Goal: Task Accomplishment & Management: Use online tool/utility

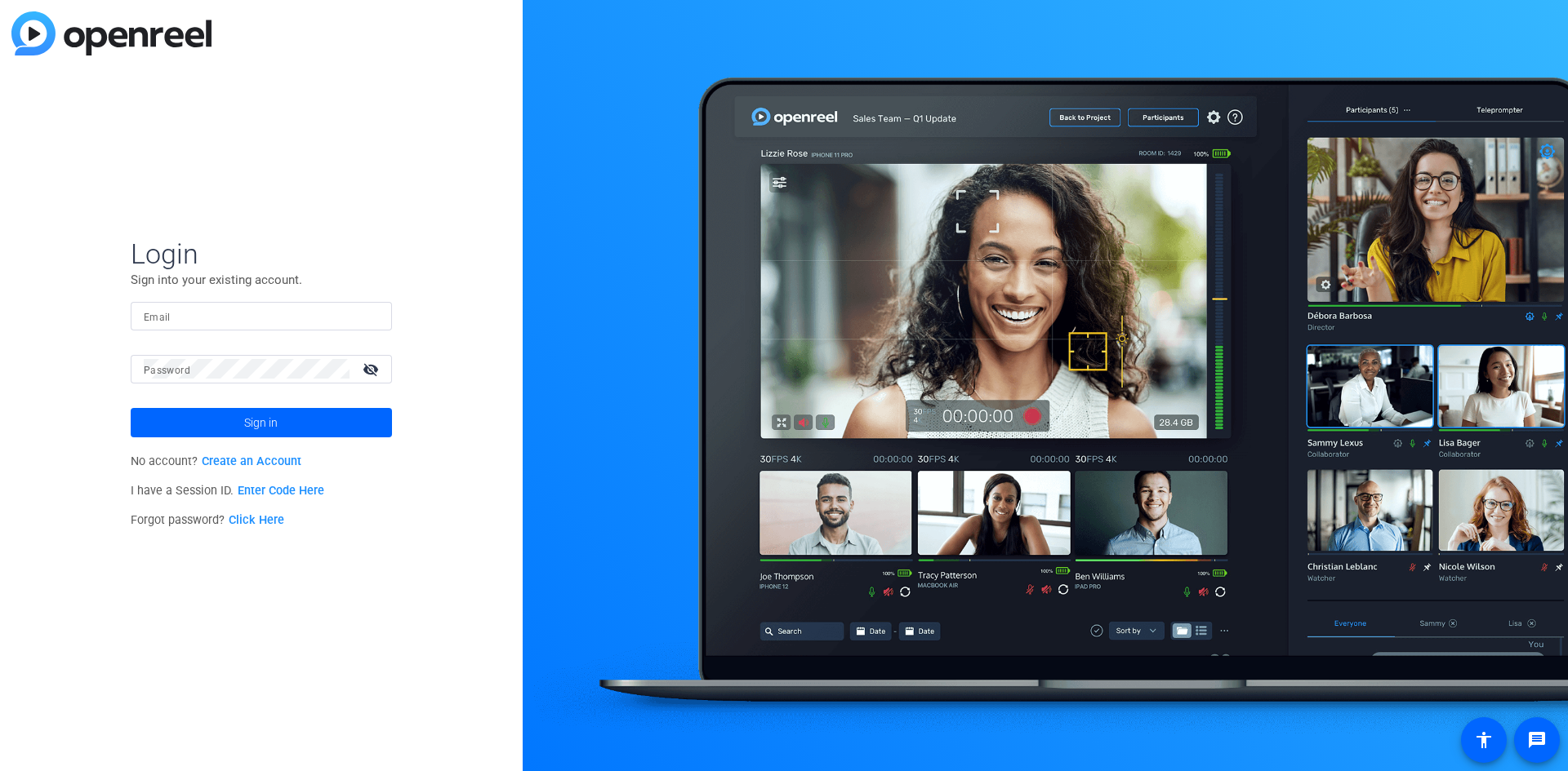
click at [339, 313] on input "Email" at bounding box center [261, 315] width 235 height 19
click at [180, 613] on div "Login Sign into your existing account. Email Password visibility_off Sign in No…" at bounding box center [261, 386] width 522 height 771
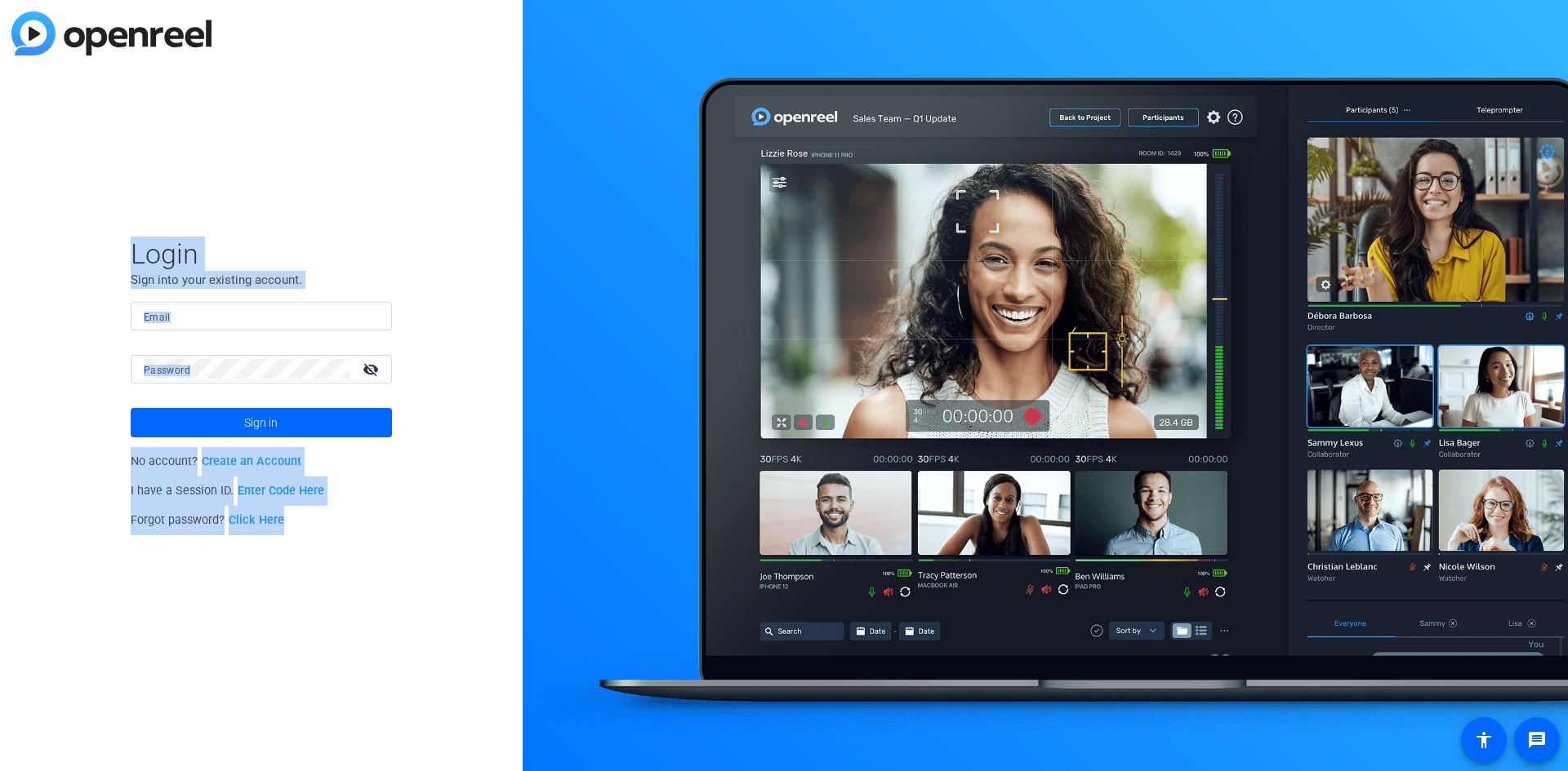
drag, startPoint x: 249, startPoint y: 407, endPoint x: 323, endPoint y: 554, distance: 164.6
click at [323, 554] on div "Login Sign into your existing account. Email Password visibility_off Sign in No…" at bounding box center [261, 386] width 522 height 771
click at [349, 569] on div "Login Sign into your existing account. Email Password visibility_off Sign in No…" at bounding box center [261, 386] width 522 height 771
drag, startPoint x: 145, startPoint y: 282, endPoint x: 113, endPoint y: 219, distance: 70.7
click at [113, 219] on div "Login Sign into your existing account. Email Password visibility_off Sign in No…" at bounding box center [261, 386] width 522 height 771
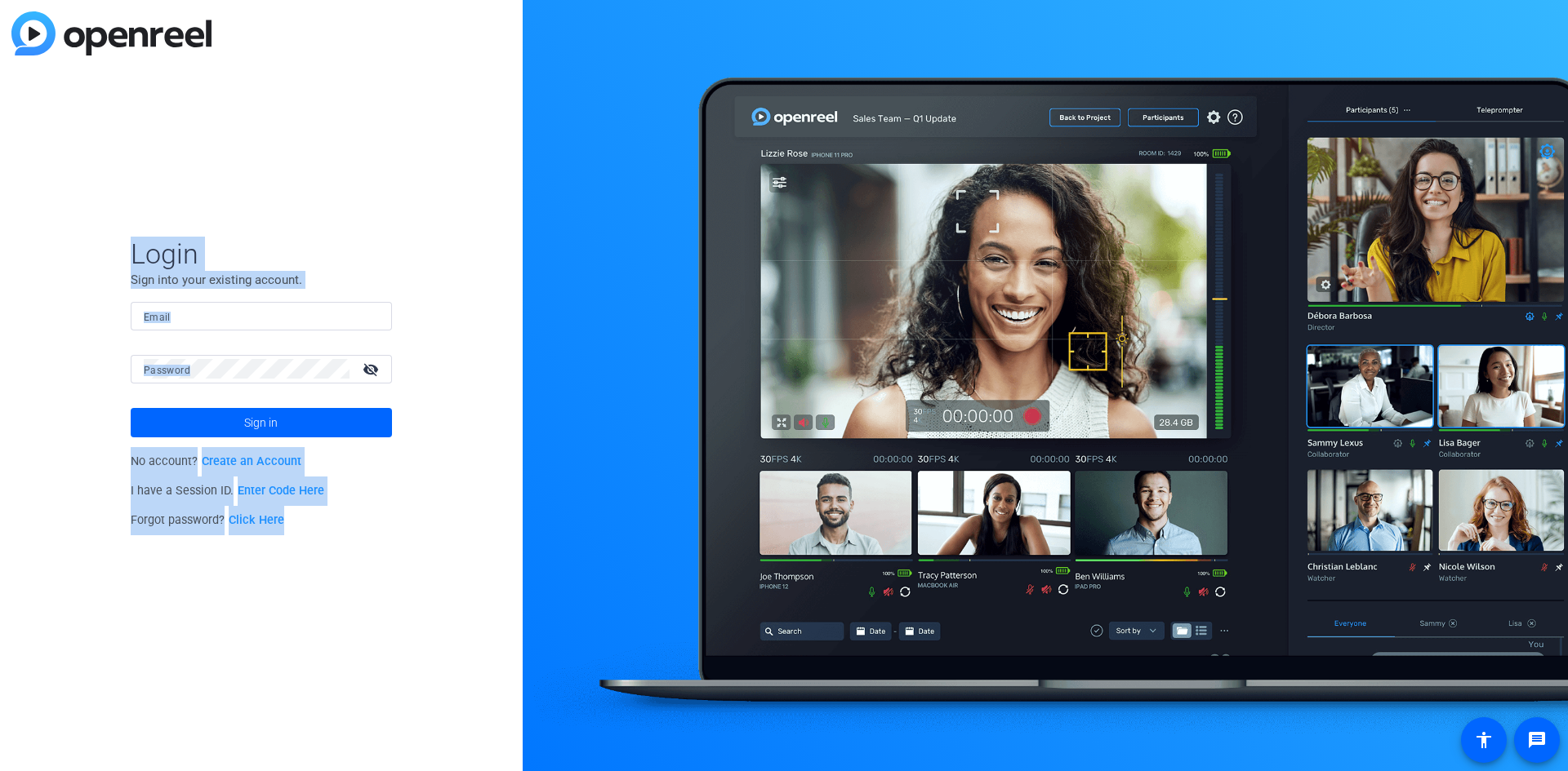
click at [125, 215] on div "Login Sign into your existing account. Email Password visibility_off Sign in No…" at bounding box center [261, 386] width 522 height 771
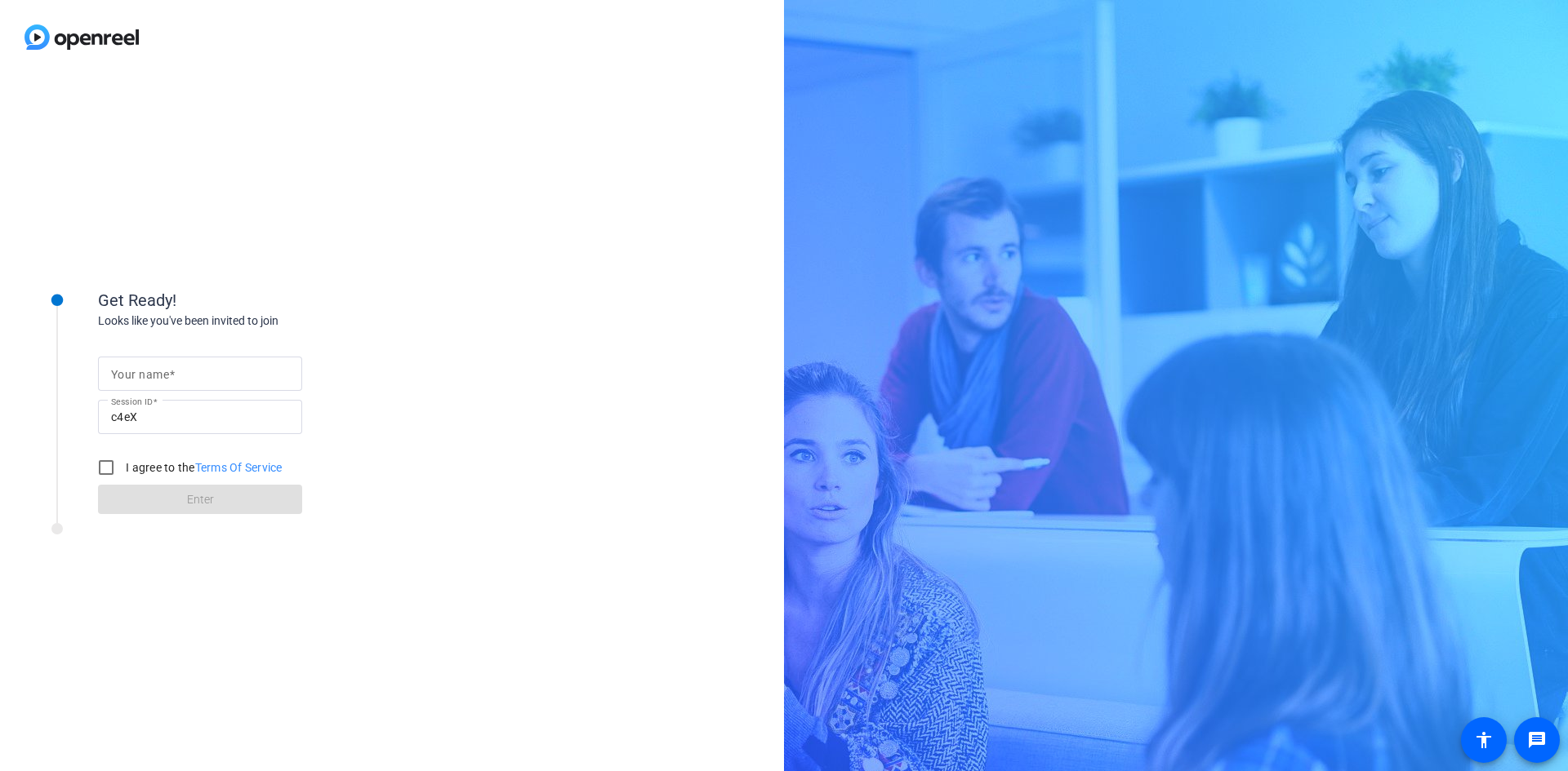
click at [263, 370] on input "Your name" at bounding box center [200, 373] width 178 height 19
type input "[PERSON_NAME]"
click at [110, 470] on input "I agree to the Terms Of Service" at bounding box center [105, 467] width 32 height 32
checkbox input "true"
click at [198, 502] on span "Enter" at bounding box center [200, 500] width 27 height 18
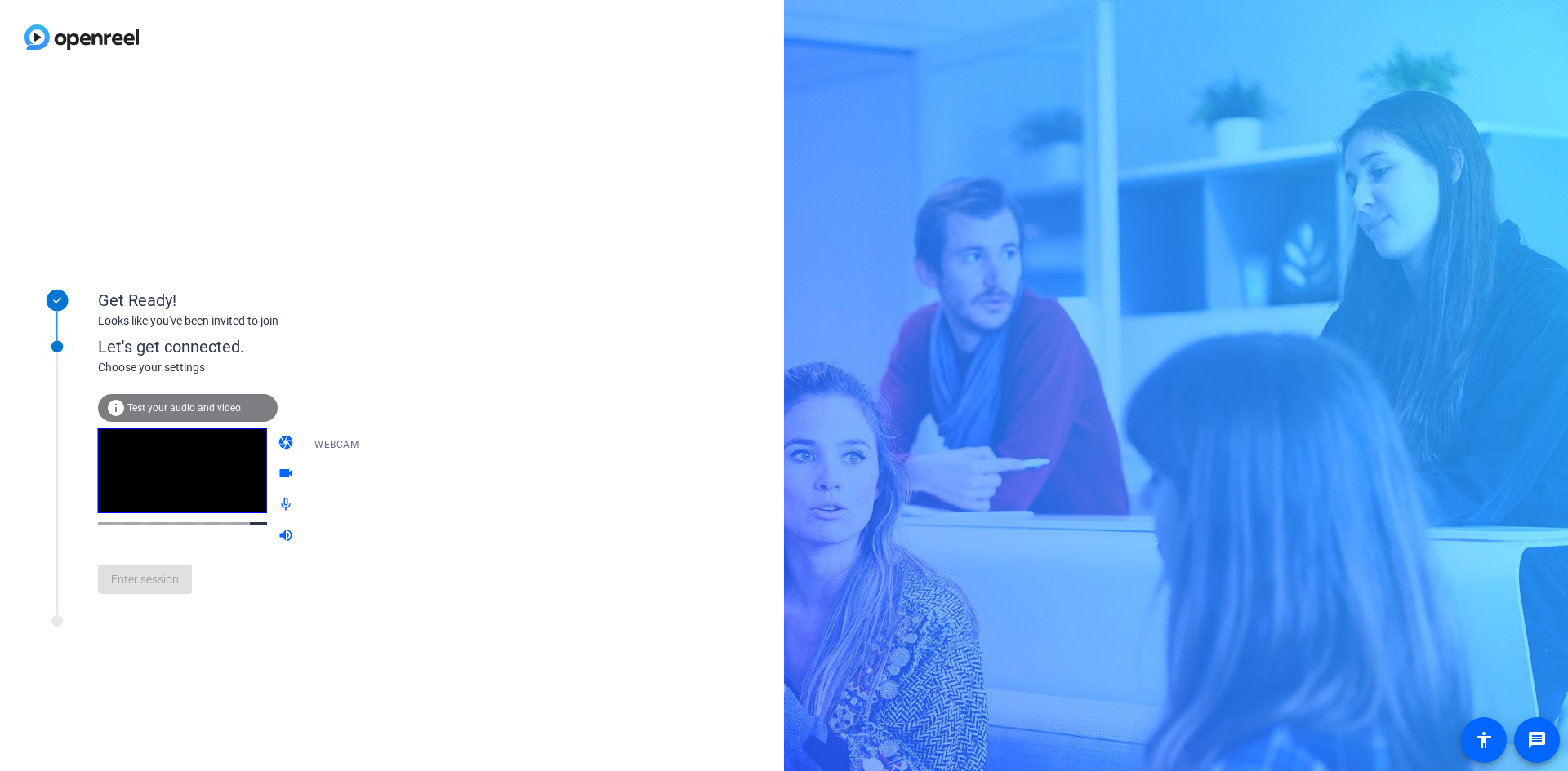
click at [395, 440] on div "WEBCAM" at bounding box center [375, 444] width 122 height 20
click at [354, 511] on mat-option "DESKTOP" at bounding box center [354, 508] width 139 height 32
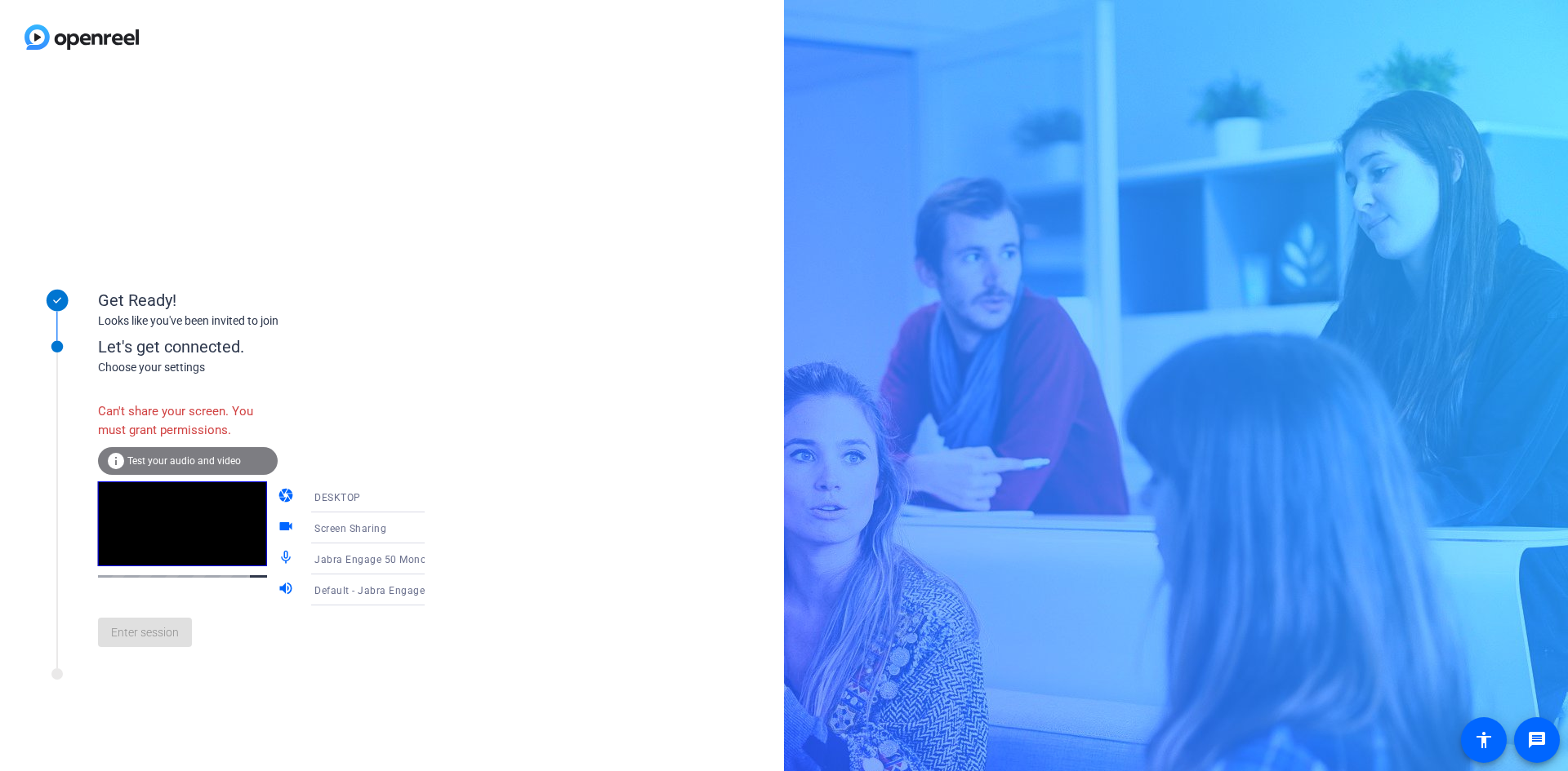
click at [436, 530] on icon at bounding box center [440, 528] width 8 height 4
click at [369, 551] on mat-option "Screen Sharing" at bounding box center [354, 559] width 139 height 32
click at [376, 499] on div "DESKTOP" at bounding box center [375, 497] width 122 height 20
click at [366, 561] on mat-option "DESKTOP" at bounding box center [354, 561] width 139 height 32
click at [159, 429] on div "Can't share your screen. You must grant permissions." at bounding box center [188, 421] width 180 height 53
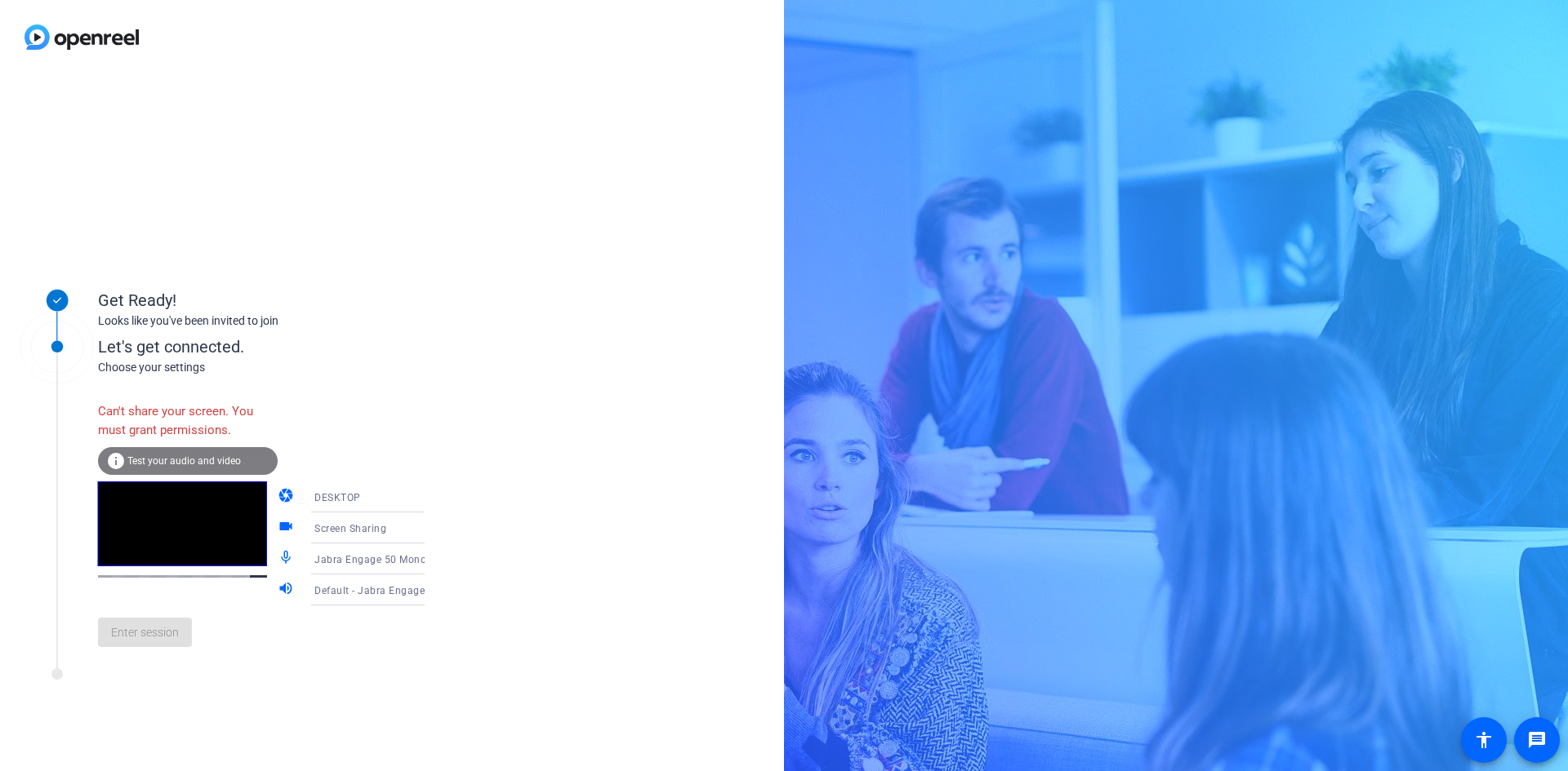
click at [135, 399] on div "Can't share your screen. You must grant permissions." at bounding box center [188, 421] width 180 height 53
click at [123, 417] on div "Can't share your screen. You must grant permissions." at bounding box center [188, 421] width 180 height 53
click at [160, 459] on span "Test your audio and video" at bounding box center [183, 461] width 113 height 11
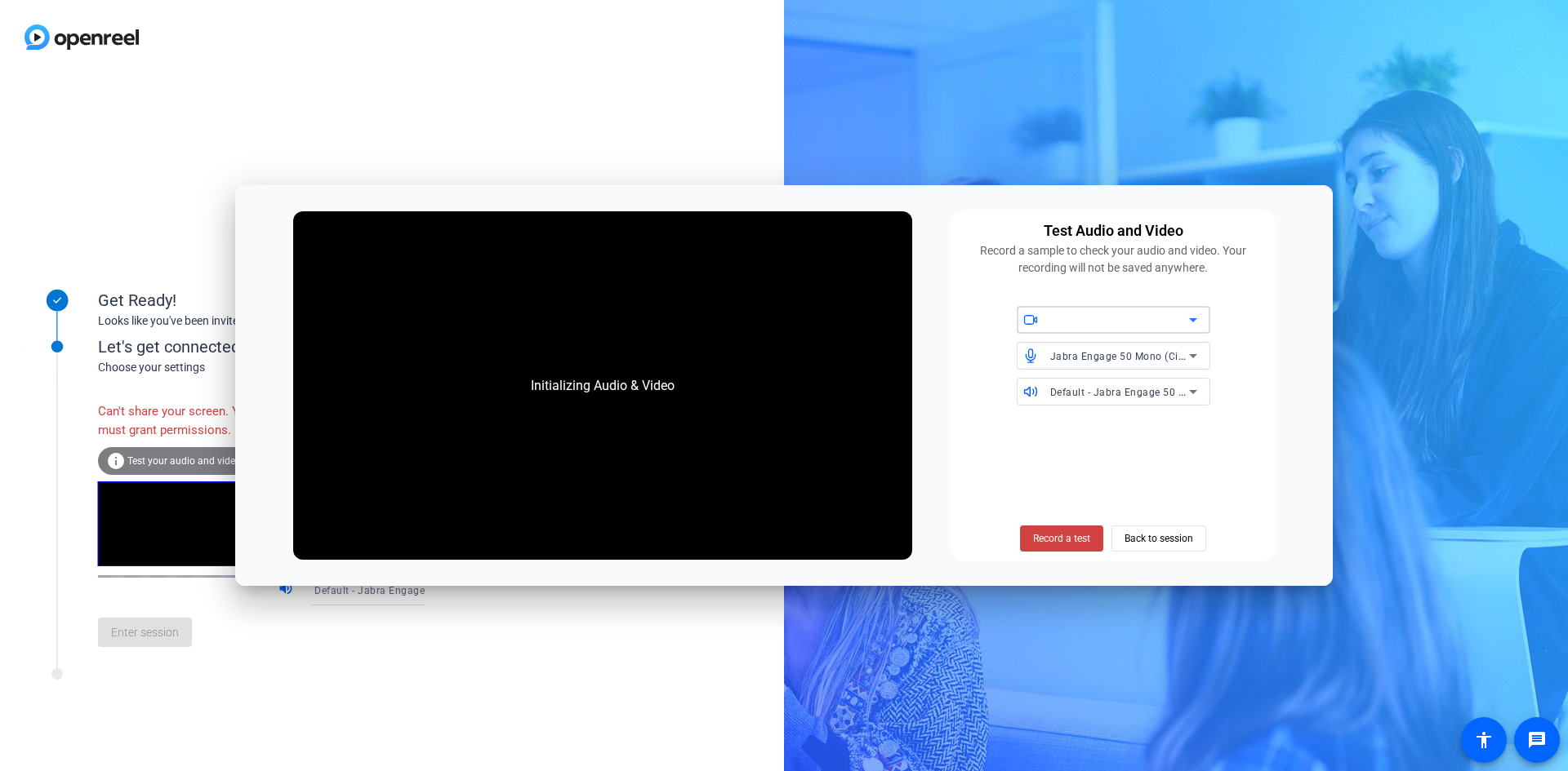
click at [1125, 318] on div at bounding box center [1119, 320] width 138 height 19
click at [1189, 311] on icon at bounding box center [1193, 320] width 19 height 19
click at [1069, 536] on span "Record a test" at bounding box center [1061, 538] width 57 height 15
click at [682, 389] on div "Initializing Audio & Video" at bounding box center [602, 386] width 176 height 53
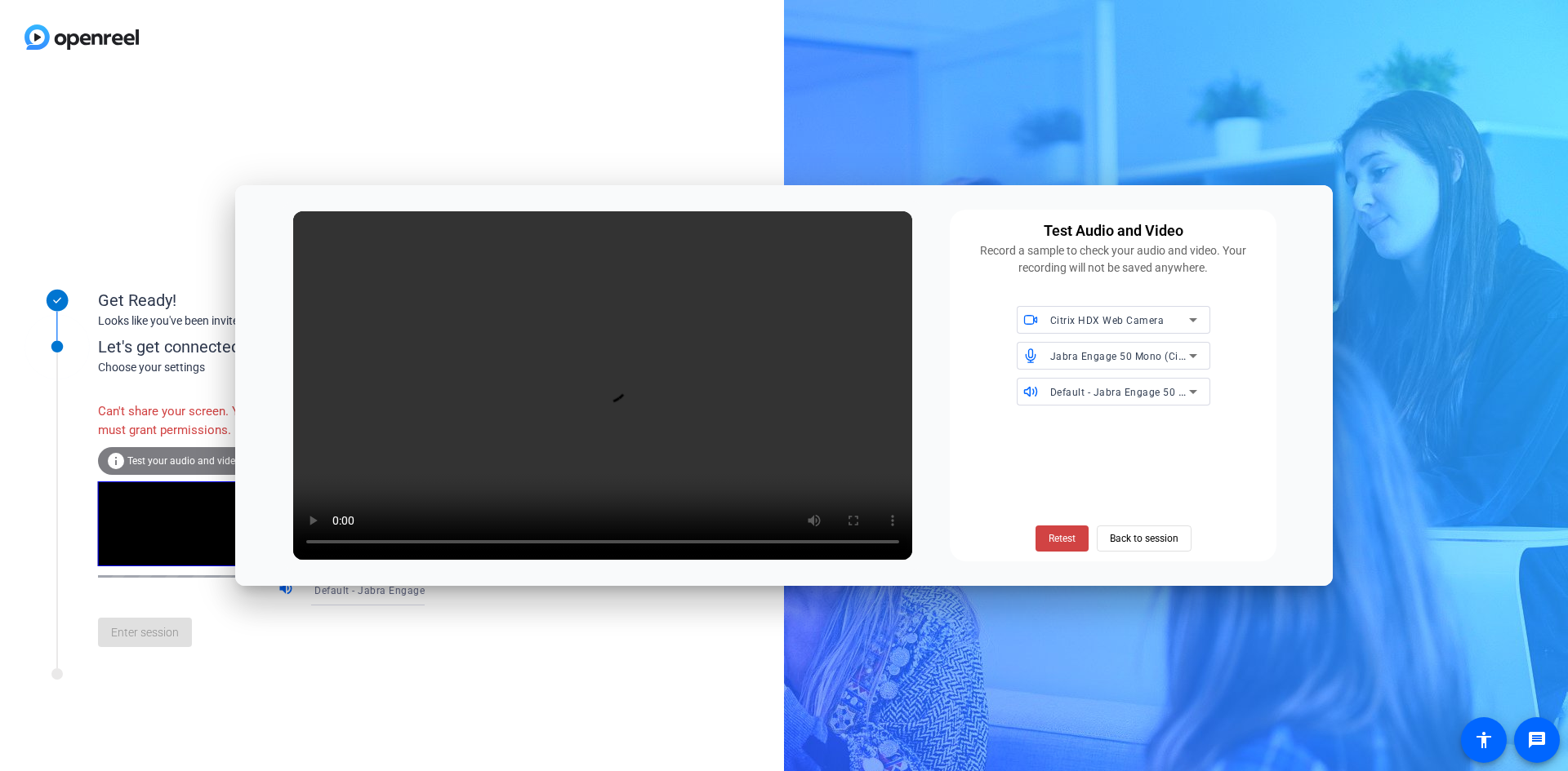
drag, startPoint x: 964, startPoint y: 199, endPoint x: 979, endPoint y: 185, distance: 20.5
click at [979, 185] on body "Accessibility Screen-Reader Guide, Feedback, and Issue Reporting | New window G…" at bounding box center [784, 386] width 1568 height 771
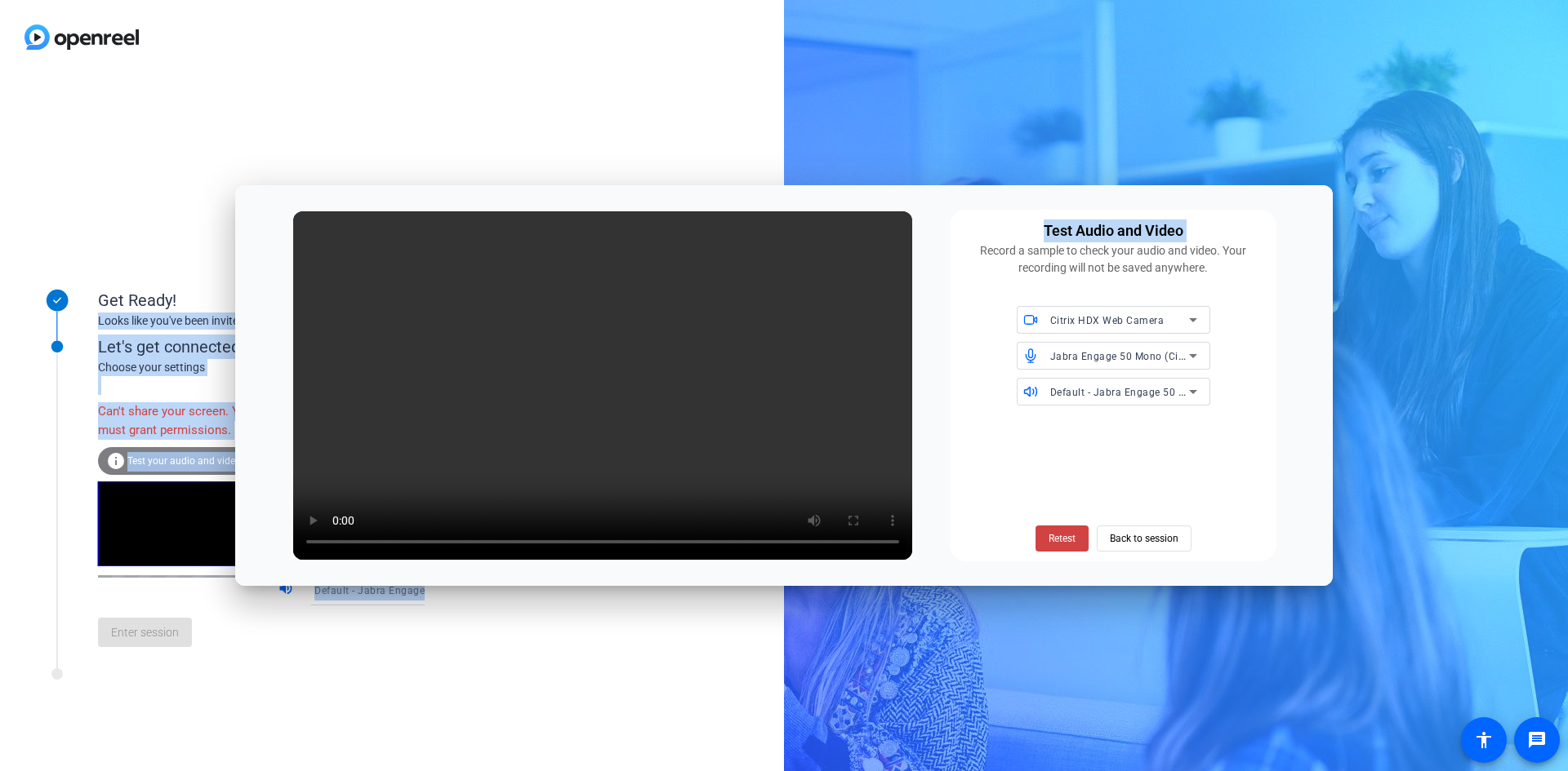
click at [1020, 256] on div "Record a sample to check your audio and video. Your recording will not be saved…" at bounding box center [1113, 259] width 307 height 34
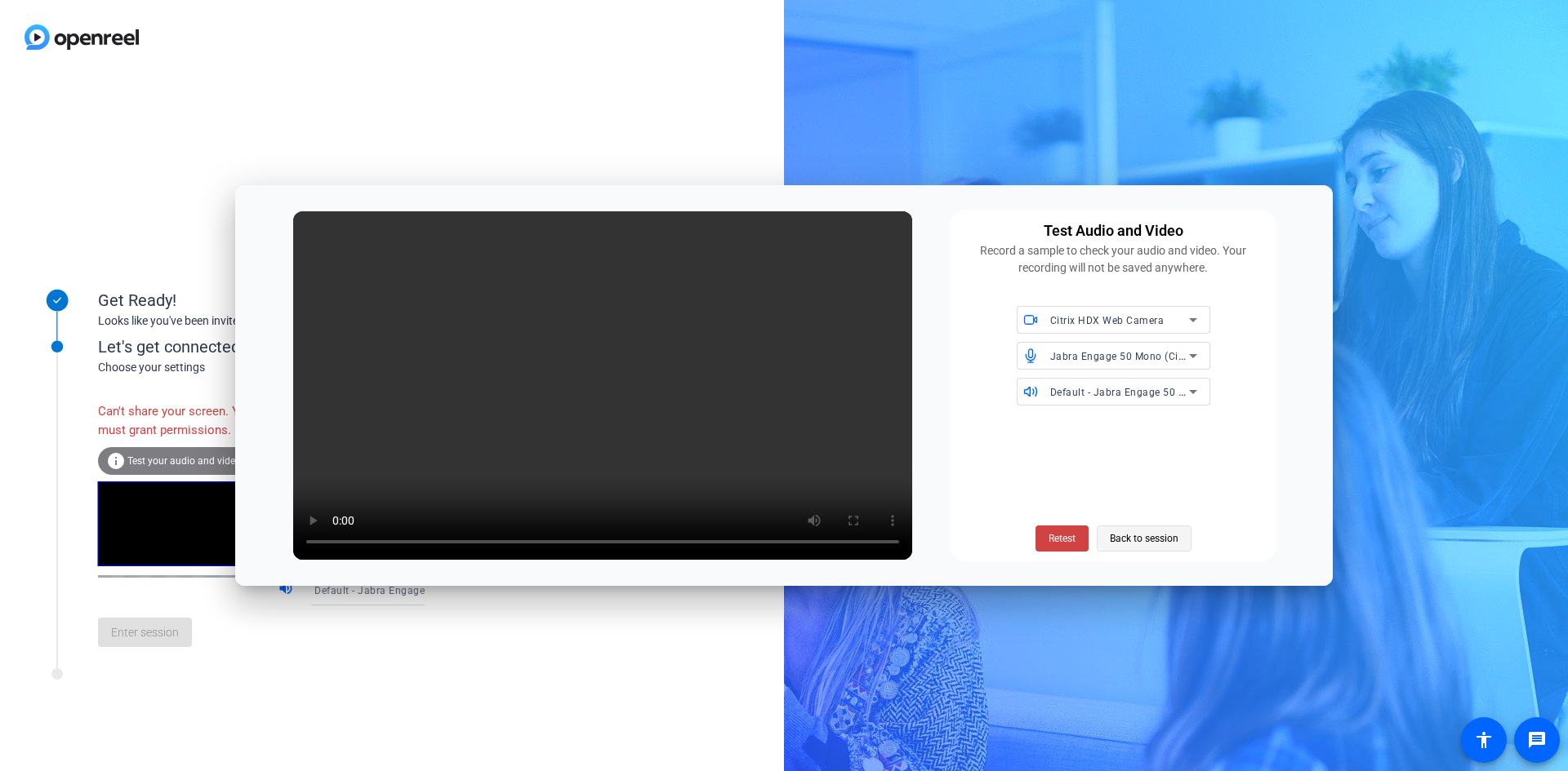
click at [1141, 548] on span "Back to session" at bounding box center [1144, 538] width 68 height 31
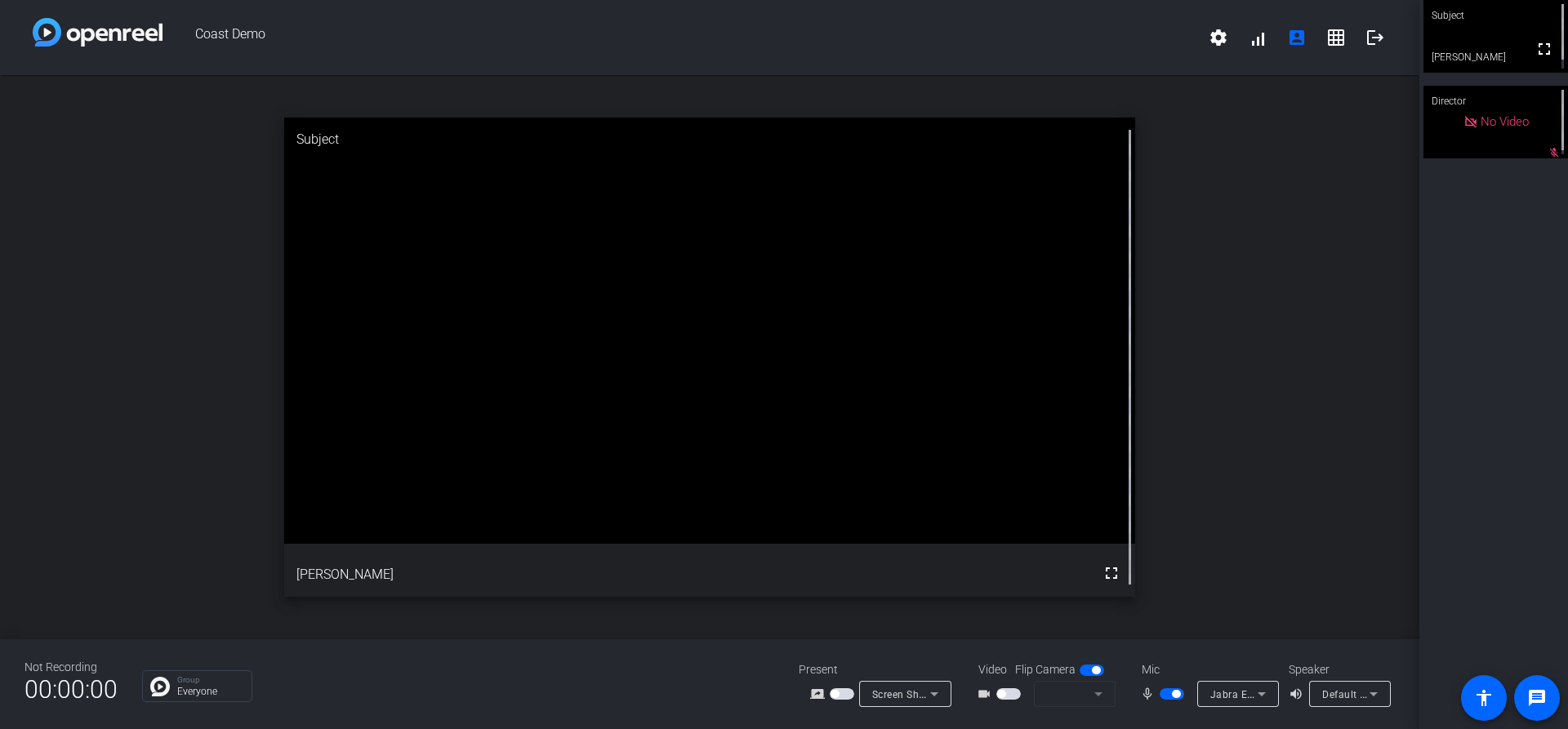
click at [1002, 696] on span "button" at bounding box center [1000, 693] width 8 height 8
click at [1008, 697] on span "button" at bounding box center [1008, 693] width 25 height 11
click at [1099, 700] on icon at bounding box center [1098, 694] width 19 height 19
click at [1230, 652] on div at bounding box center [784, 364] width 1568 height 729
click at [1007, 691] on span "button" at bounding box center [1008, 693] width 25 height 11
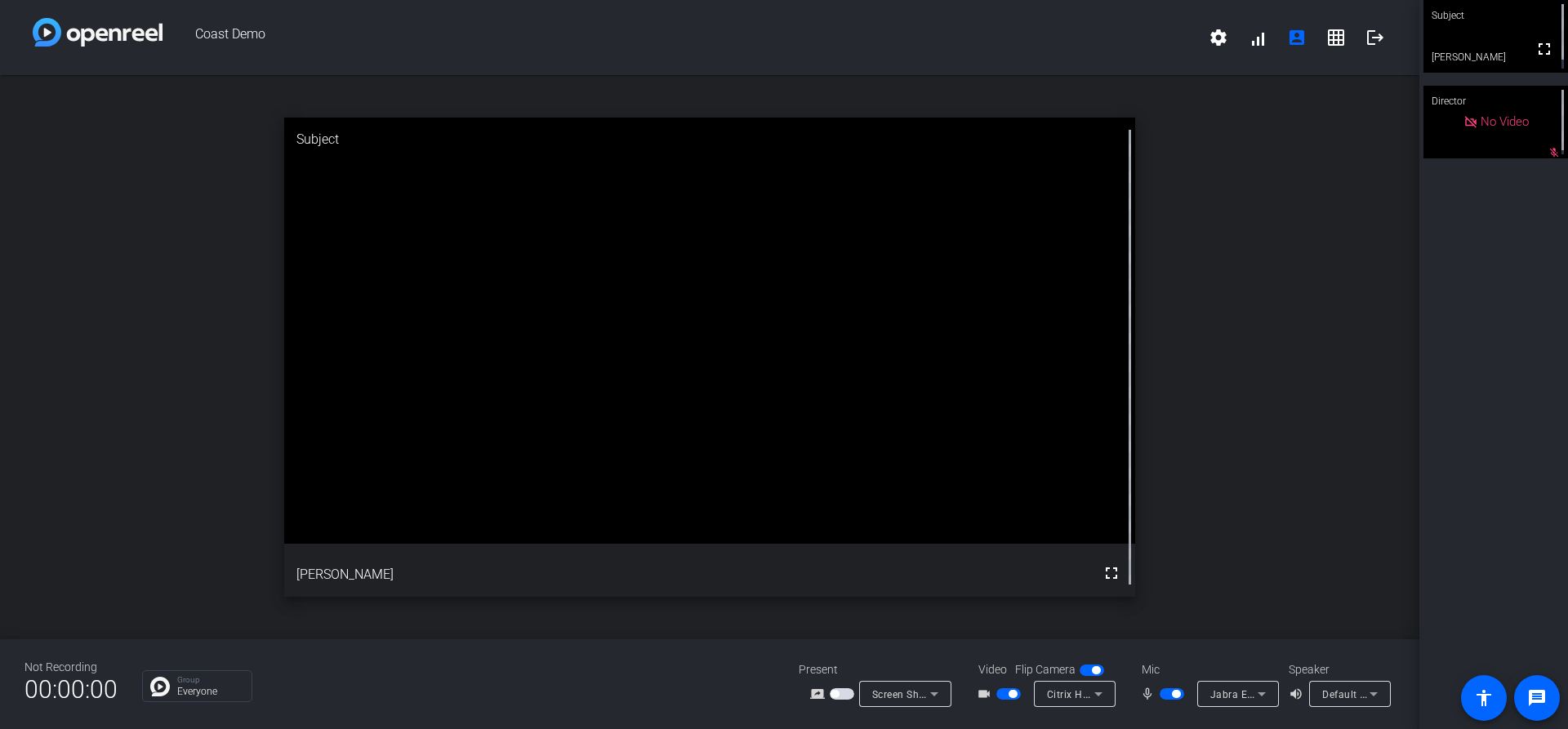
click at [1103, 690] on icon at bounding box center [1098, 694] width 19 height 19
click at [1104, 691] on div at bounding box center [784, 364] width 1568 height 729
click at [1366, 694] on icon at bounding box center [1373, 694] width 19 height 19
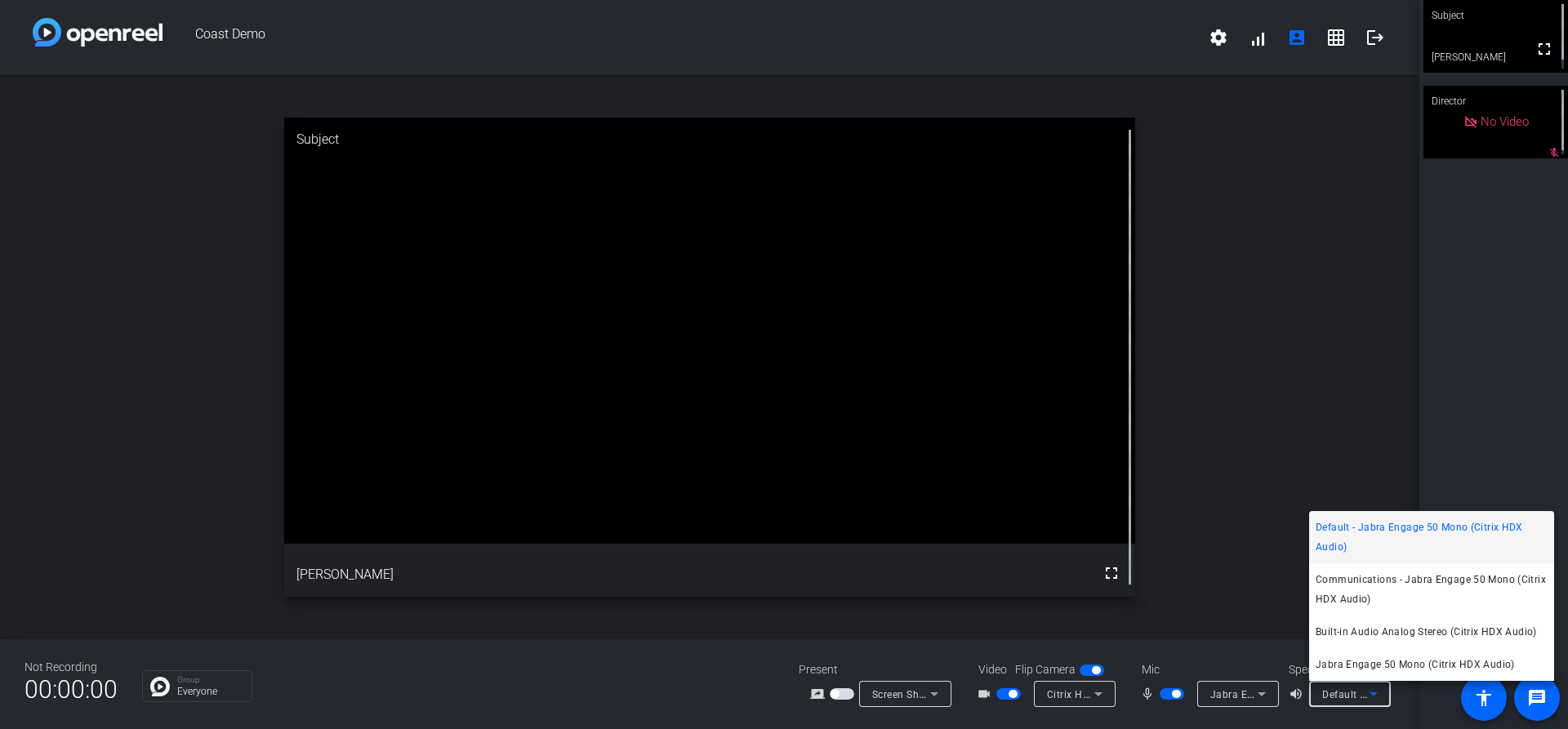
click at [1393, 702] on div at bounding box center [784, 364] width 1568 height 729
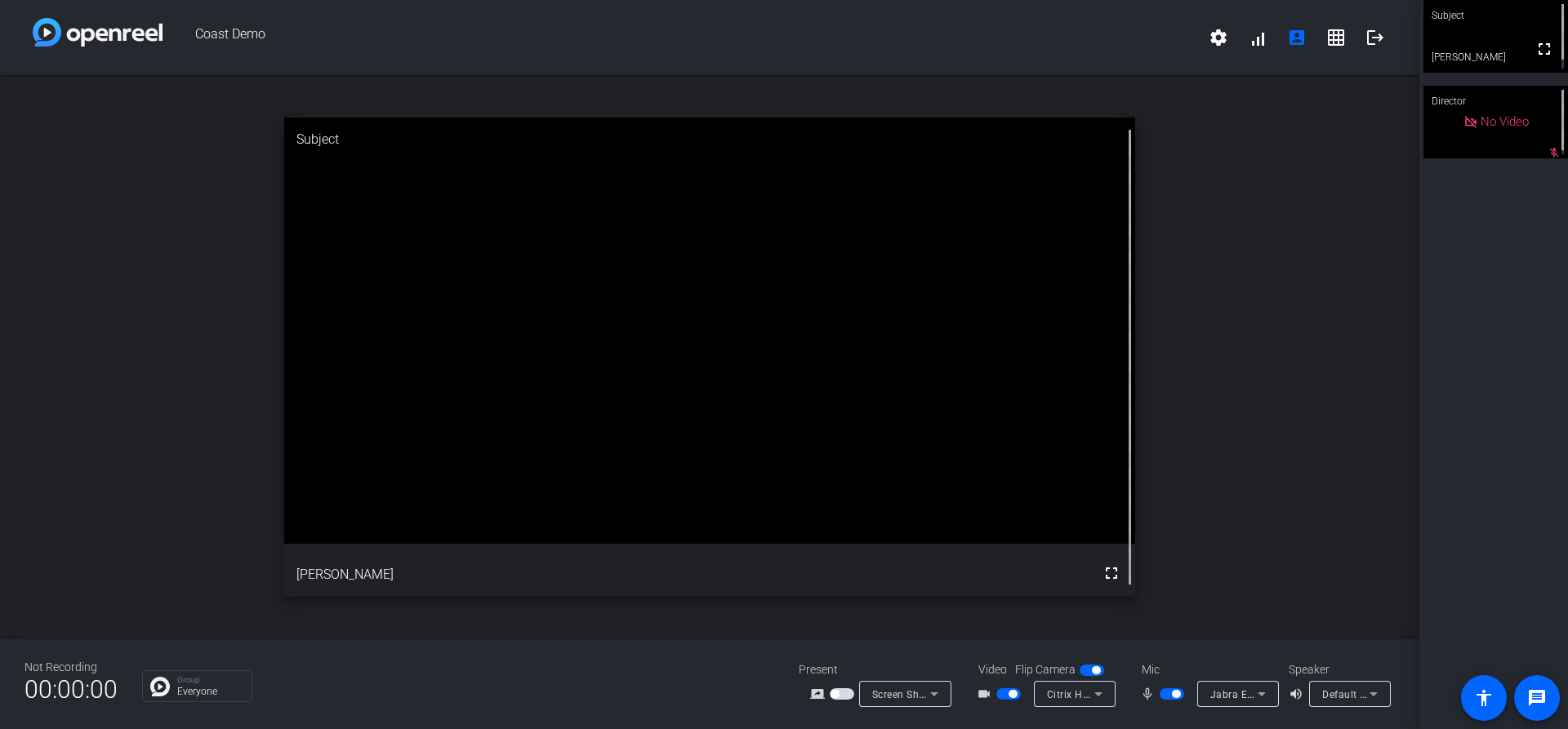
click at [1345, 716] on div at bounding box center [1349, 716] width 82 height 18
click at [878, 687] on div "Screen Sharing" at bounding box center [901, 694] width 58 height 20
click at [841, 696] on div at bounding box center [784, 364] width 1568 height 729
click at [839, 700] on mat-slide-toggle at bounding box center [843, 694] width 28 height 18
click at [841, 690] on span "button" at bounding box center [841, 693] width 25 height 11
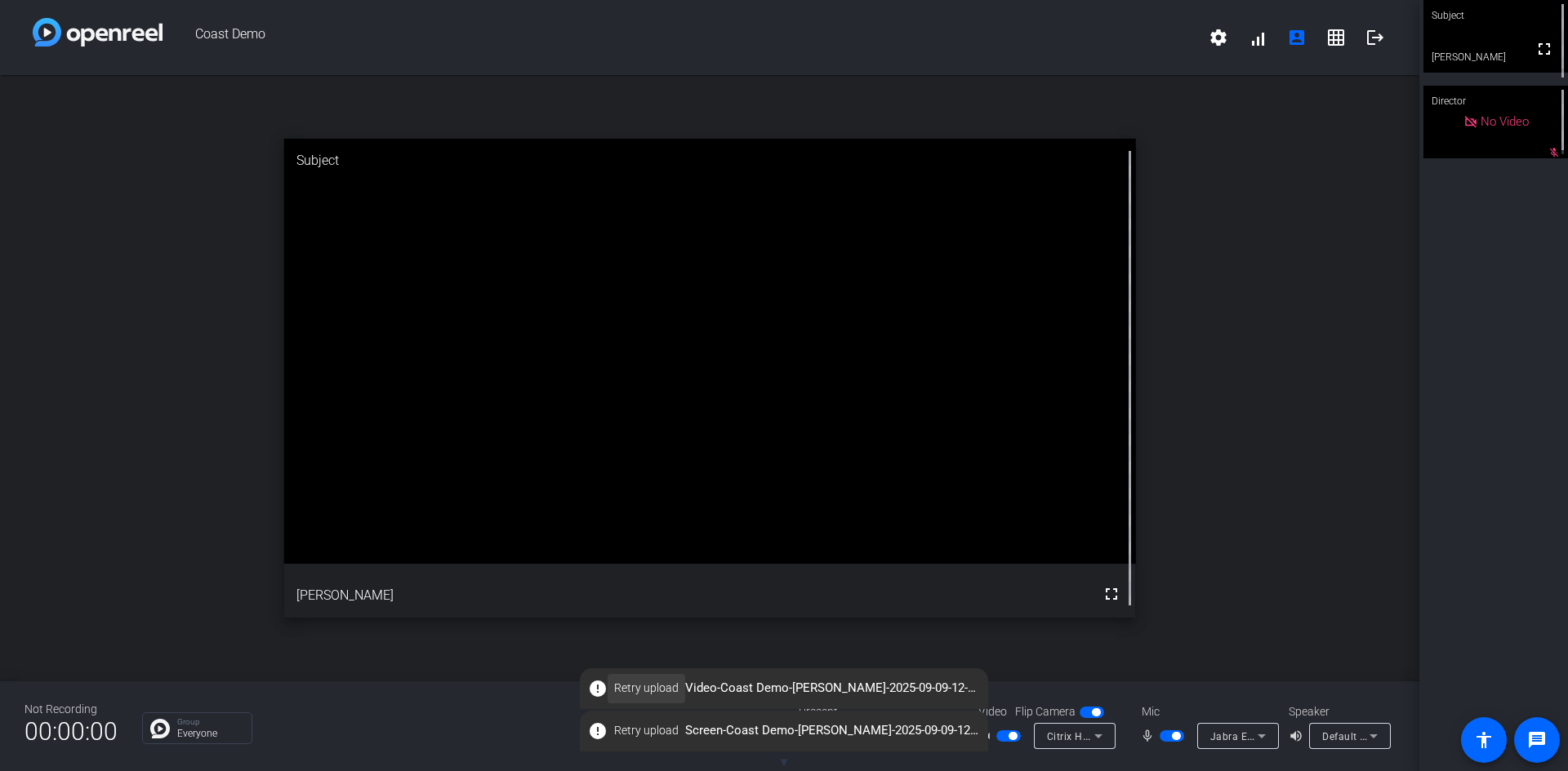
click at [635, 696] on span "Retry upload" at bounding box center [646, 689] width 65 height 18
click at [666, 731] on span "Retry upload" at bounding box center [646, 731] width 65 height 18
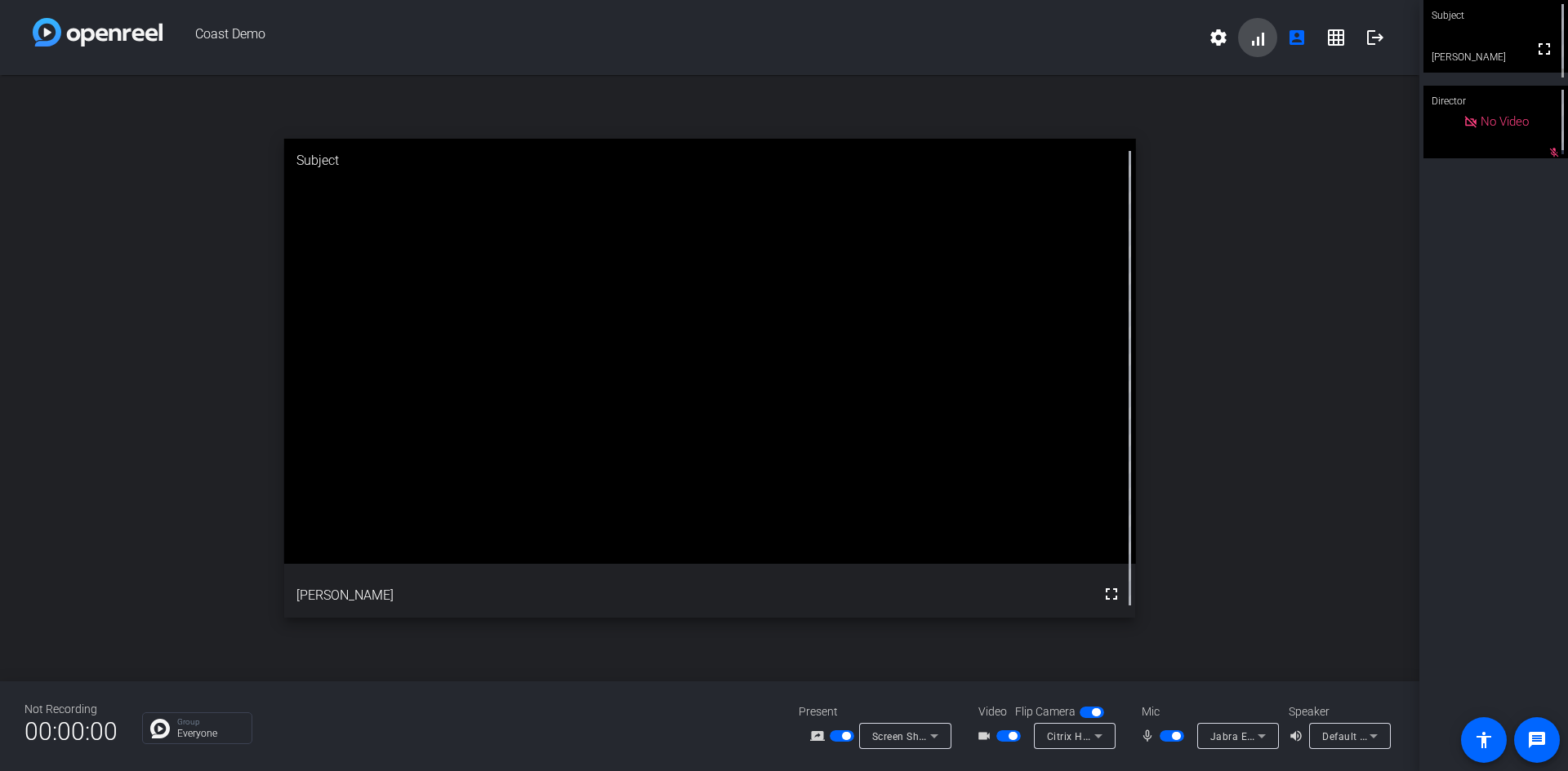
click at [1260, 46] on span at bounding box center [1257, 37] width 39 height 39
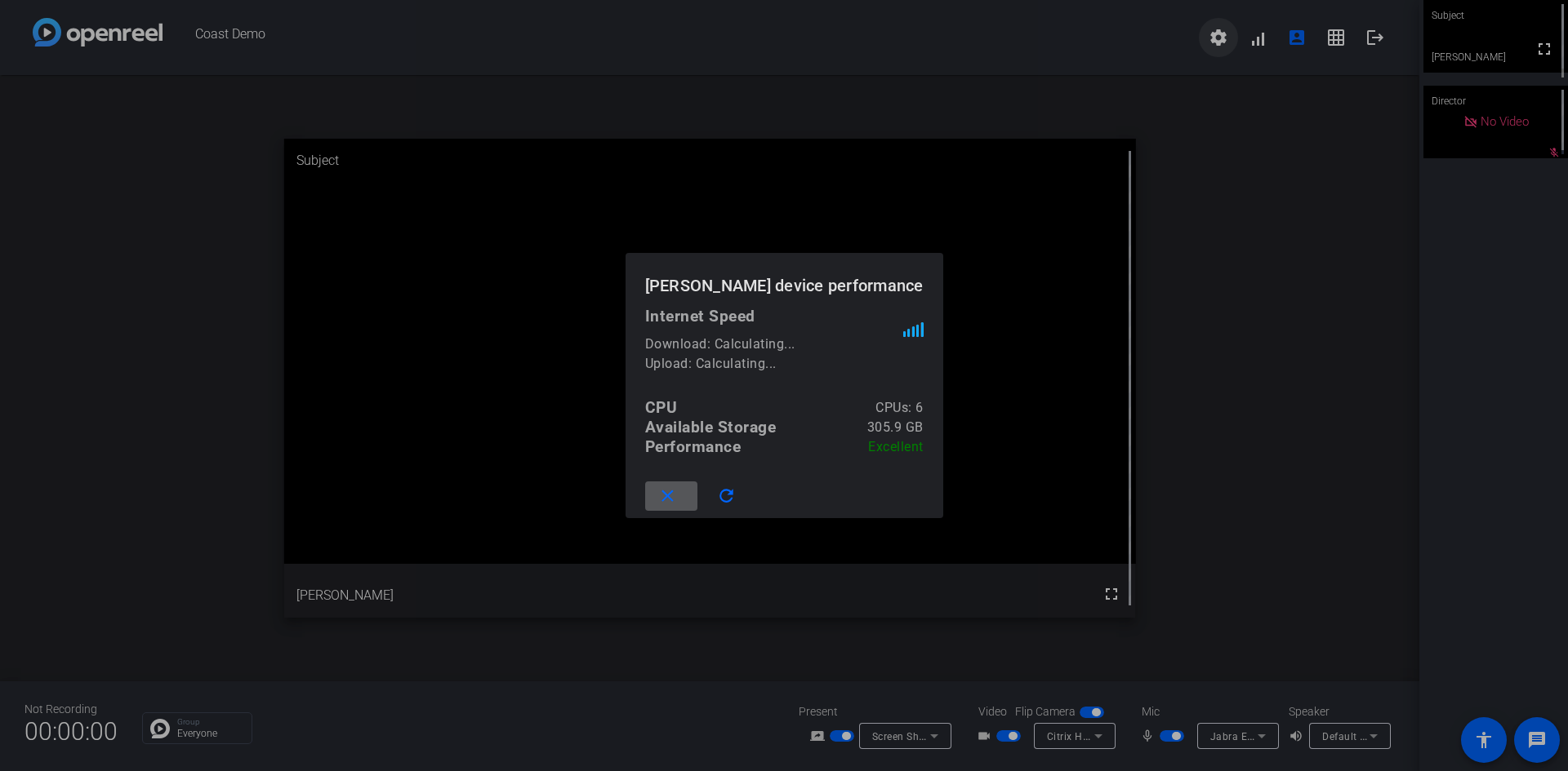
click at [1238, 38] on div at bounding box center [784, 386] width 1568 height 771
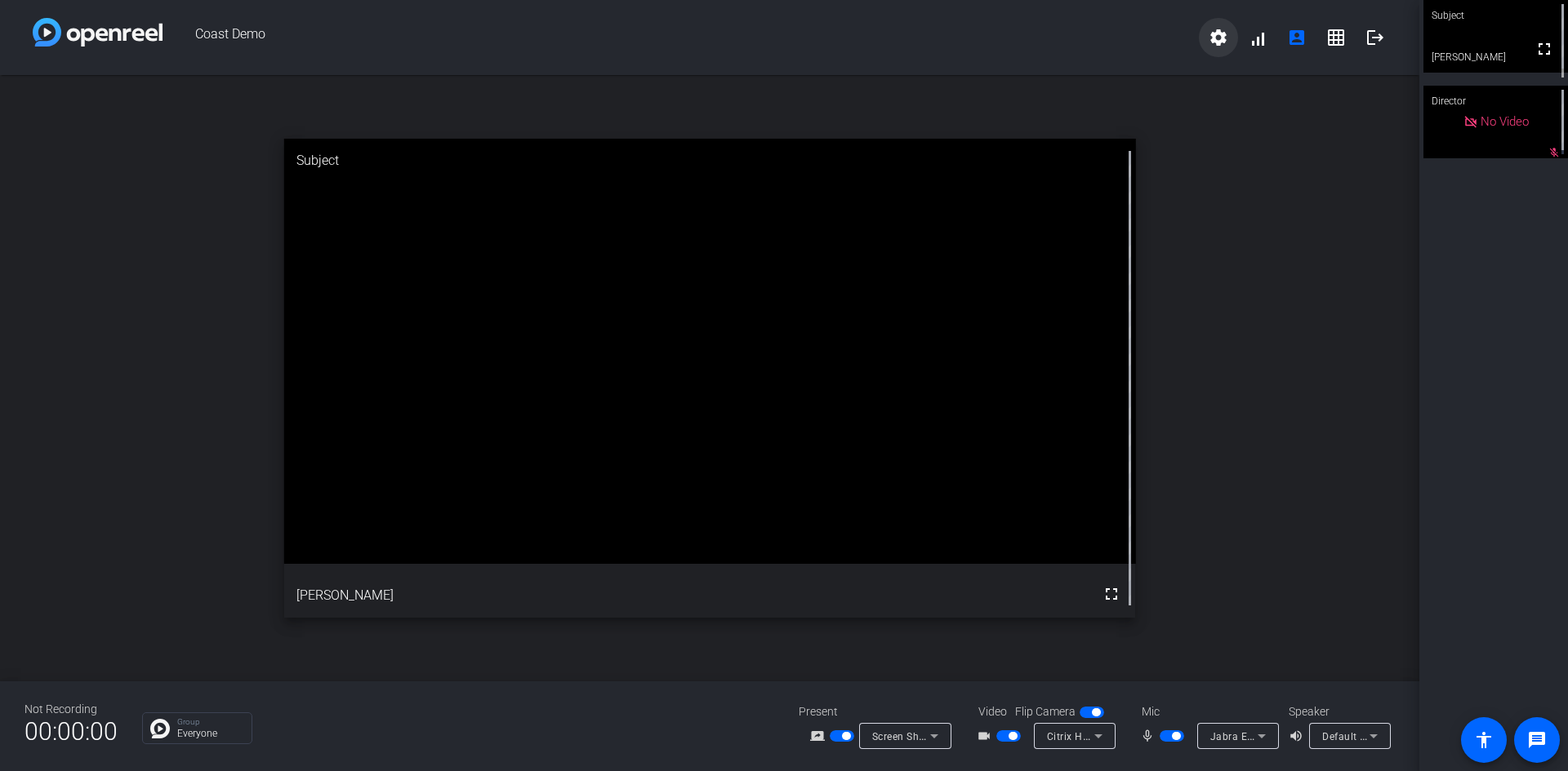
click at [1228, 40] on span at bounding box center [1217, 37] width 39 height 39
click at [1329, 45] on div at bounding box center [784, 386] width 1568 height 771
click at [1328, 42] on mat-icon "grid_on" at bounding box center [1336, 38] width 19 height 19
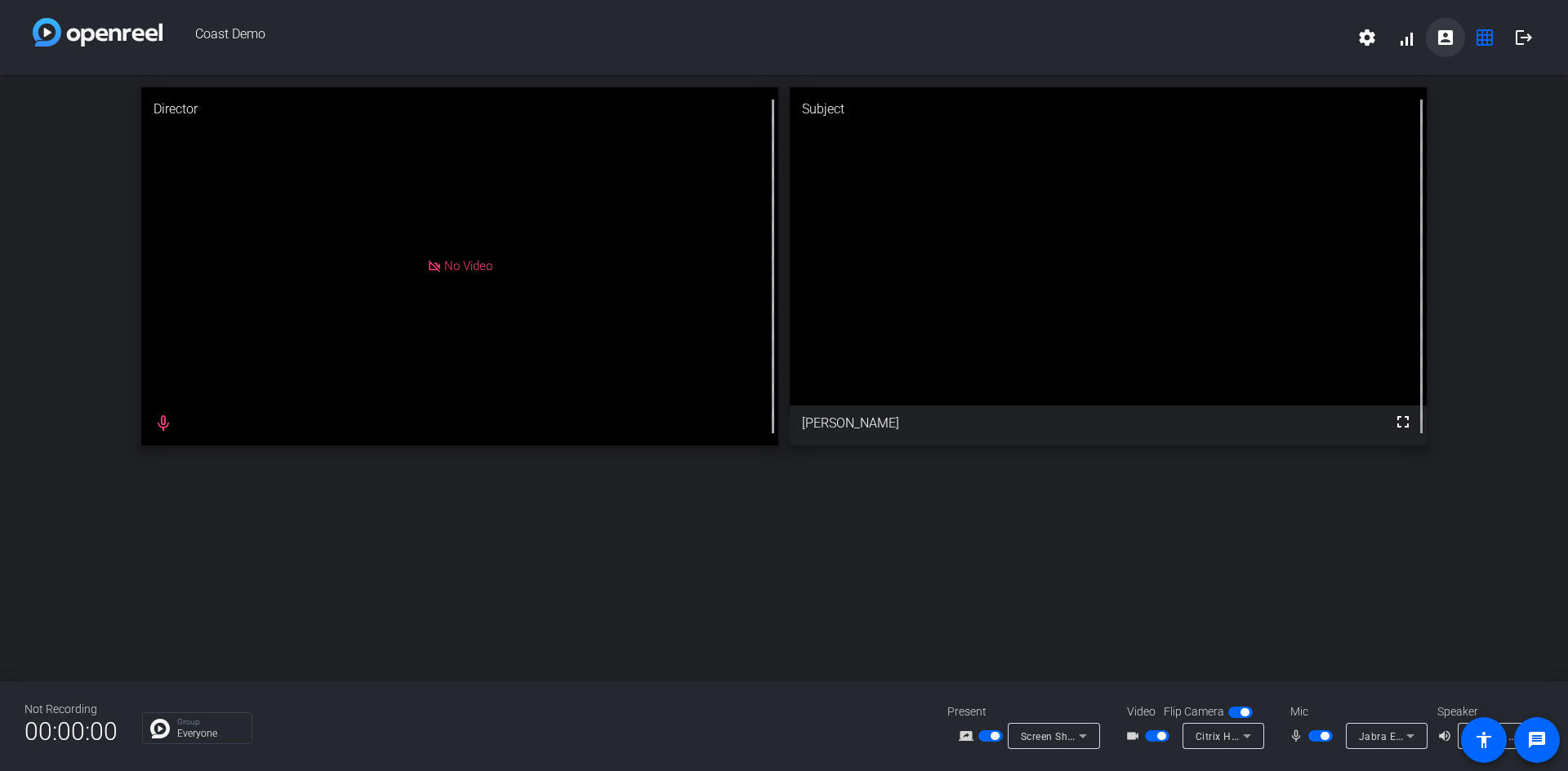
click at [1453, 35] on mat-icon "account_box" at bounding box center [1445, 38] width 19 height 19
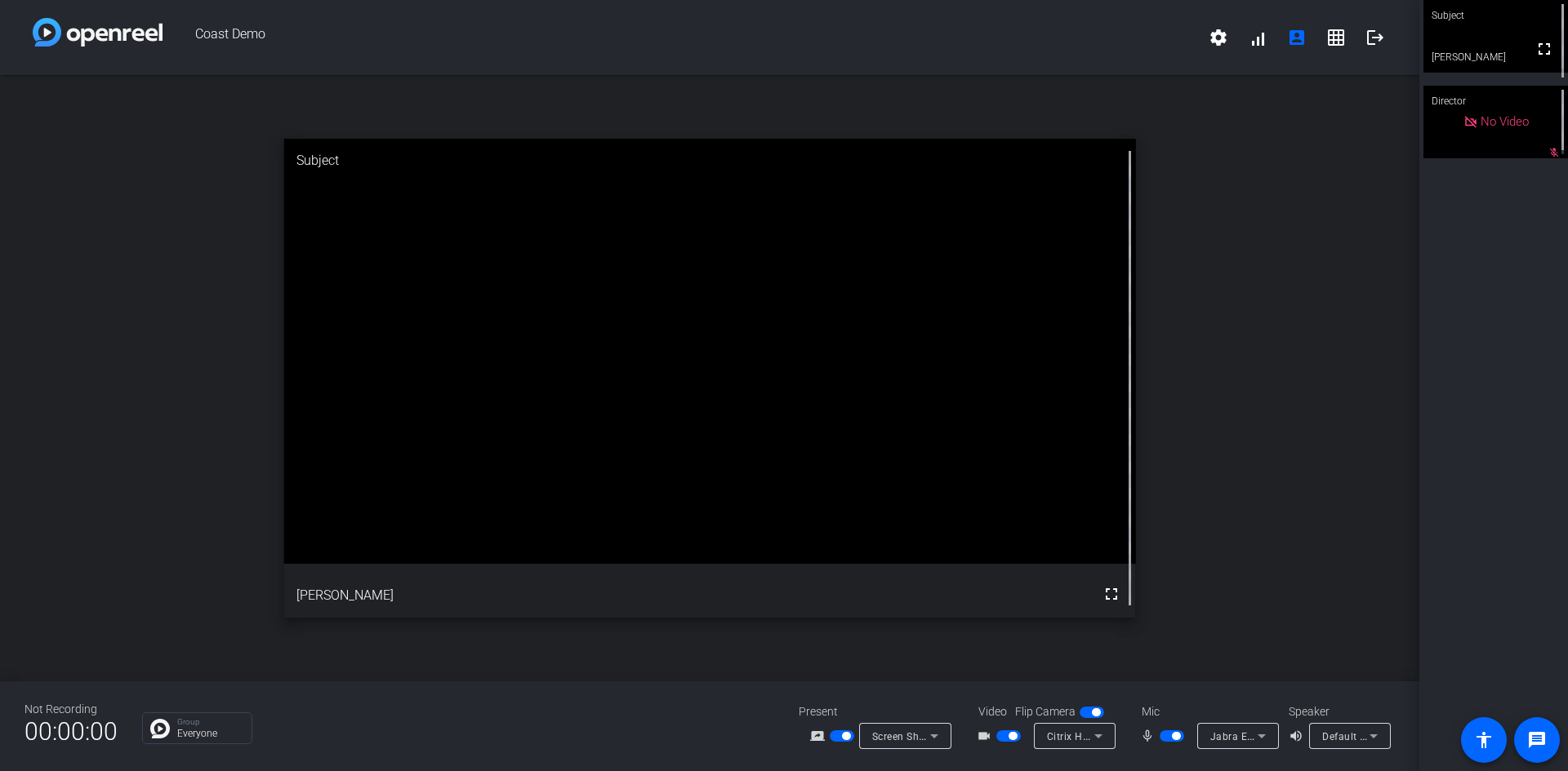
click at [874, 732] on span "Screen Sharing" at bounding box center [908, 736] width 72 height 13
click at [891, 681] on span "Screen Sharing" at bounding box center [902, 674] width 74 height 19
click at [847, 732] on span "button" at bounding box center [841, 736] width 25 height 11
click at [848, 732] on span "button" at bounding box center [841, 736] width 25 height 11
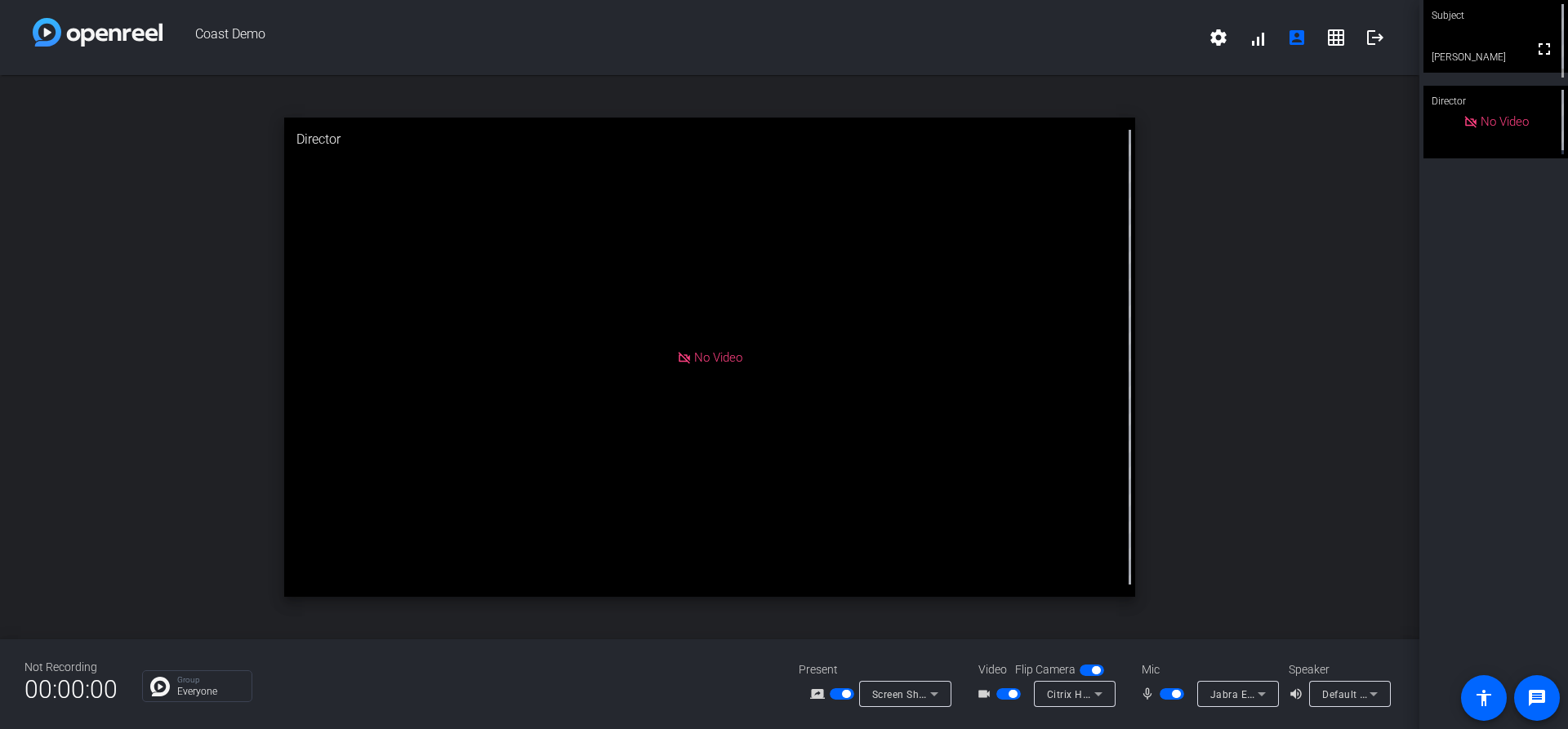
click at [1347, 696] on span "Default - Jabra Engage 50 Mono (Citrix HDX Audio)" at bounding box center [1444, 693] width 246 height 13
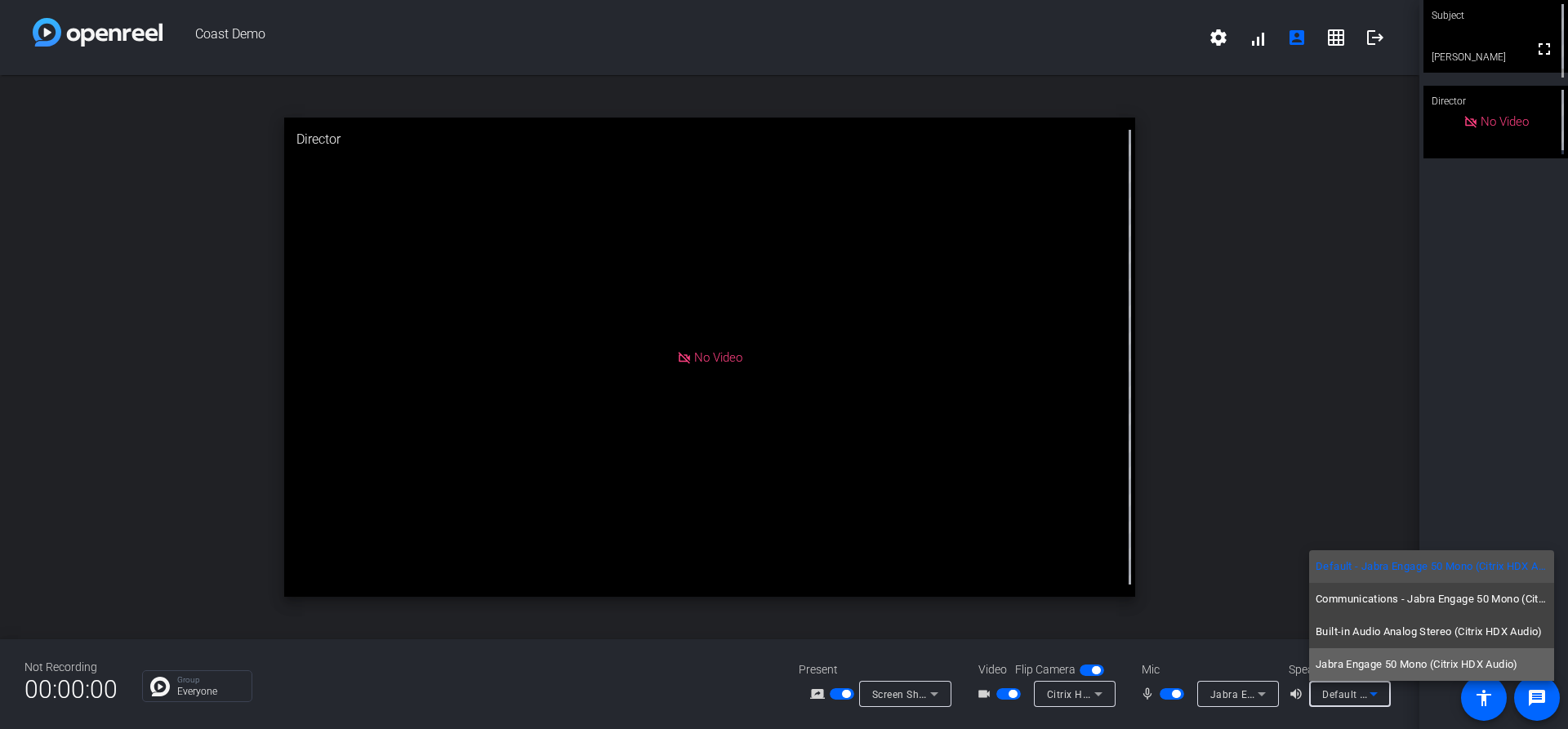
click at [1451, 671] on span "Jabra Engage 50 Mono (Citrix HDX Audio)" at bounding box center [1416, 664] width 202 height 19
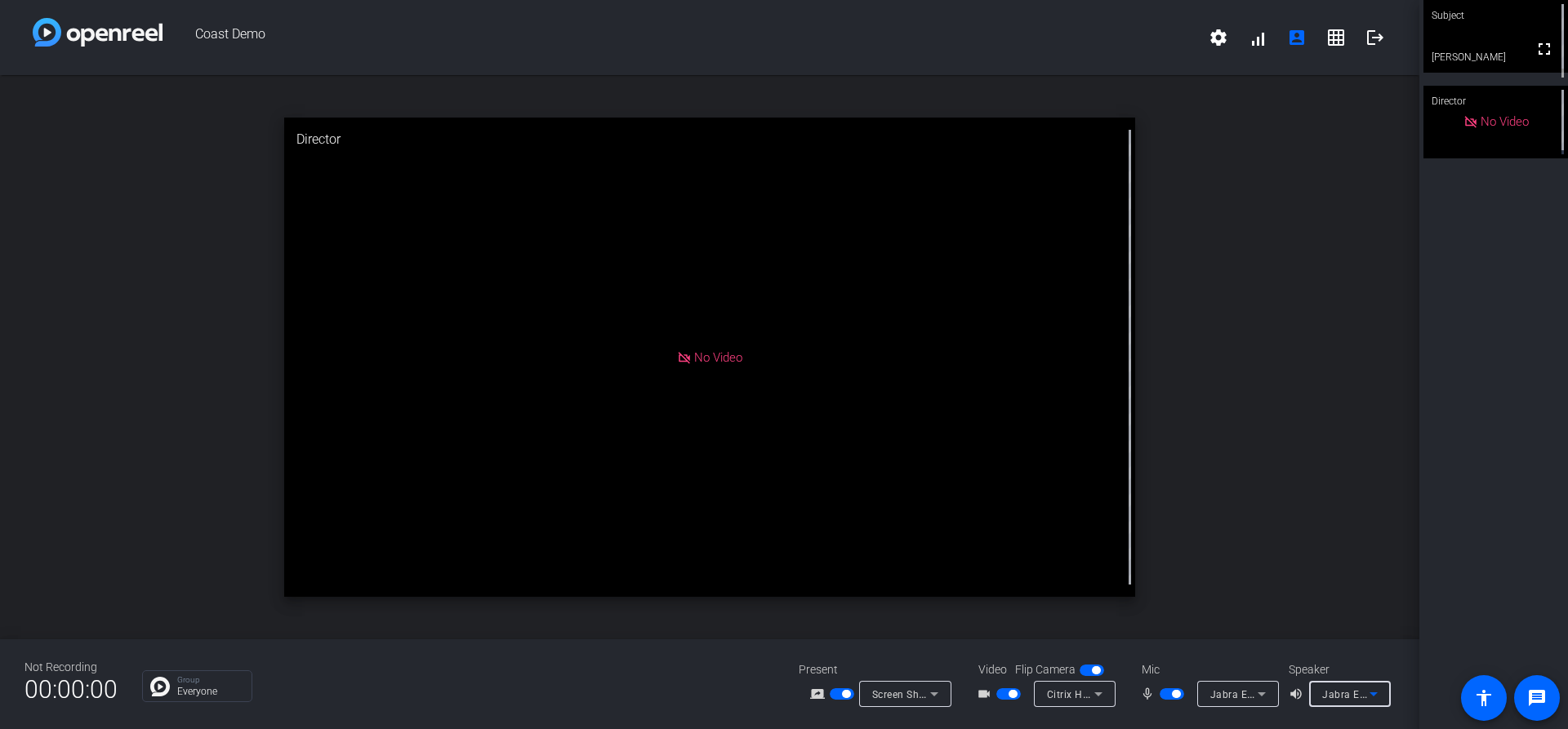
click at [1315, 722] on div at bounding box center [1349, 716] width 82 height 18
click at [1373, 693] on icon at bounding box center [1373, 694] width 8 height 4
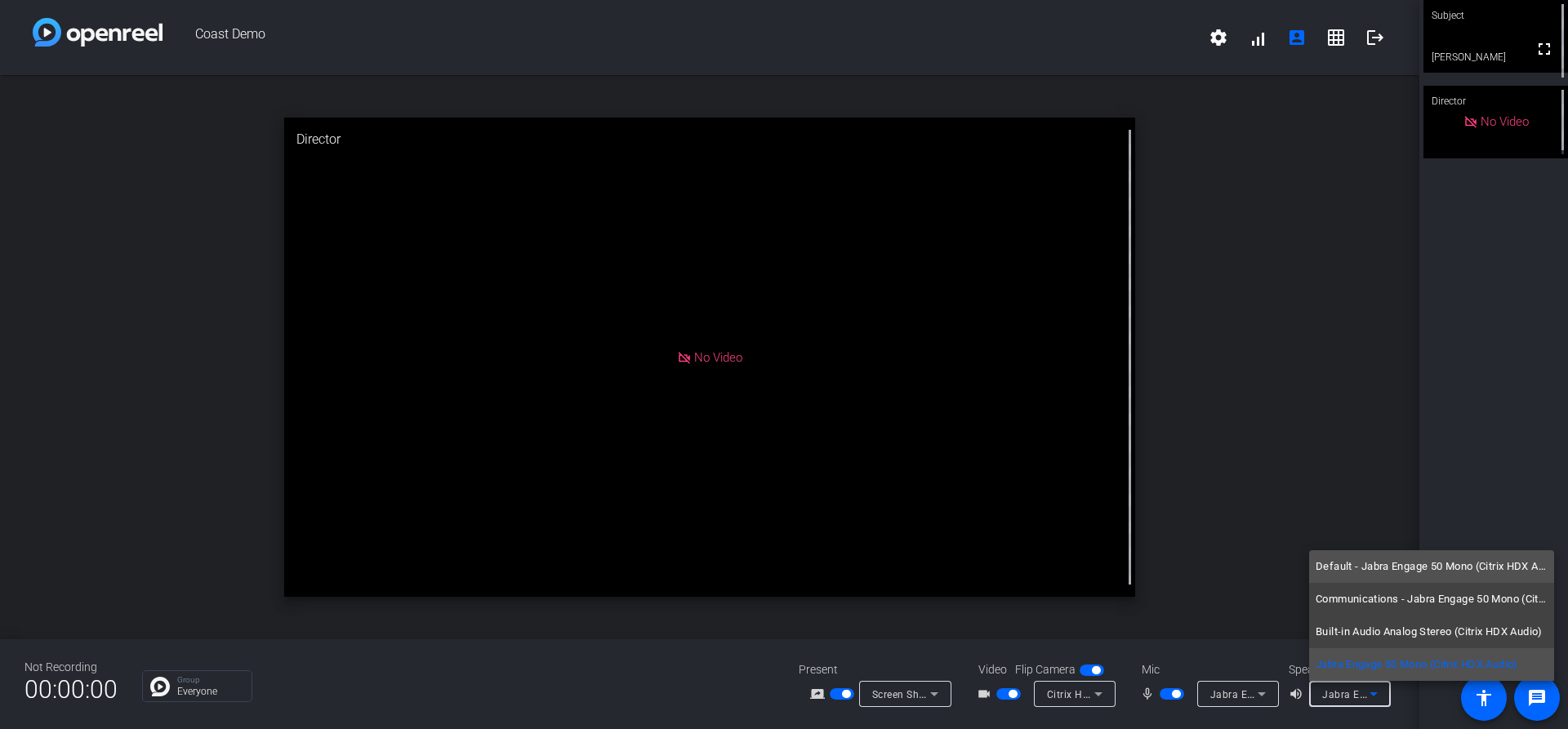
click at [1328, 558] on span "Default - Jabra Engage 50 Mono (Citrix HDX Audio)" at bounding box center [1431, 566] width 232 height 19
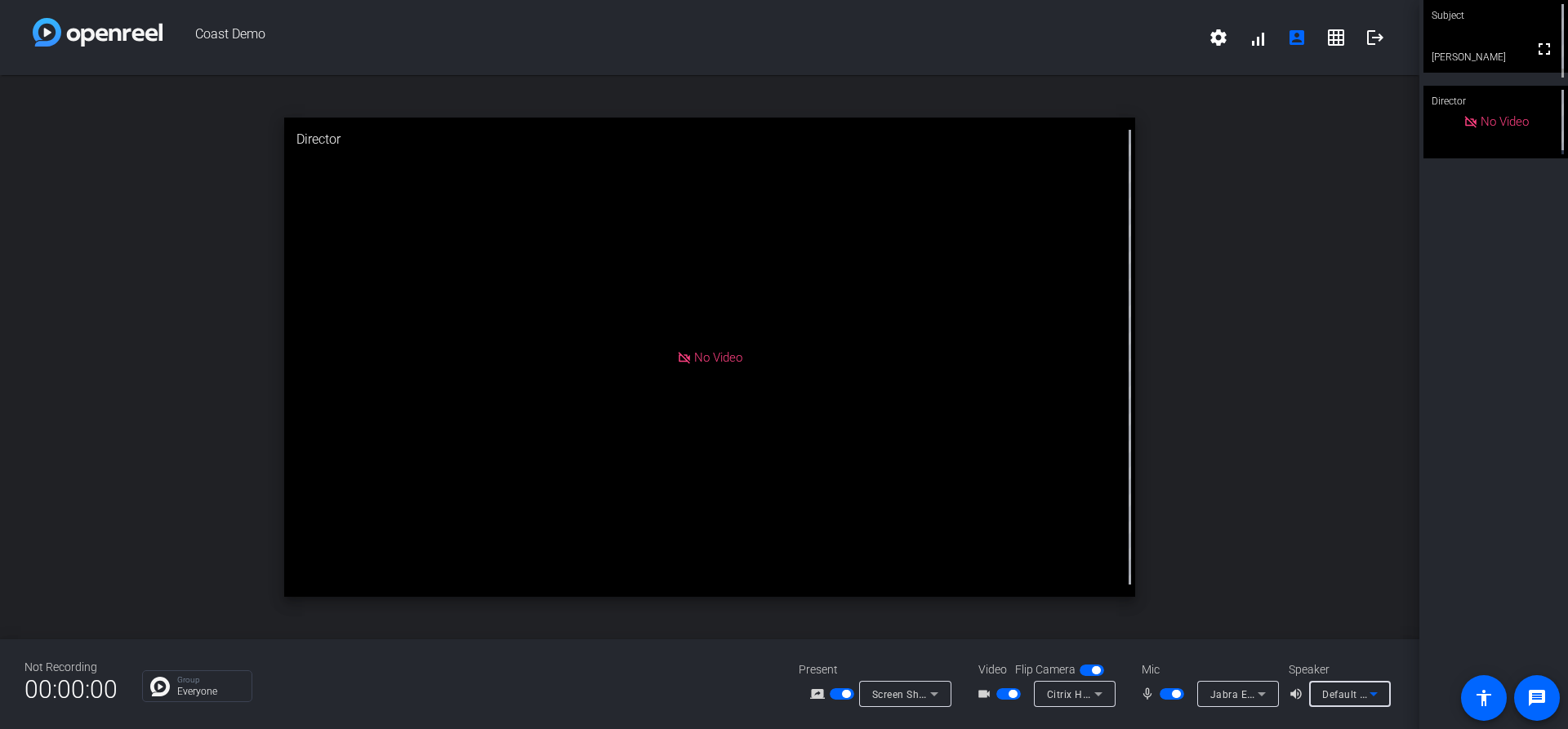
click at [1317, 725] on div "Not Recording 00:00:00 Group Everyone Present screen_share_outline Screen Shari…" at bounding box center [709, 683] width 1419 height 89
click at [1221, 700] on mat-form-field "Jabra Engage 50 Mono (Citrix HDX Audio)" at bounding box center [1238, 694] width 82 height 26
click at [1252, 690] on mat-form-field "Jabra Engage 50 Mono (Citrix HDX Audio)" at bounding box center [1238, 694] width 82 height 26
click at [1266, 696] on mat-form-field "Jabra Engage 50 Mono (Citrix HDX Audio)" at bounding box center [1238, 694] width 82 height 26
click at [1166, 696] on span "button" at bounding box center [1172, 693] width 25 height 11
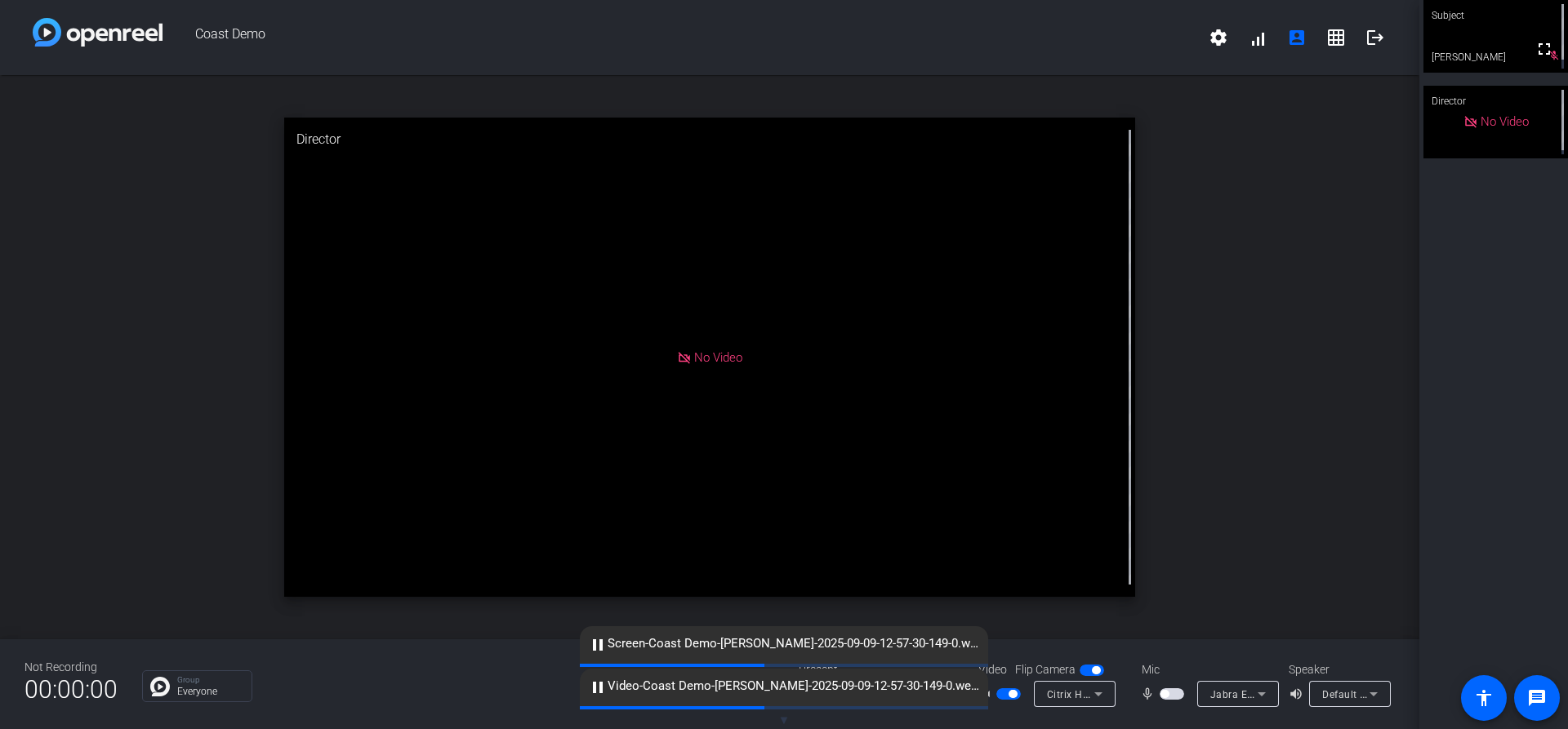
click at [1174, 695] on span "button" at bounding box center [1172, 693] width 25 height 11
click at [1254, 695] on icon at bounding box center [1261, 694] width 19 height 19
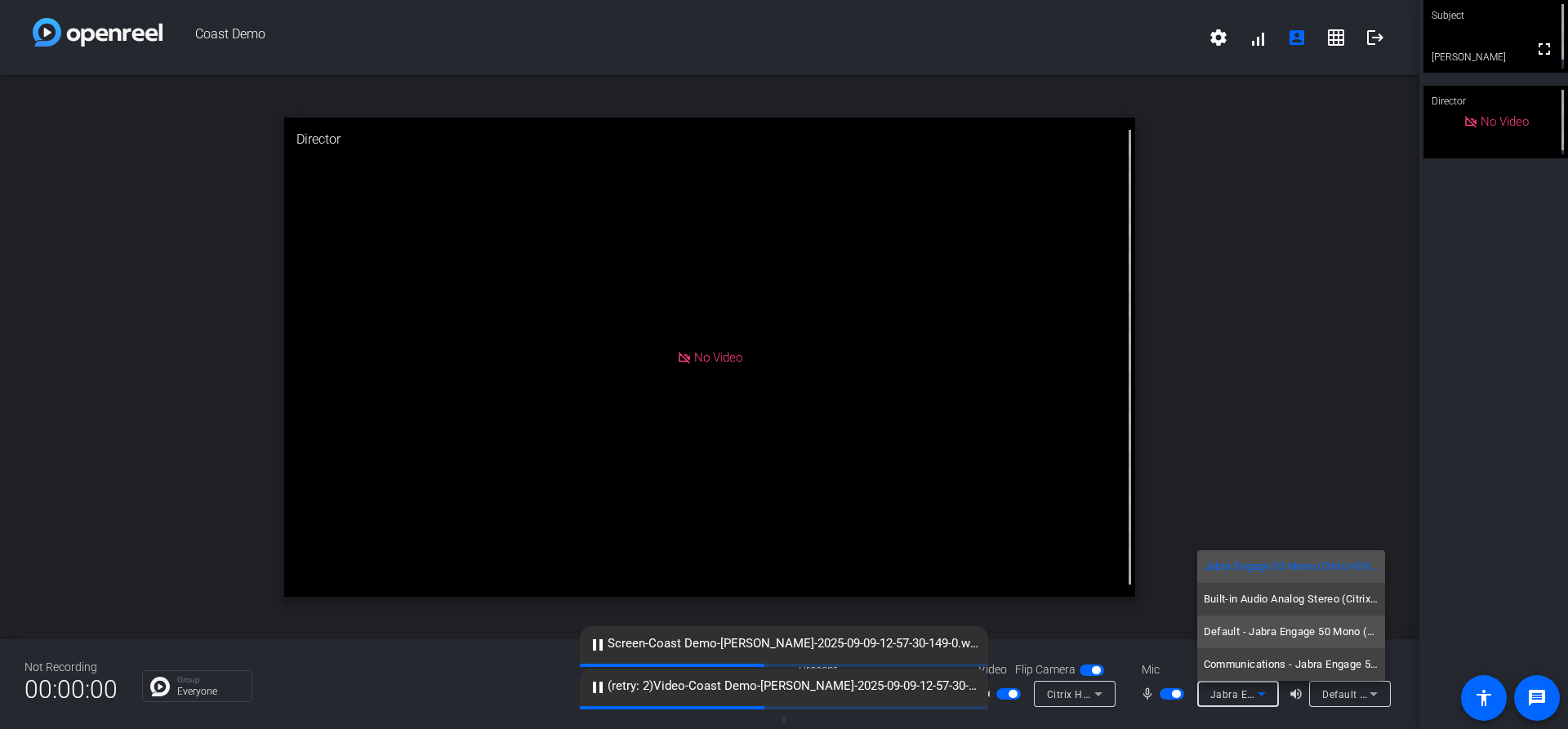
click at [1308, 640] on span "Default - Jabra Engage 50 Mono (Citrix HDX Audio)" at bounding box center [1290, 632] width 174 height 19
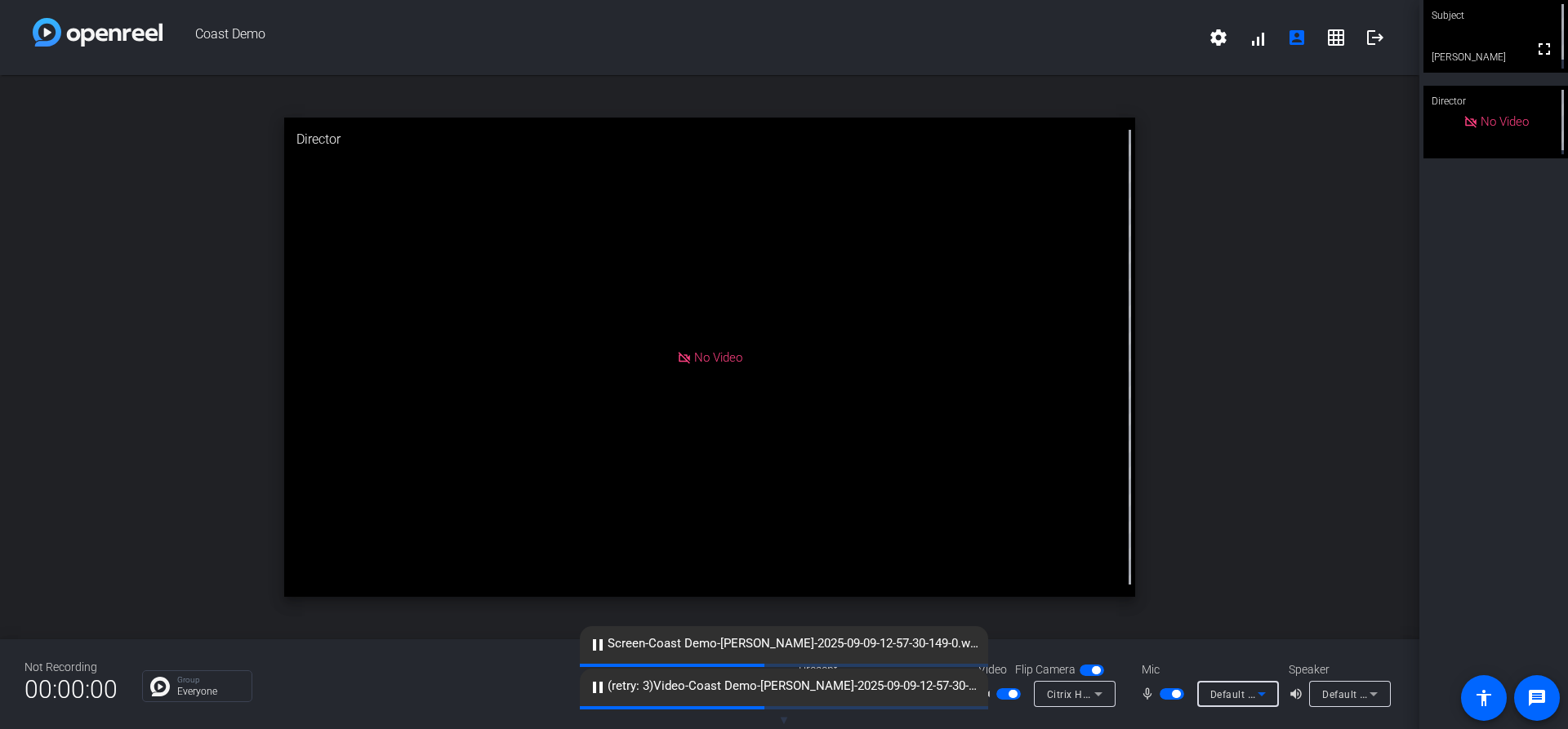
click at [1295, 721] on div "Not Recording 00:00:00 Group Everyone Present screen_share_outline Screen Shari…" at bounding box center [709, 683] width 1419 height 89
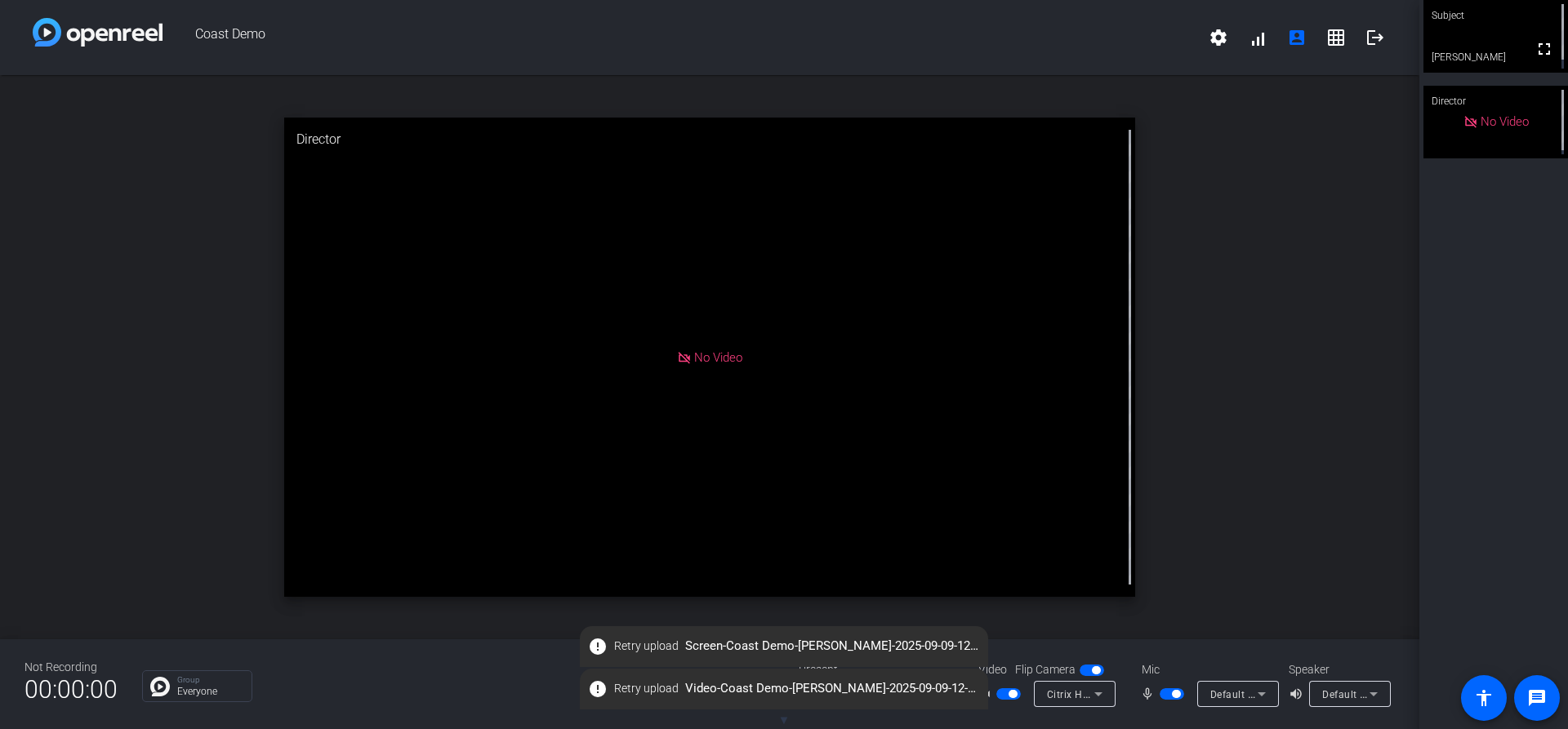
click at [1336, 576] on div "open_in_new Director No Video" at bounding box center [709, 357] width 1419 height 564
click at [1208, 37] on span at bounding box center [1217, 37] width 39 height 39
click at [1305, 307] on div at bounding box center [784, 364] width 1568 height 729
click at [1335, 565] on div "open_in_new Director No Video" at bounding box center [709, 357] width 1419 height 564
click at [855, 638] on span "error Retry upload Screen-Coast Demo-Alan Lee-2025-09-09-12-57-30-149-0.webm" at bounding box center [784, 647] width 408 height 30
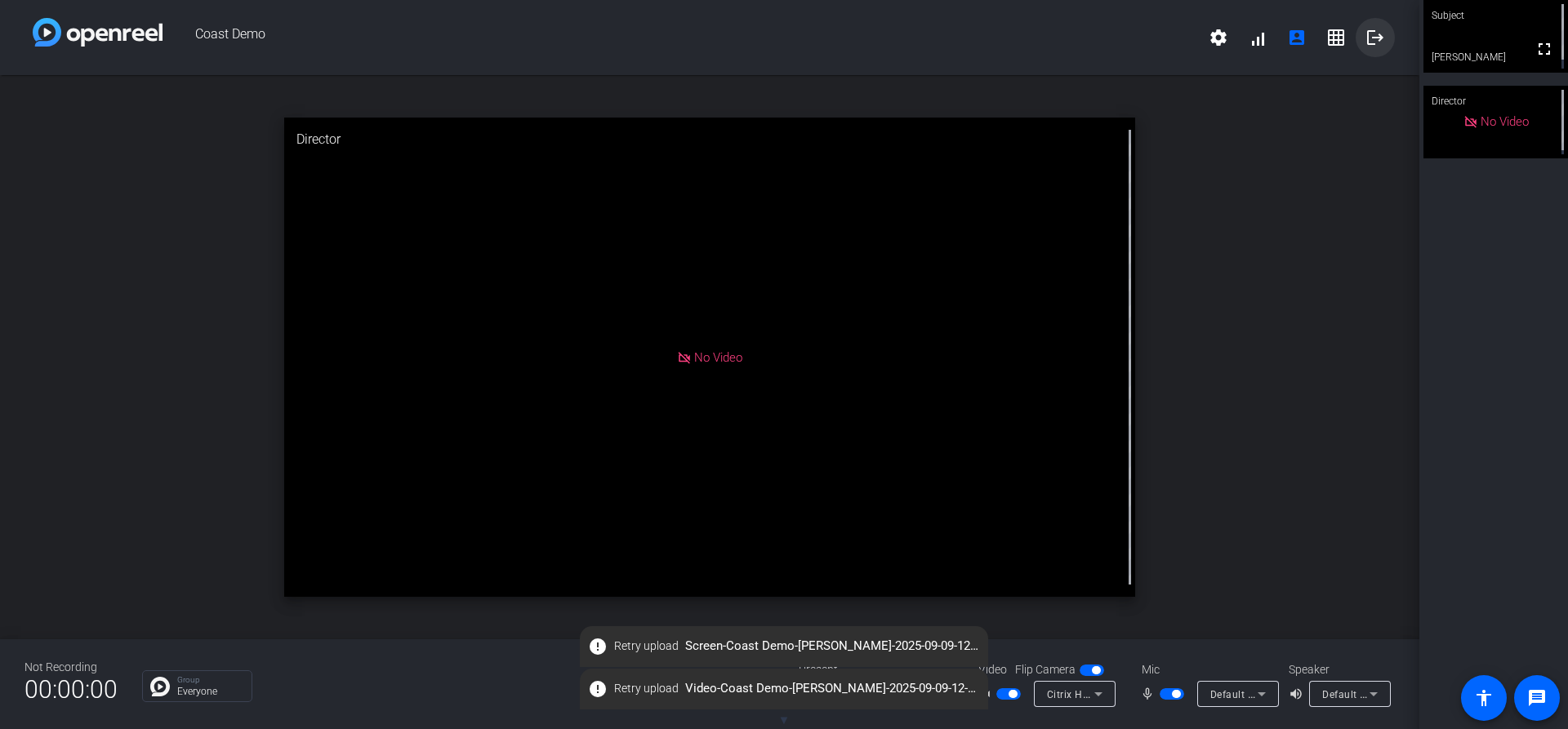
click at [1375, 39] on mat-icon "logout" at bounding box center [1374, 38] width 19 height 19
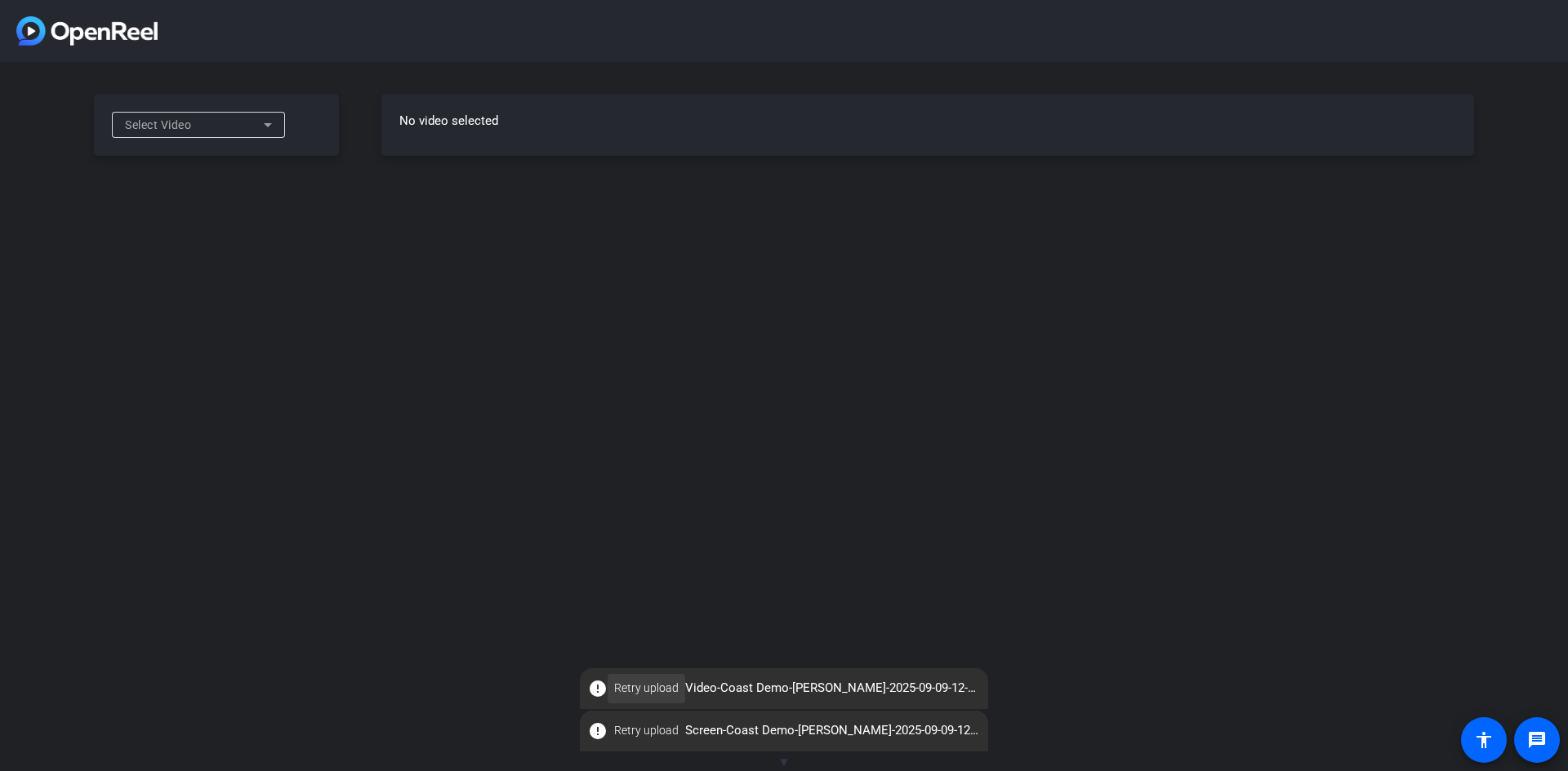
click at [655, 693] on span "Retry upload" at bounding box center [646, 689] width 65 height 18
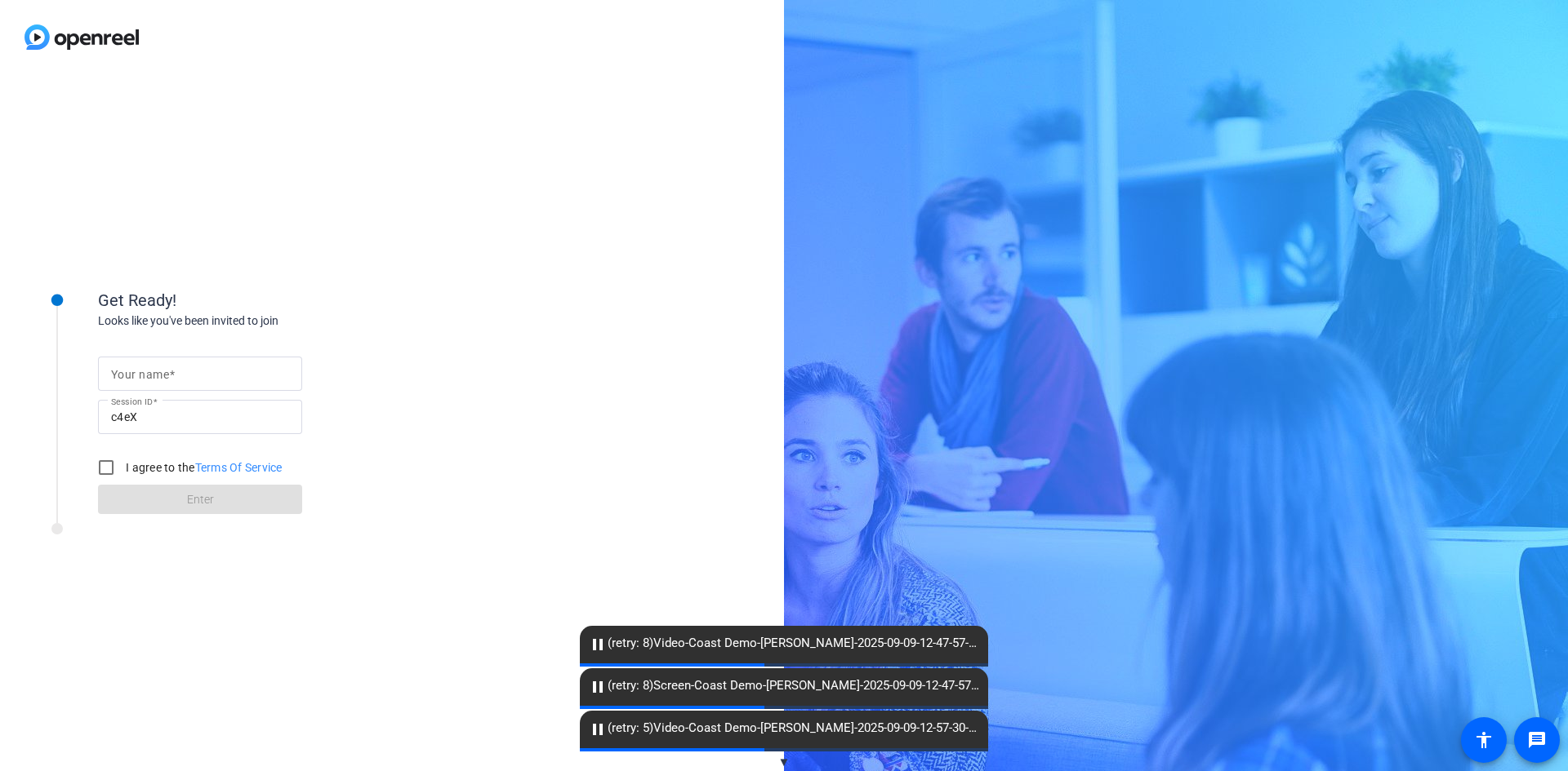
click at [161, 364] on input "Your name" at bounding box center [200, 373] width 178 height 19
click at [161, 382] on input "Your name" at bounding box center [200, 373] width 178 height 19
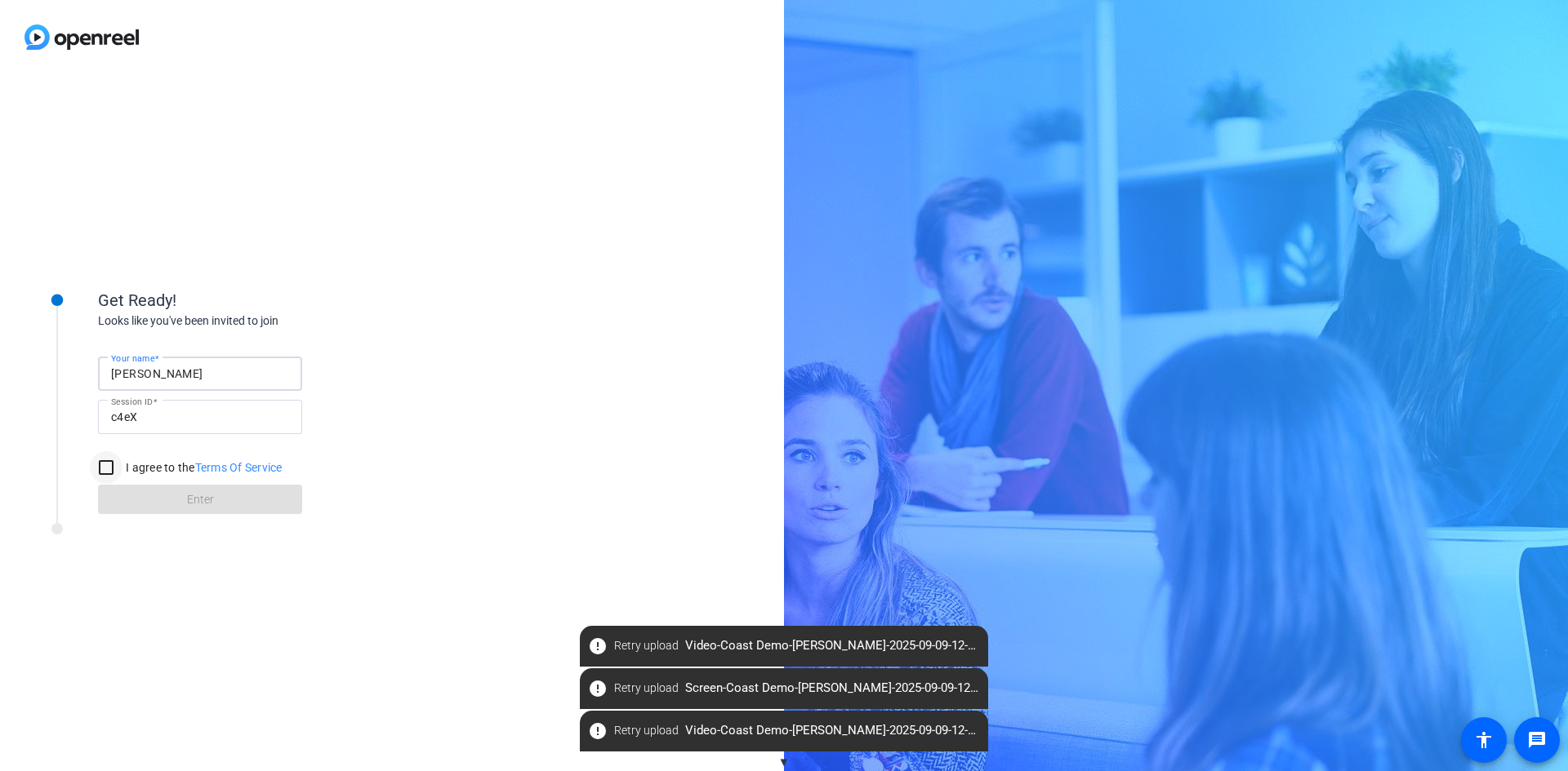
type input "alan"
click at [110, 468] on input "I agree to the Terms Of Service" at bounding box center [105, 467] width 32 height 32
checkbox input "true"
click at [174, 510] on span at bounding box center [200, 499] width 204 height 39
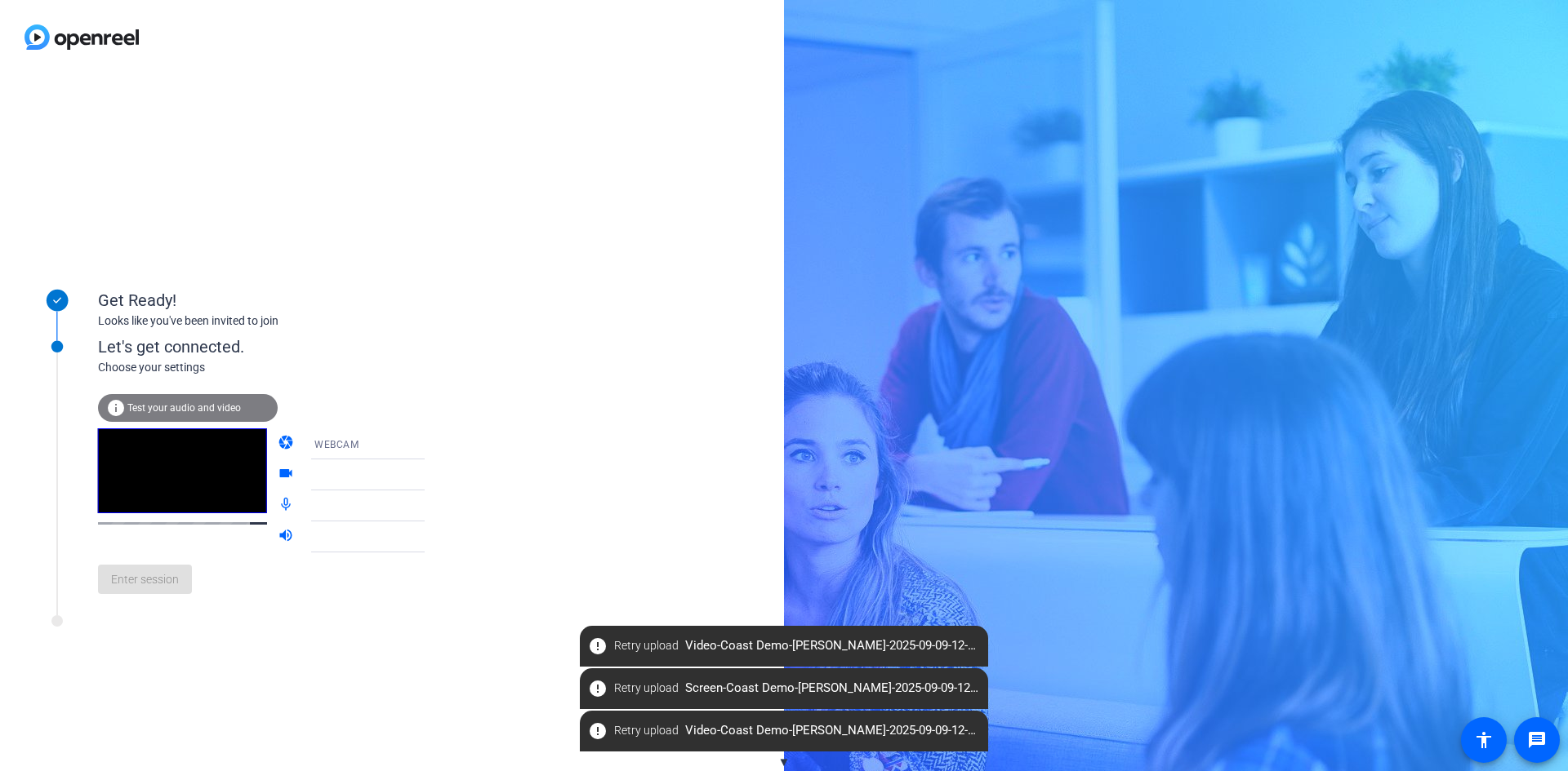
click at [436, 475] on icon at bounding box center [440, 475] width 8 height 4
click at [431, 506] on icon at bounding box center [441, 506] width 19 height 19
click at [431, 512] on icon at bounding box center [441, 506] width 19 height 19
click at [431, 513] on icon at bounding box center [441, 506] width 19 height 19
click at [436, 536] on icon at bounding box center [440, 537] width 8 height 4
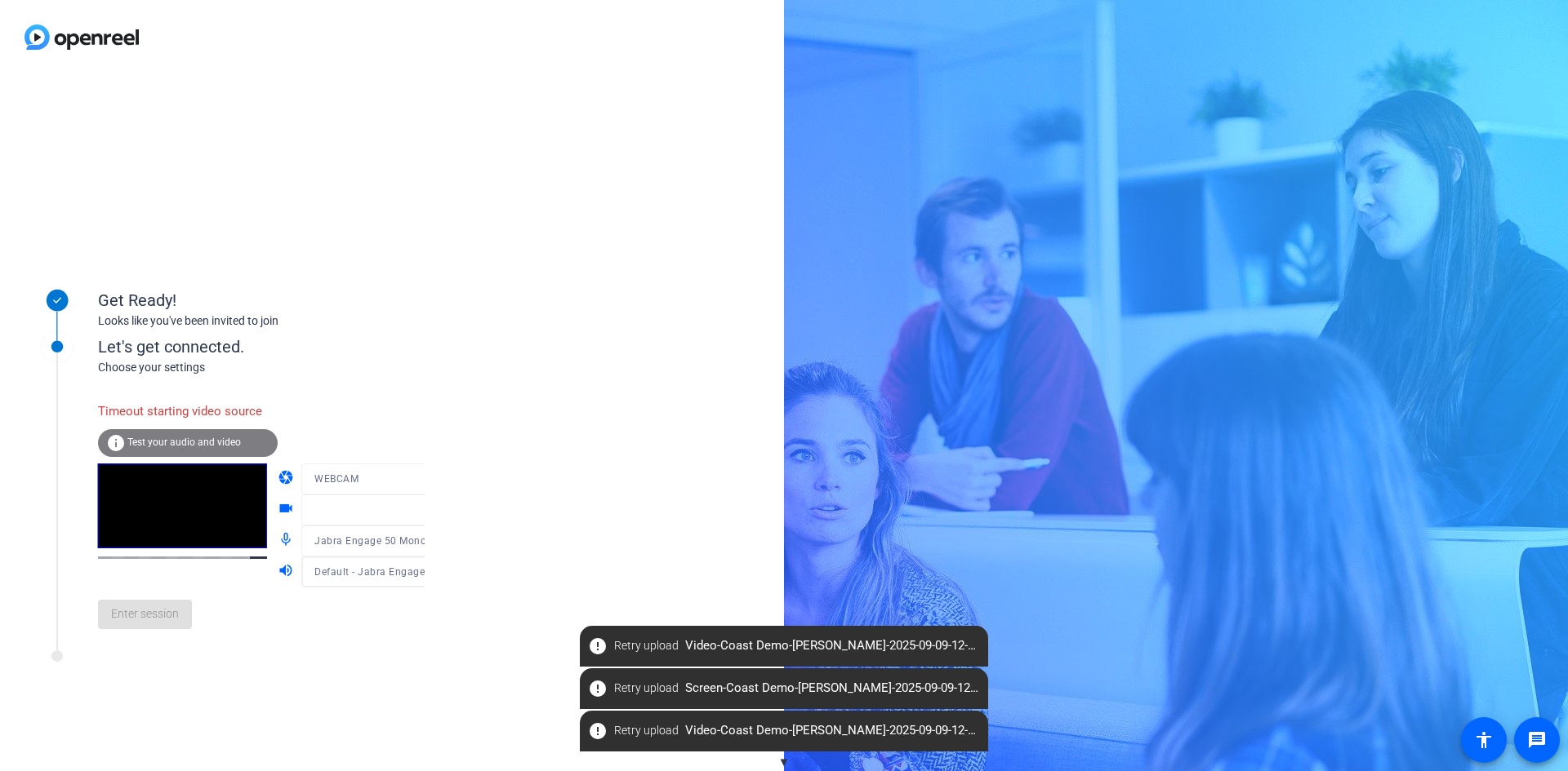
click at [402, 513] on mat-form-field at bounding box center [380, 509] width 156 height 31
click at [337, 485] on mat-form-field "WEBCAM" at bounding box center [380, 478] width 156 height 31
click at [397, 480] on mat-form-field "WEBCAM" at bounding box center [380, 478] width 156 height 31
click at [400, 503] on div at bounding box center [380, 503] width 156 height 18
click at [408, 516] on mat-form-field at bounding box center [380, 509] width 156 height 31
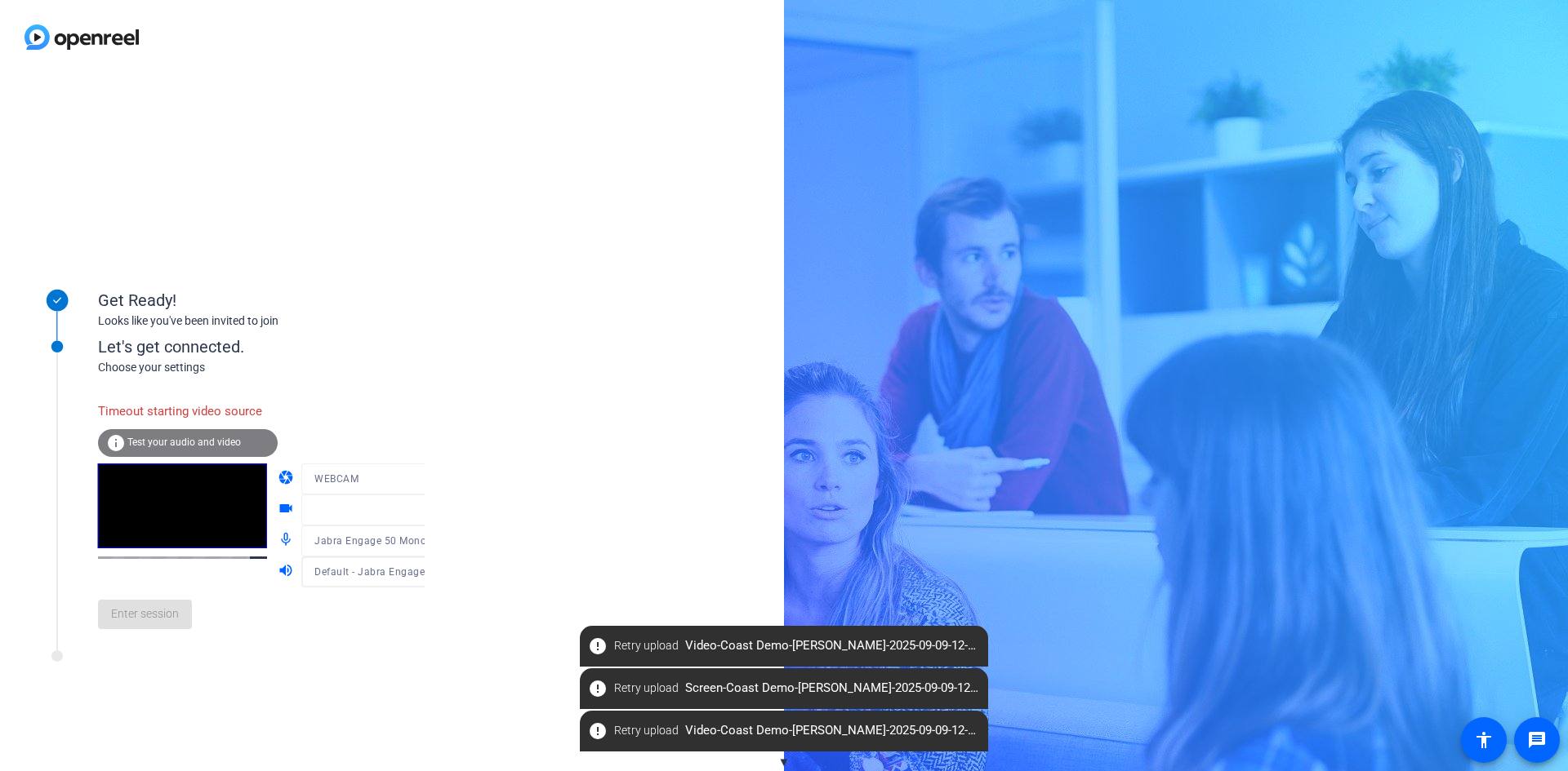
click at [408, 488] on mat-form-field "WEBCAM" at bounding box center [380, 478] width 156 height 31
click at [410, 513] on mat-form-field at bounding box center [380, 509] width 156 height 31
click at [431, 515] on icon at bounding box center [441, 510] width 19 height 19
click at [383, 545] on span "Citrix HDX Web Camera" at bounding box center [348, 541] width 112 height 19
drag, startPoint x: 408, startPoint y: 631, endPoint x: 401, endPoint y: 617, distance: 15.7
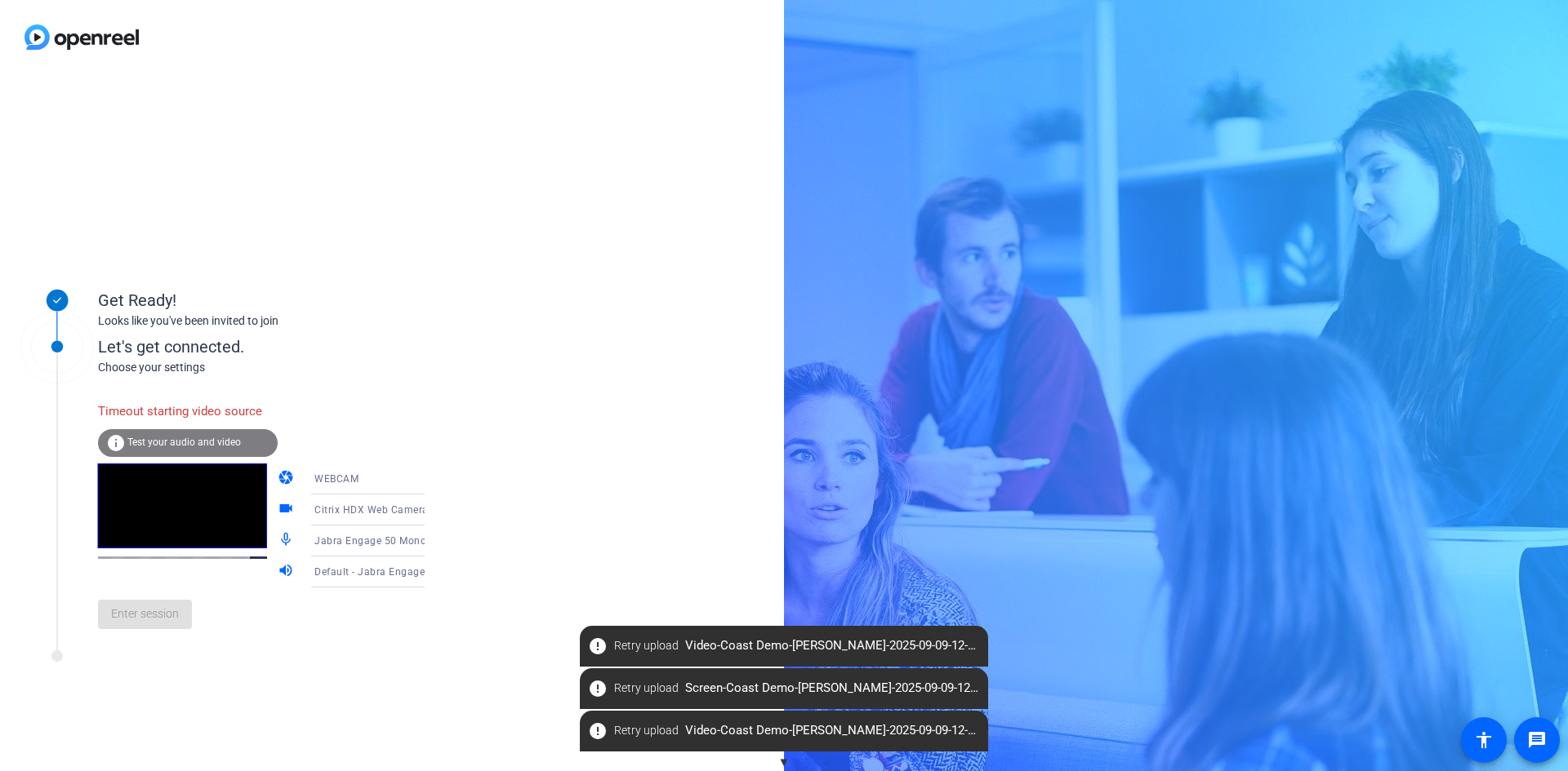
click at [408, 631] on div "Enter session" at bounding box center [278, 614] width 360 height 53
drag, startPoint x: 186, startPoint y: 440, endPoint x: 184, endPoint y: 449, distance: 9.2
click at [186, 440] on span "Test your audio and video" at bounding box center [183, 442] width 113 height 11
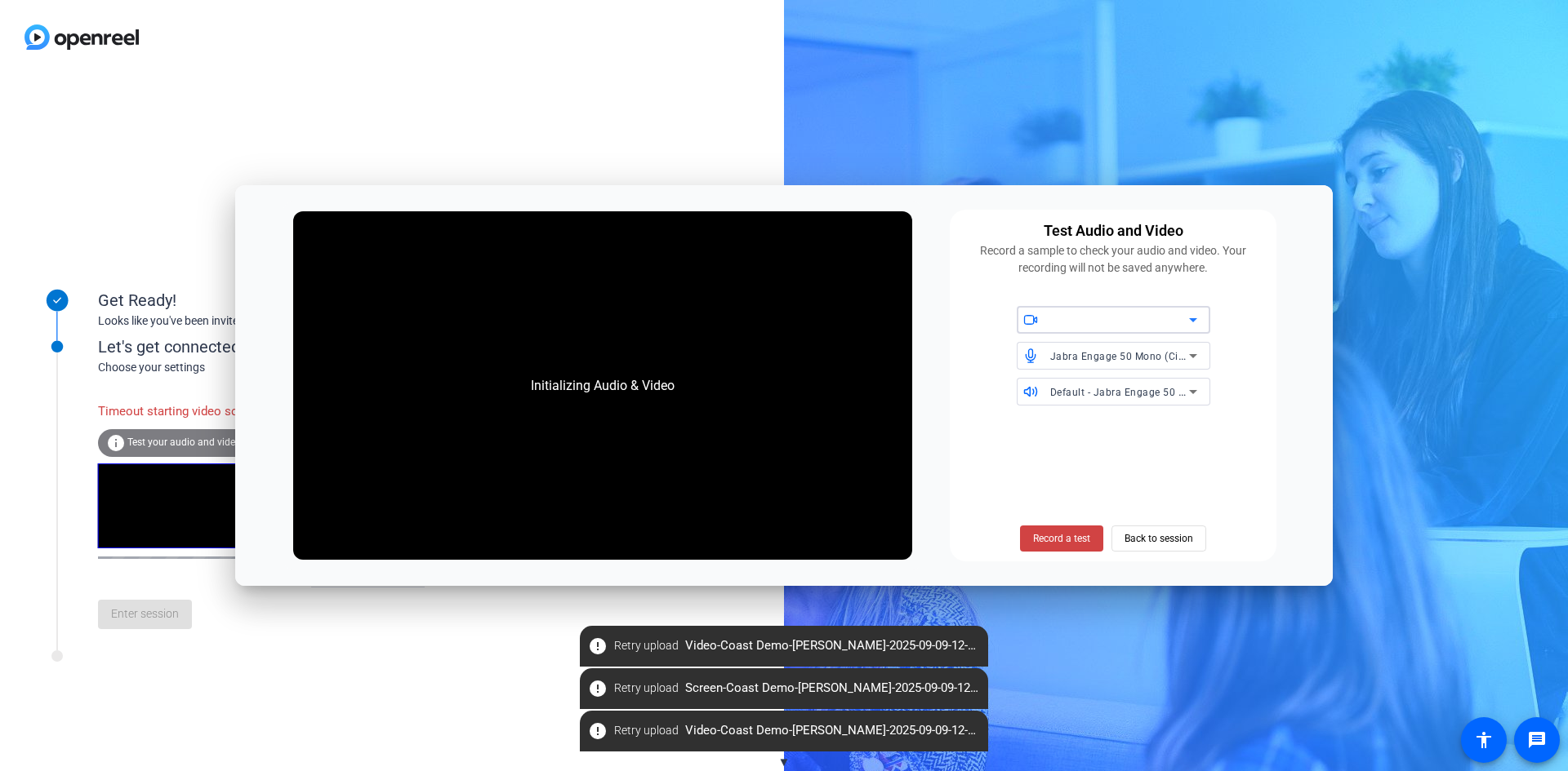
click at [1127, 320] on div at bounding box center [1119, 320] width 138 height 19
drag, startPoint x: 1236, startPoint y: 365, endPoint x: 1235, endPoint y: 374, distance: 9.1
click at [1235, 366] on div "Jabra Engage 50 Mono (Citrix HDX Audio) Default - Jabra Engage 50 Mono (Citrix …" at bounding box center [1113, 356] width 307 height 100
click at [1193, 322] on icon at bounding box center [1192, 320] width 8 height 4
click at [1248, 371] on div at bounding box center [784, 386] width 1568 height 771
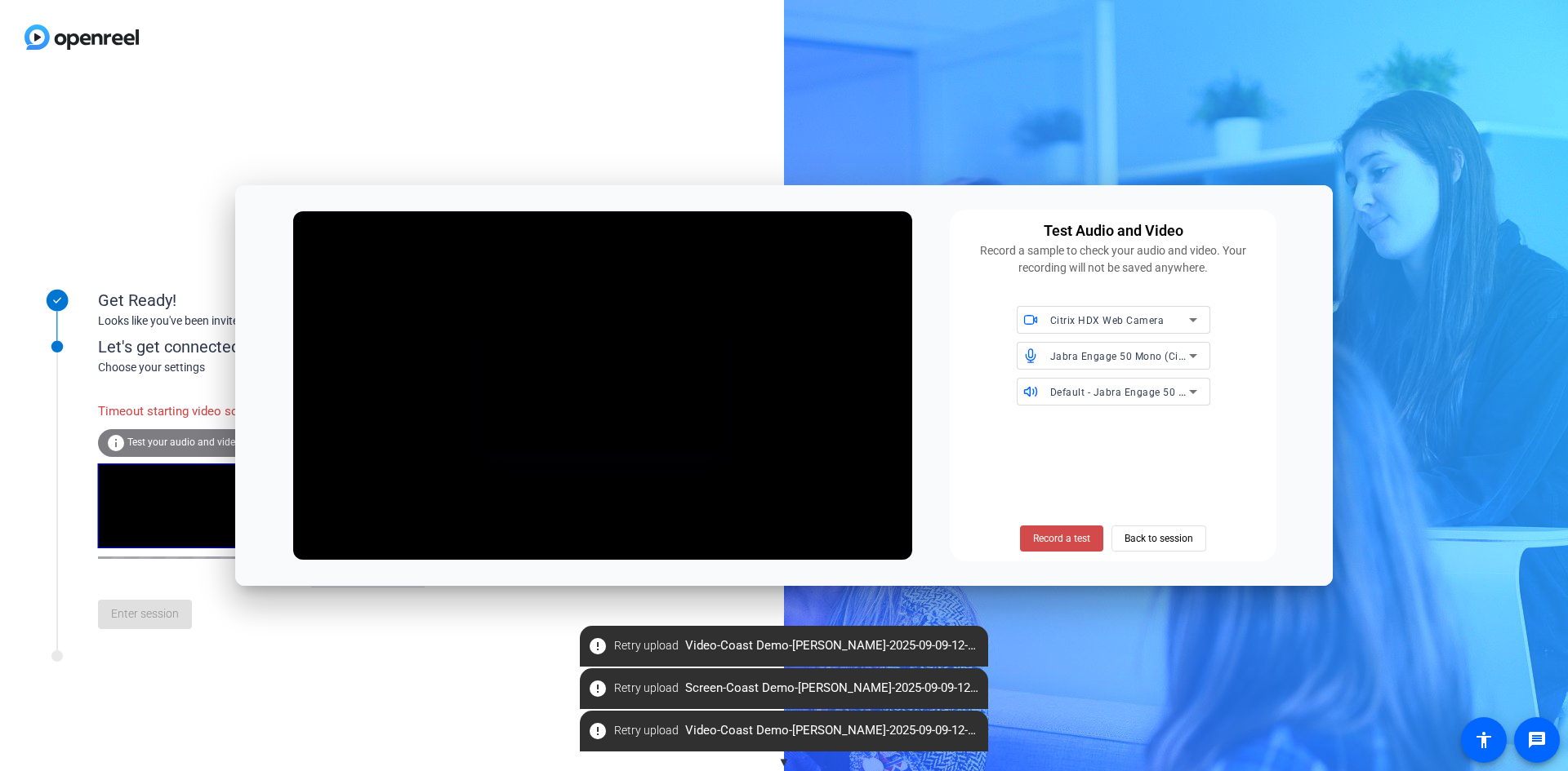
click at [1069, 538] on span "Record a test" at bounding box center [1061, 538] width 57 height 15
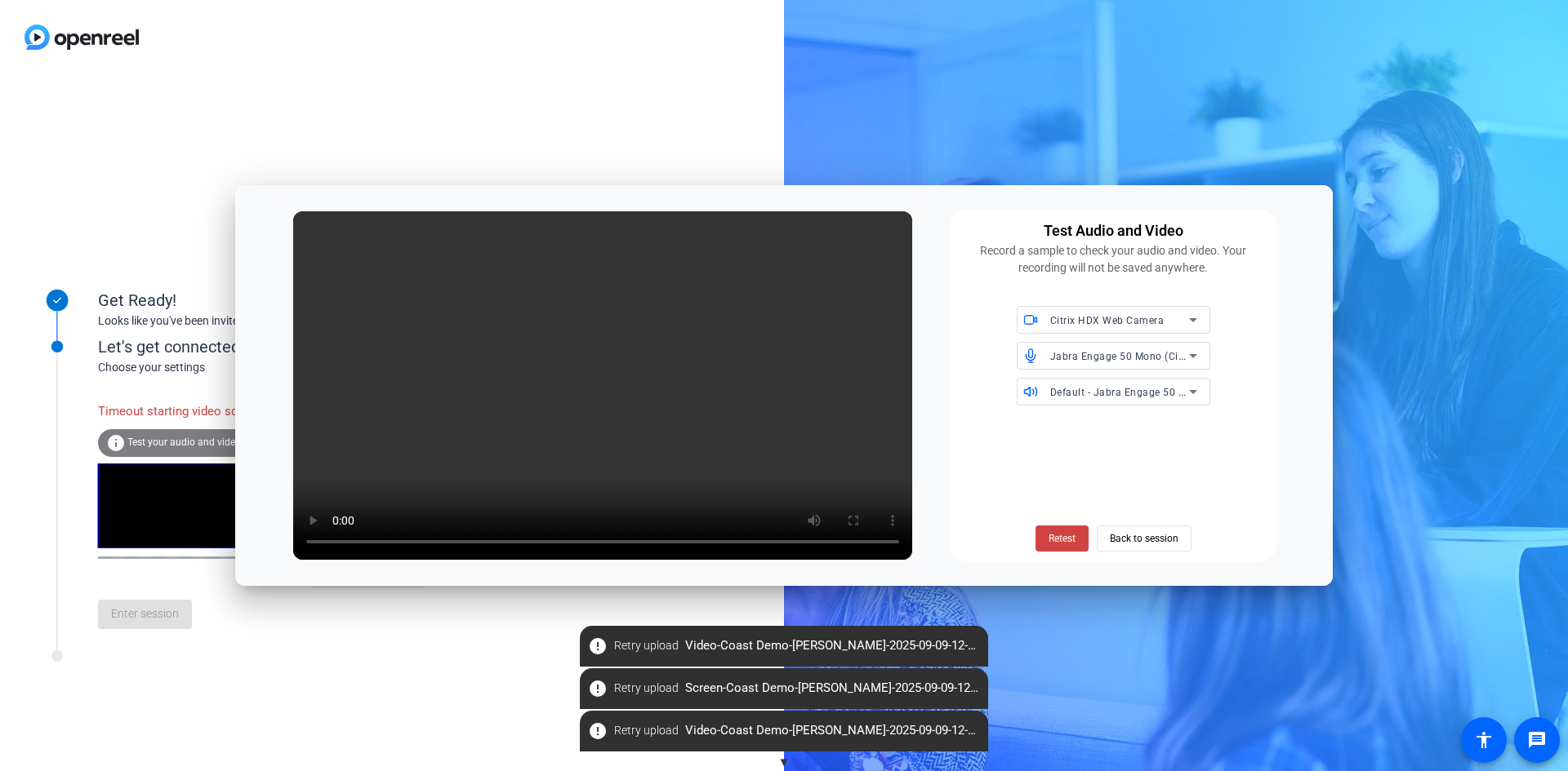
click at [1181, 357] on span "Jabra Engage 50 Mono (Citrix HDX Audio)" at bounding box center [1152, 356] width 203 height 13
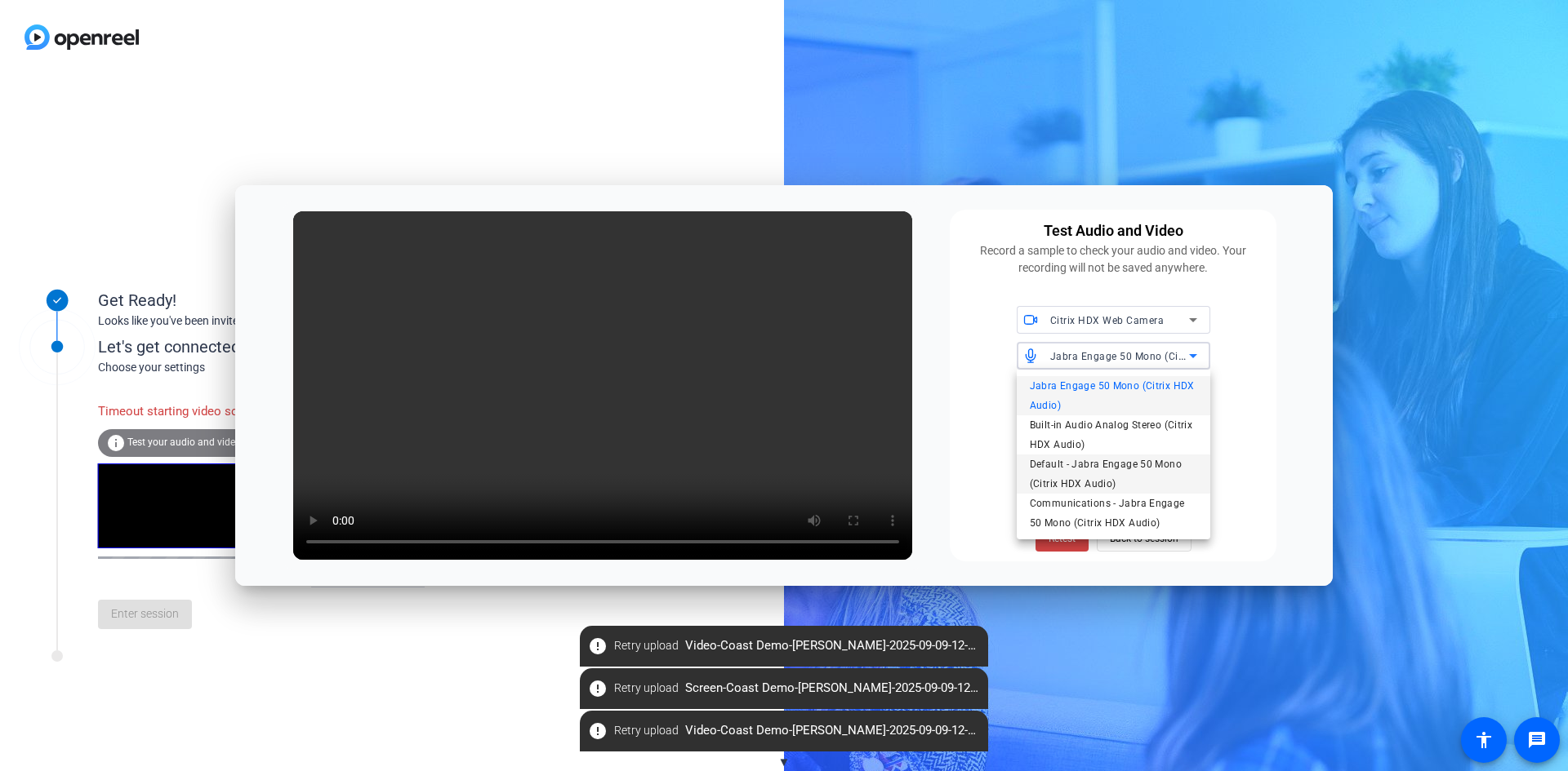
click at [1174, 469] on span "Default - Jabra Engage 50 Mono (Citrix HDX Audio)" at bounding box center [1113, 474] width 167 height 39
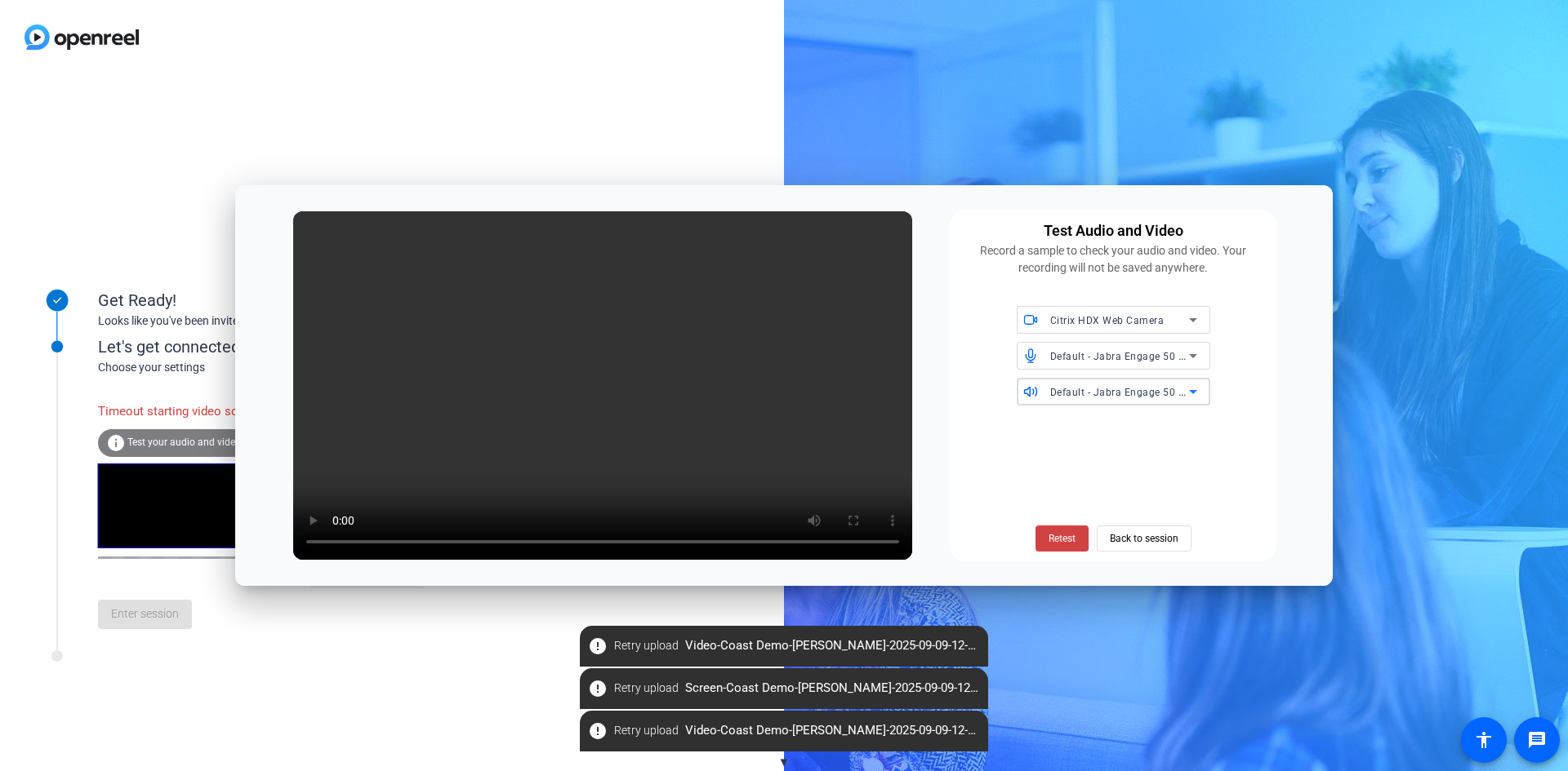
click at [1193, 393] on icon at bounding box center [1192, 392] width 8 height 4
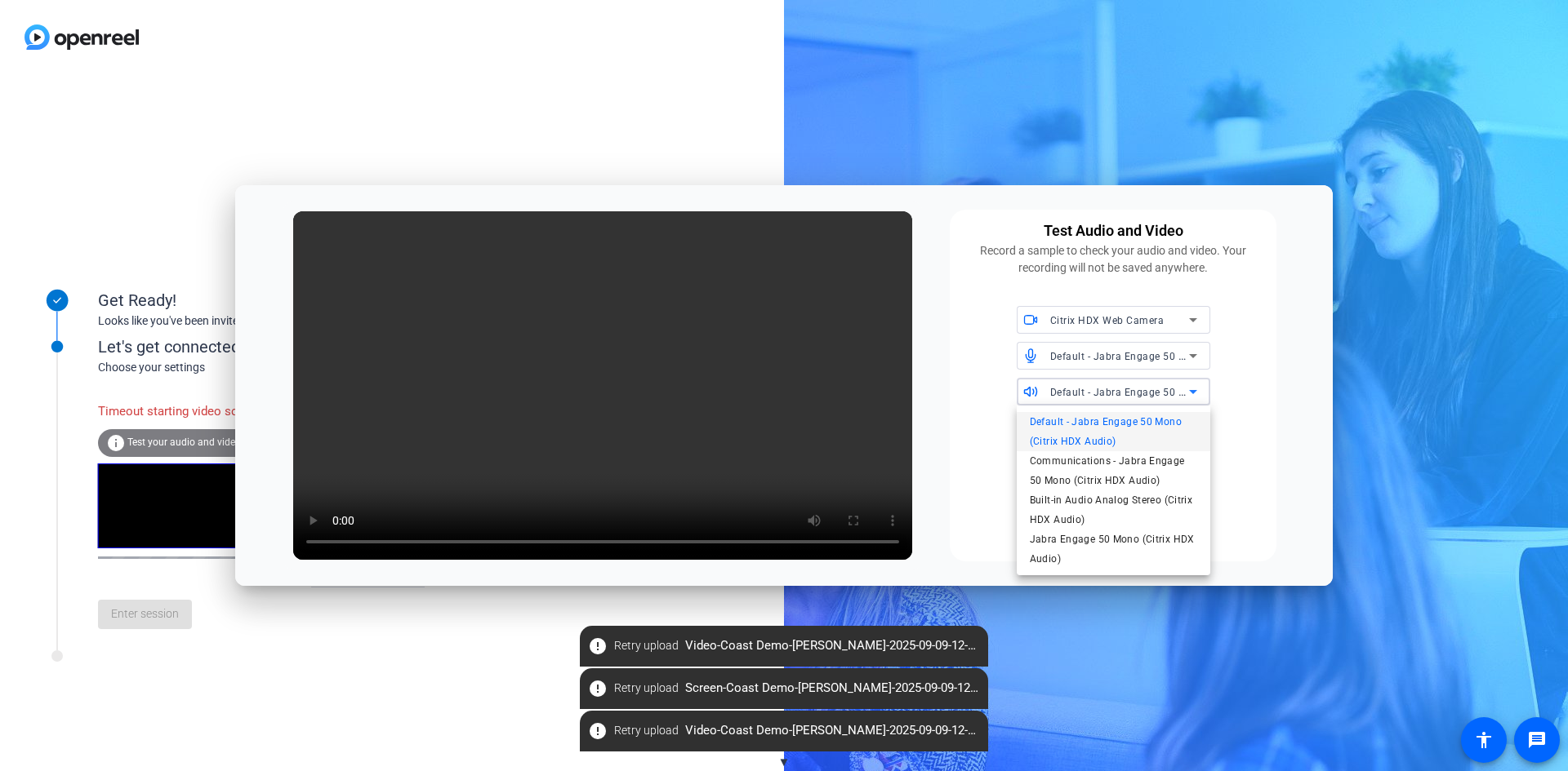
click at [1146, 424] on span "Default - Jabra Engage 50 Mono (Citrix HDX Audio)" at bounding box center [1113, 431] width 167 height 39
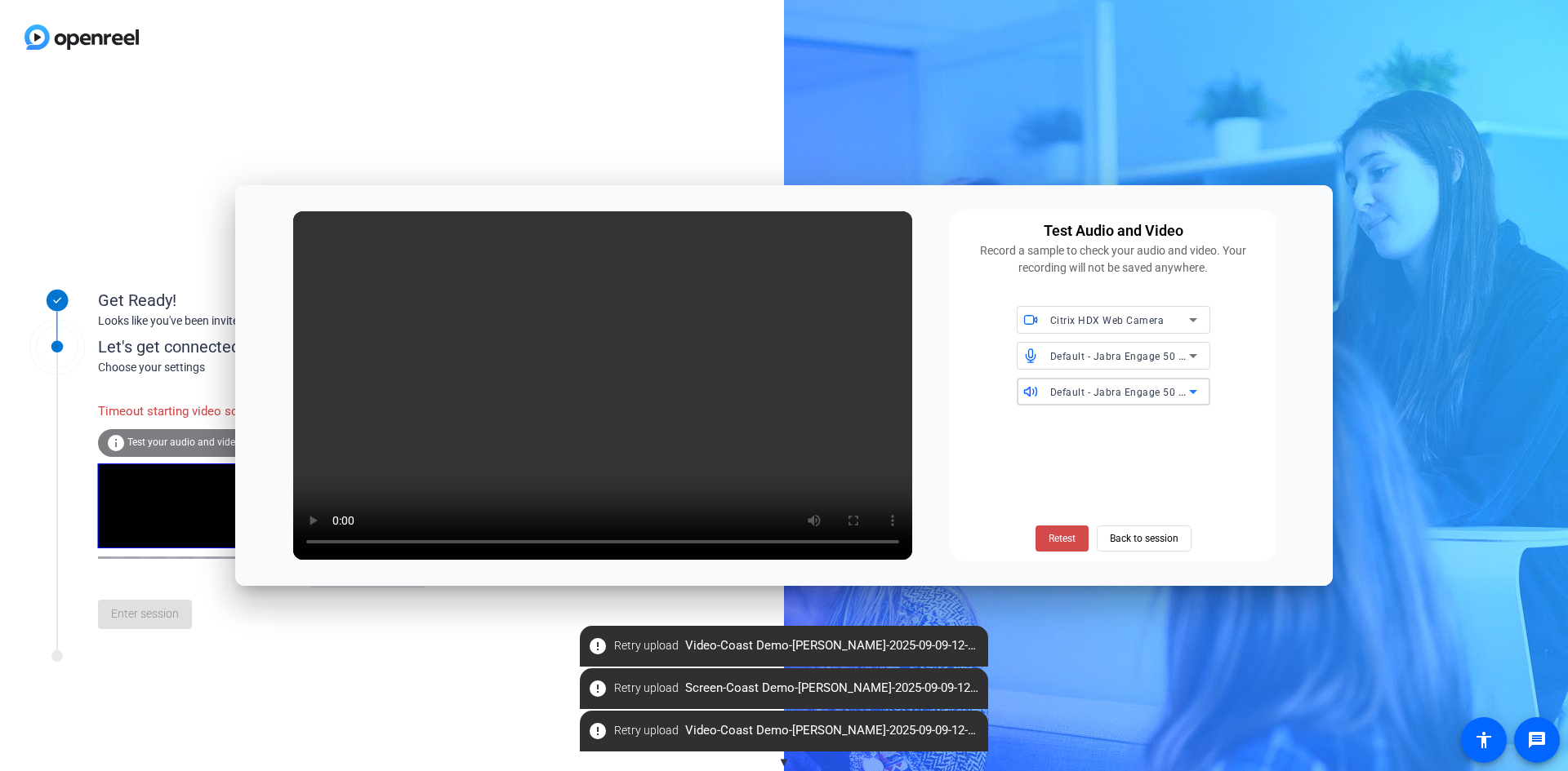
click at [1048, 533] on span "Retest" at bounding box center [1061, 538] width 27 height 15
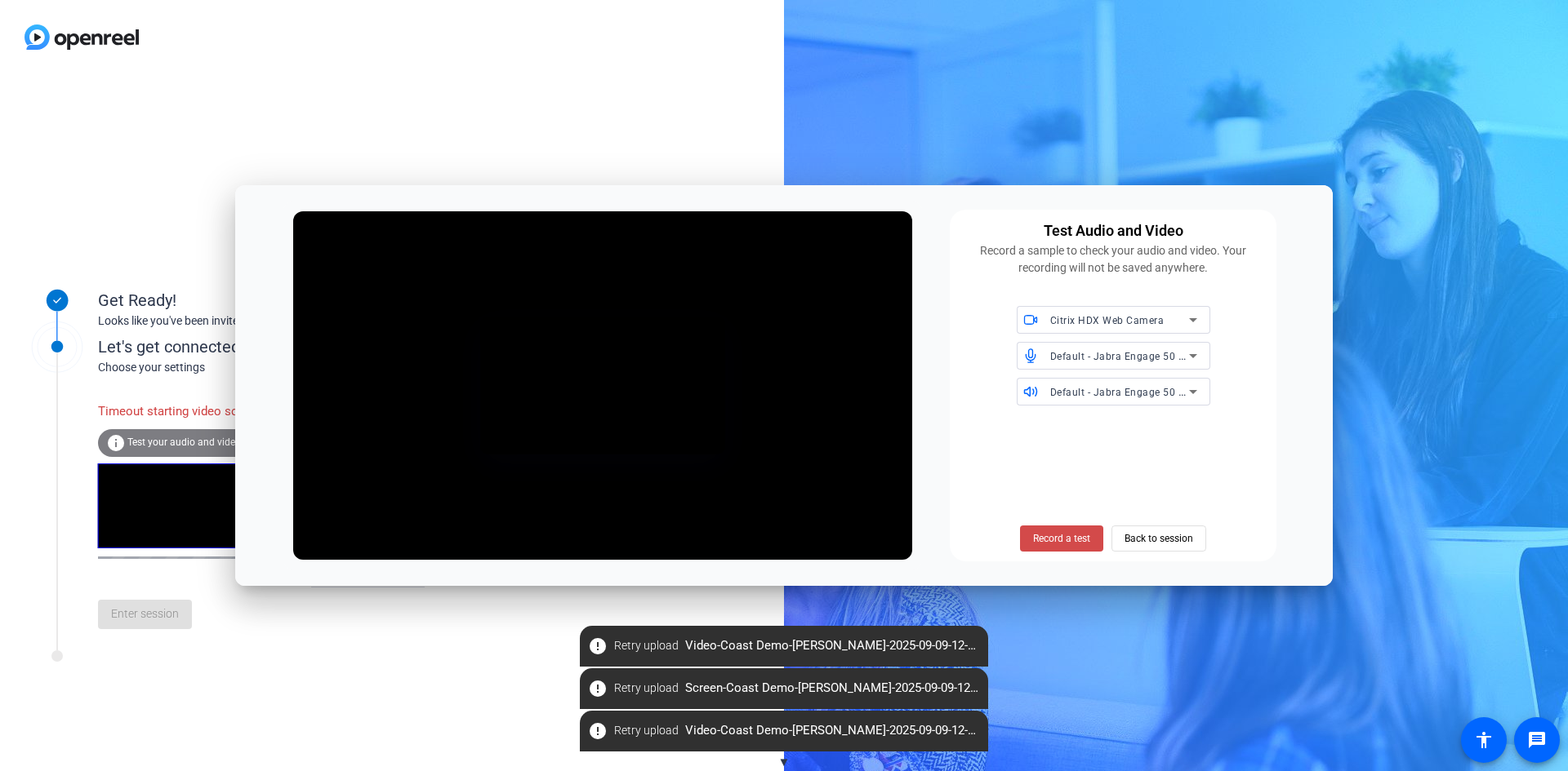
click at [1066, 542] on span "Record a test" at bounding box center [1061, 538] width 57 height 15
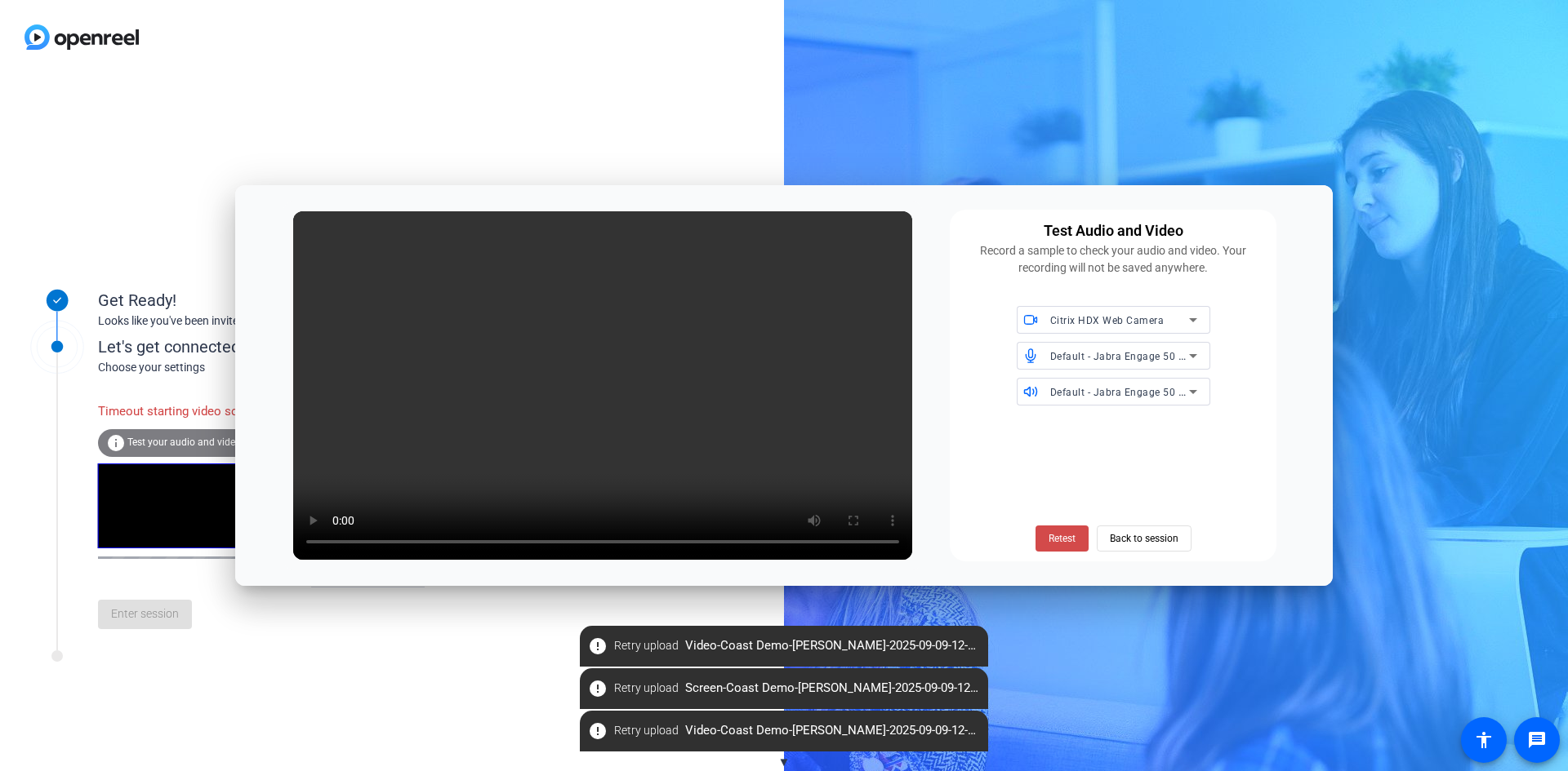
click at [1057, 546] on span at bounding box center [1061, 538] width 53 height 39
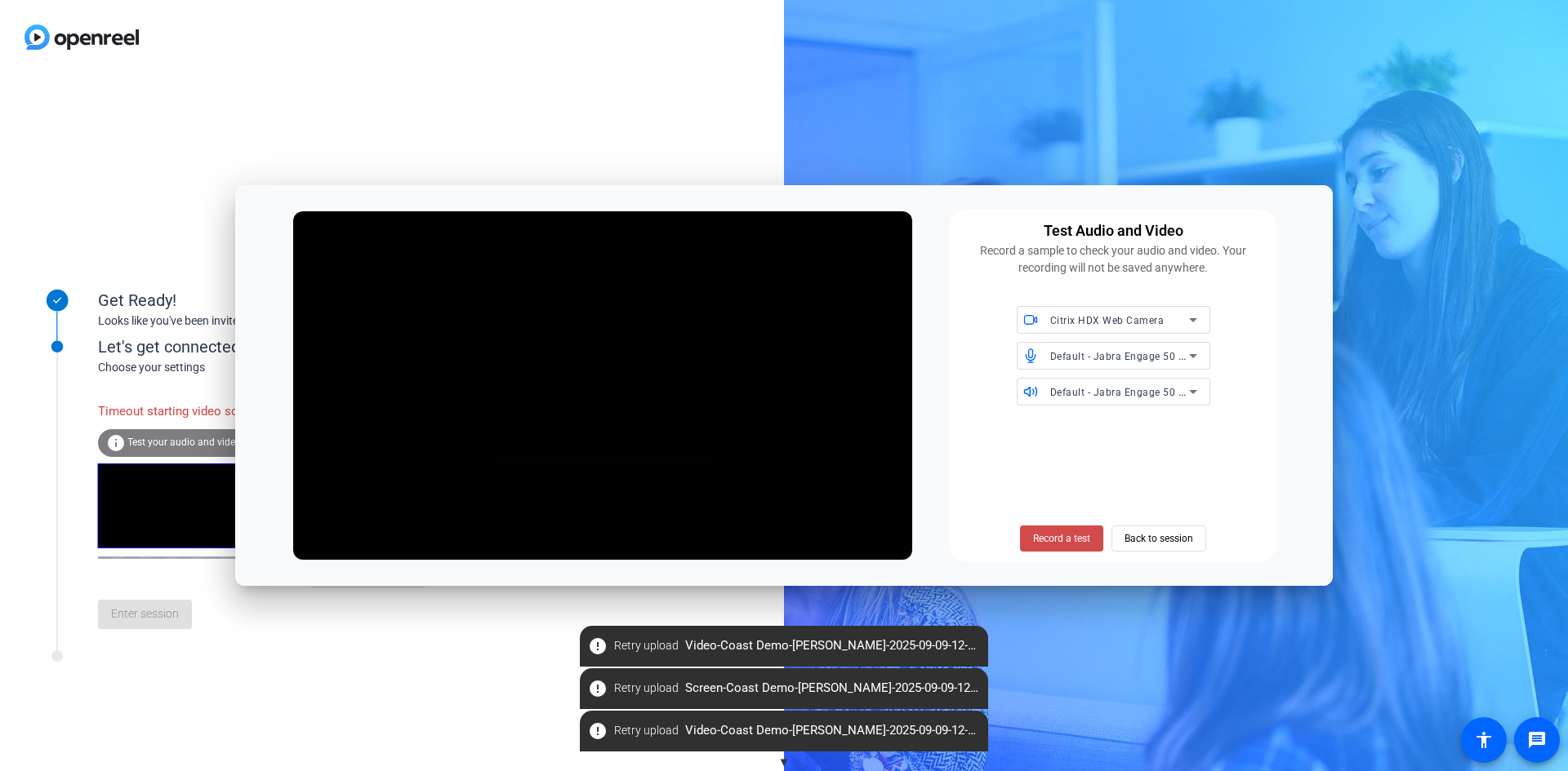
click at [1040, 547] on span at bounding box center [1061, 538] width 83 height 39
click at [1042, 554] on span at bounding box center [1061, 538] width 101 height 39
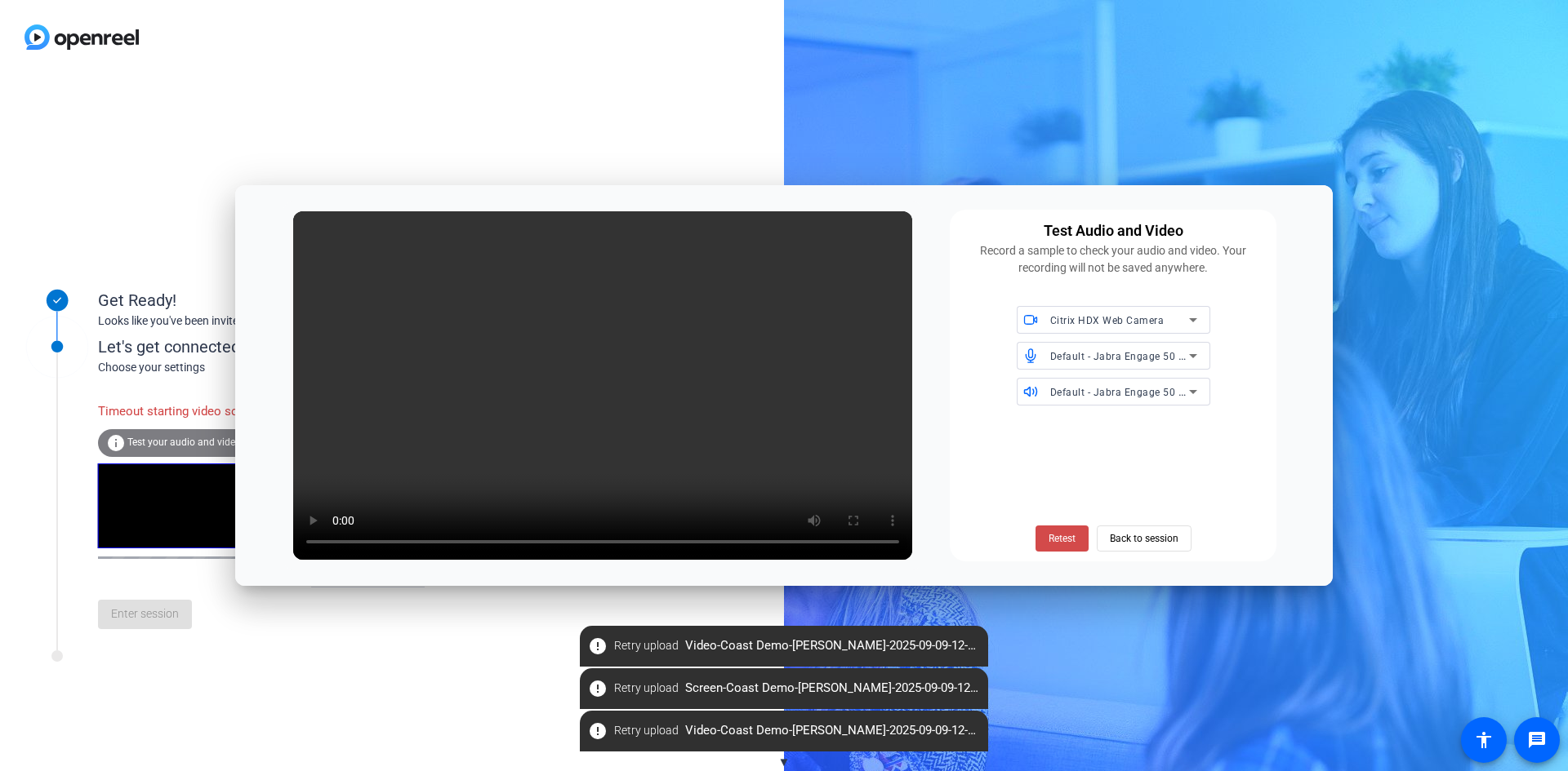
click at [1045, 541] on span at bounding box center [1061, 538] width 53 height 39
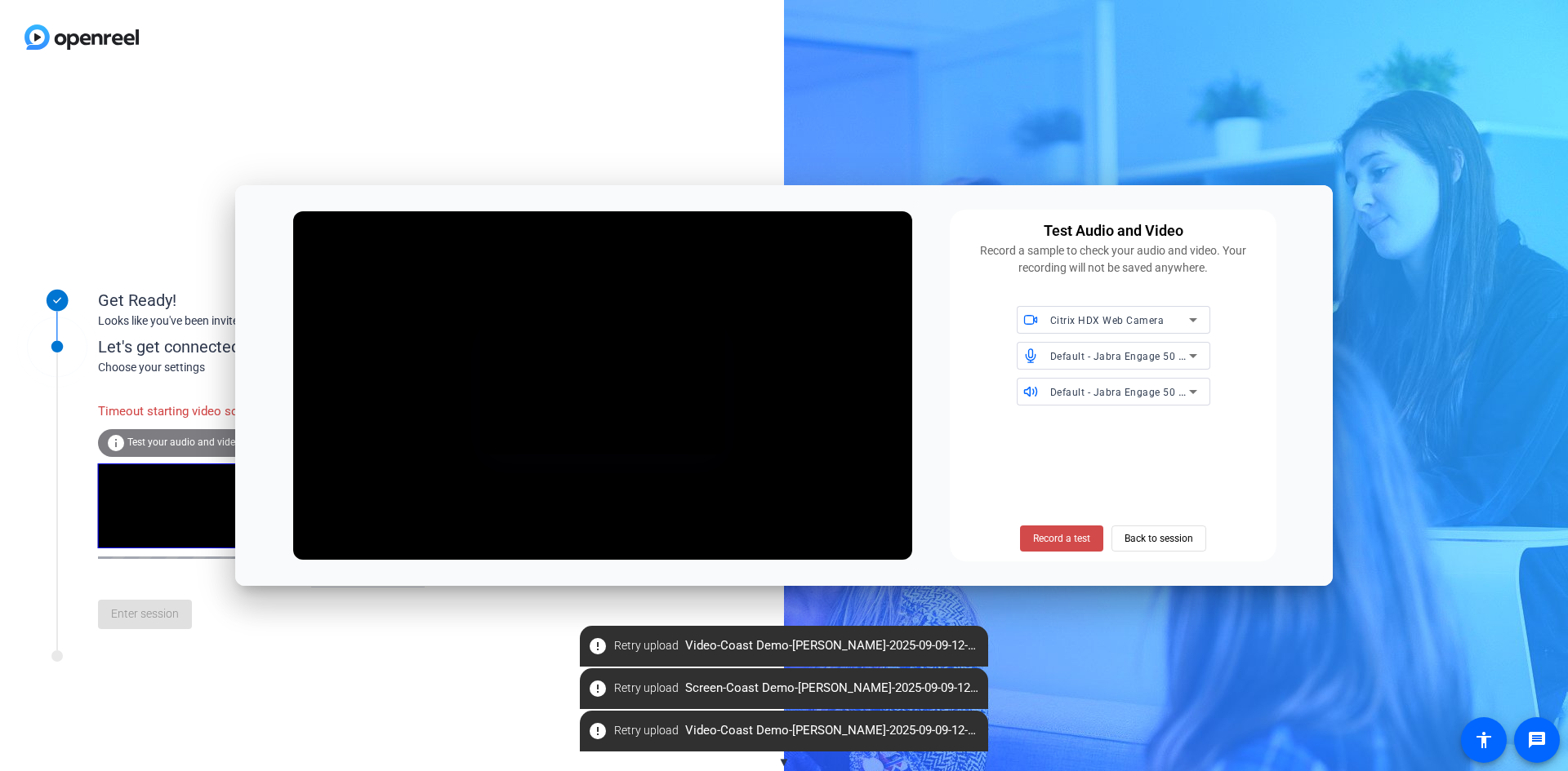
click at [1043, 542] on span "Record a test" at bounding box center [1061, 538] width 57 height 15
click at [1022, 548] on span at bounding box center [1061, 538] width 101 height 39
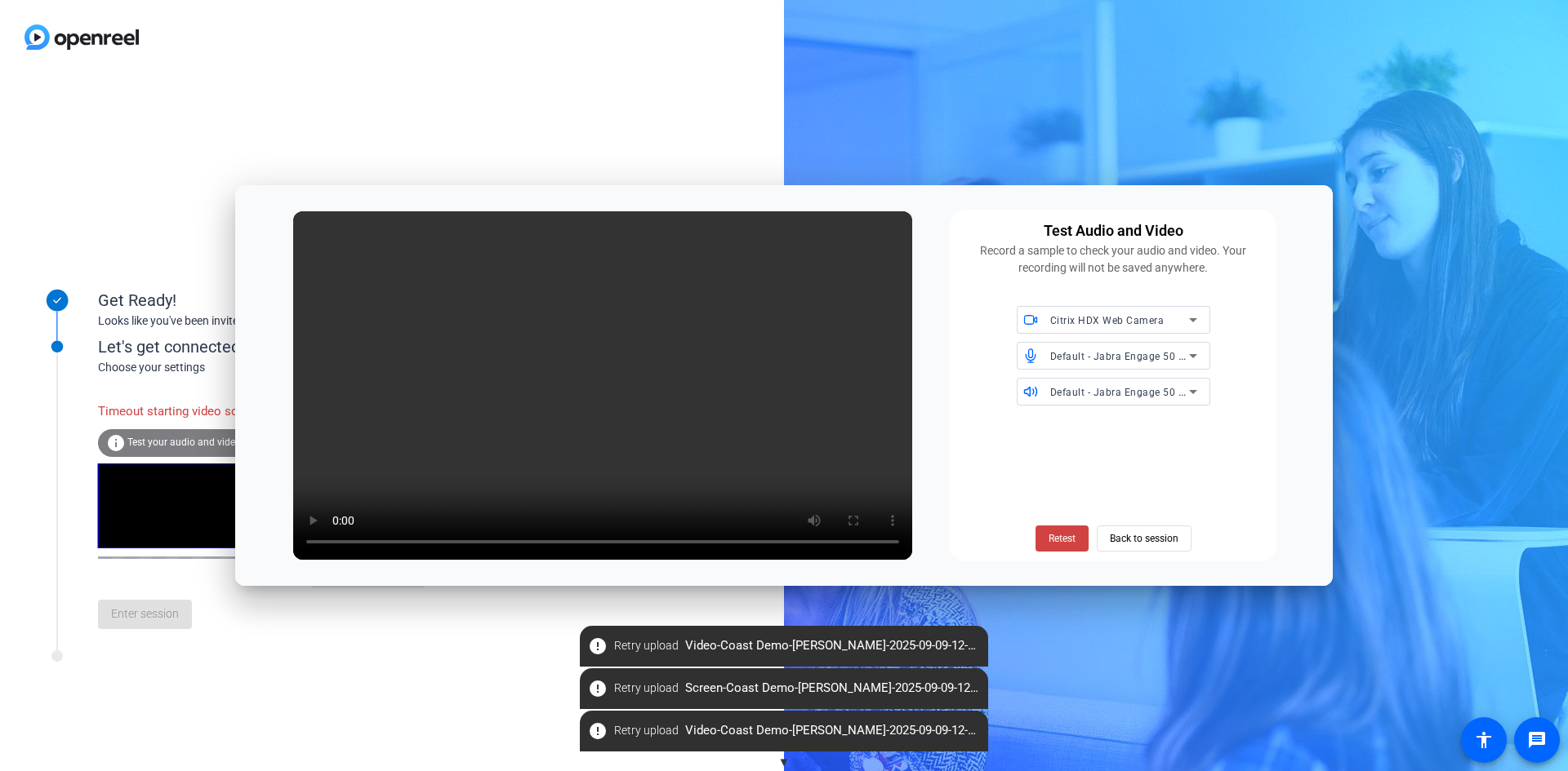
click at [1053, 359] on span "Default - Jabra Engage 50 Mono (Citrix HDX Audio)" at bounding box center [1173, 356] width 246 height 13
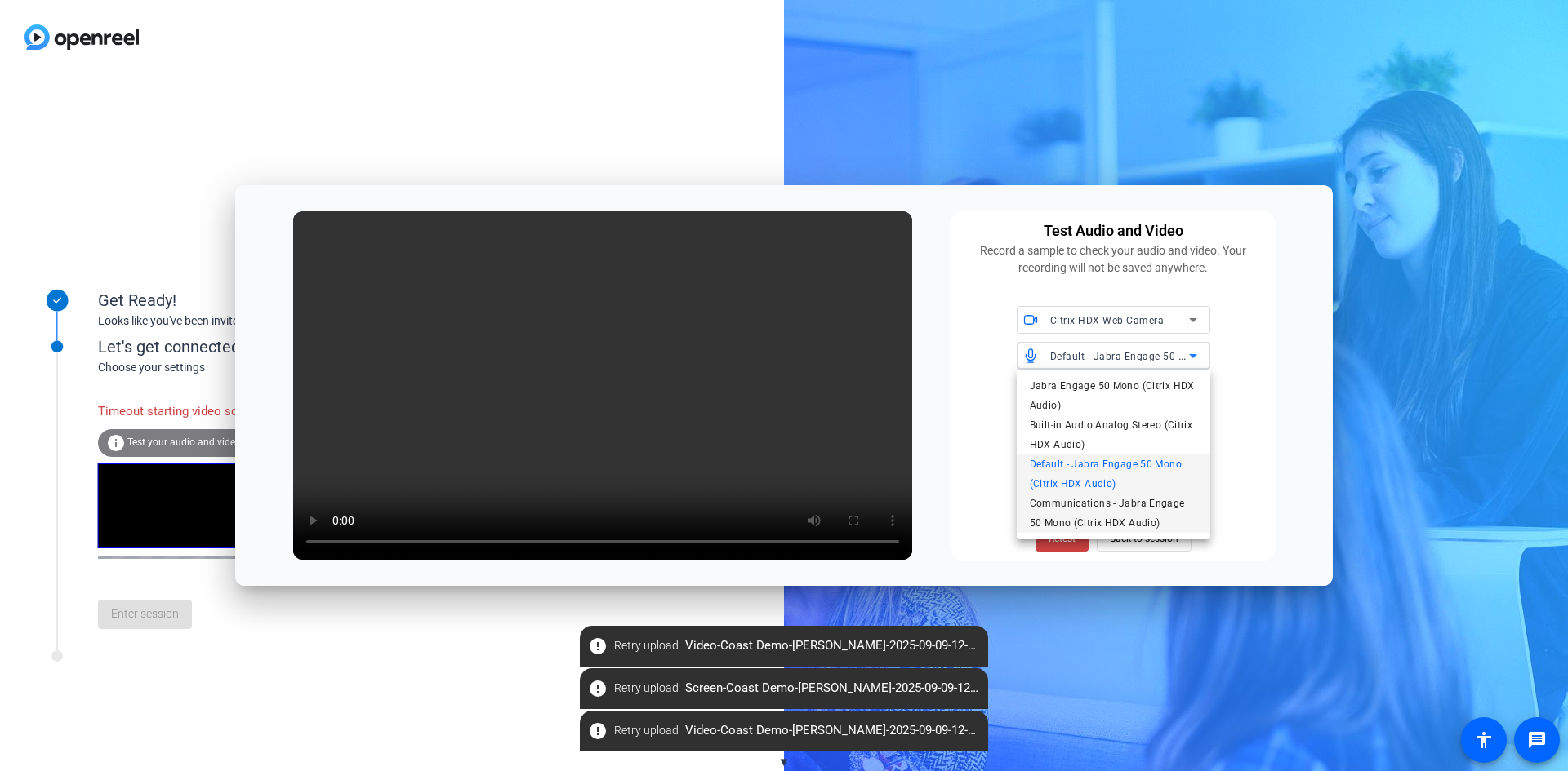
click at [1166, 506] on span "Communications - Jabra Engage 50 Mono (Citrix HDX Audio)" at bounding box center [1113, 513] width 167 height 39
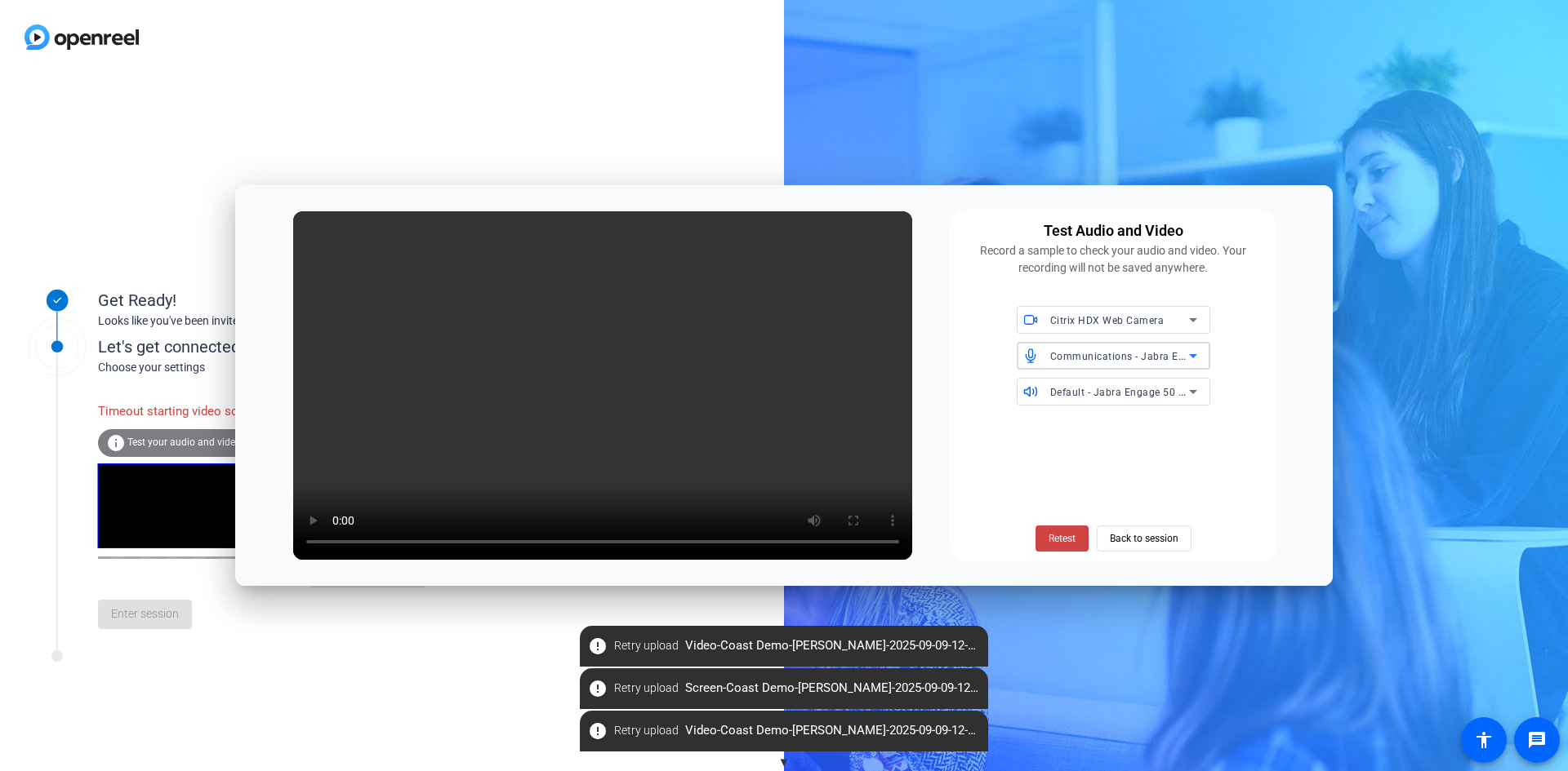
click at [1068, 393] on span "Default - Jabra Engage 50 Mono (Citrix HDX Audio)" at bounding box center [1173, 392] width 246 height 13
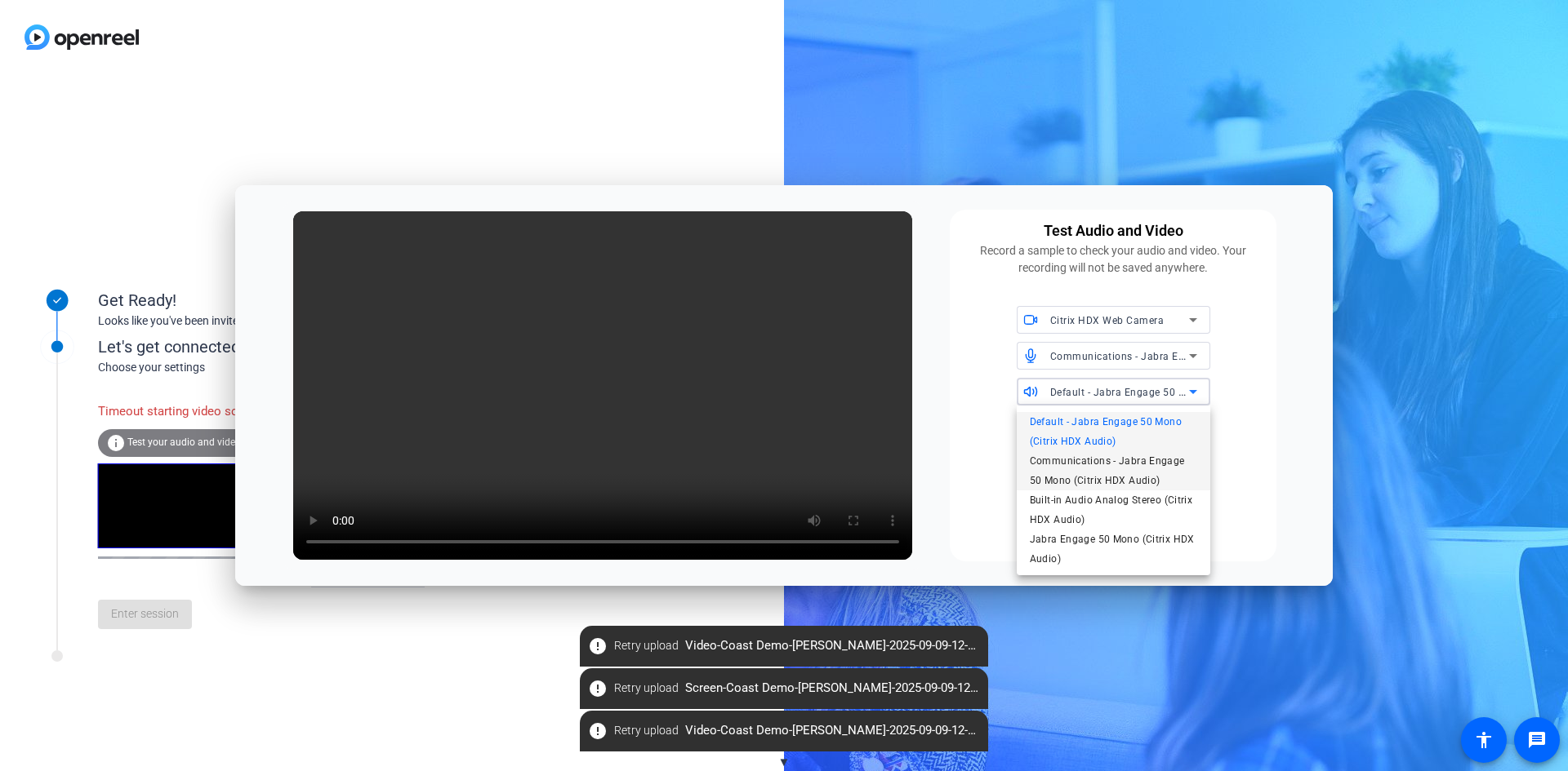
click at [1149, 477] on span "Communications - Jabra Engage 50 Mono (Citrix HDX Audio)" at bounding box center [1113, 470] width 167 height 39
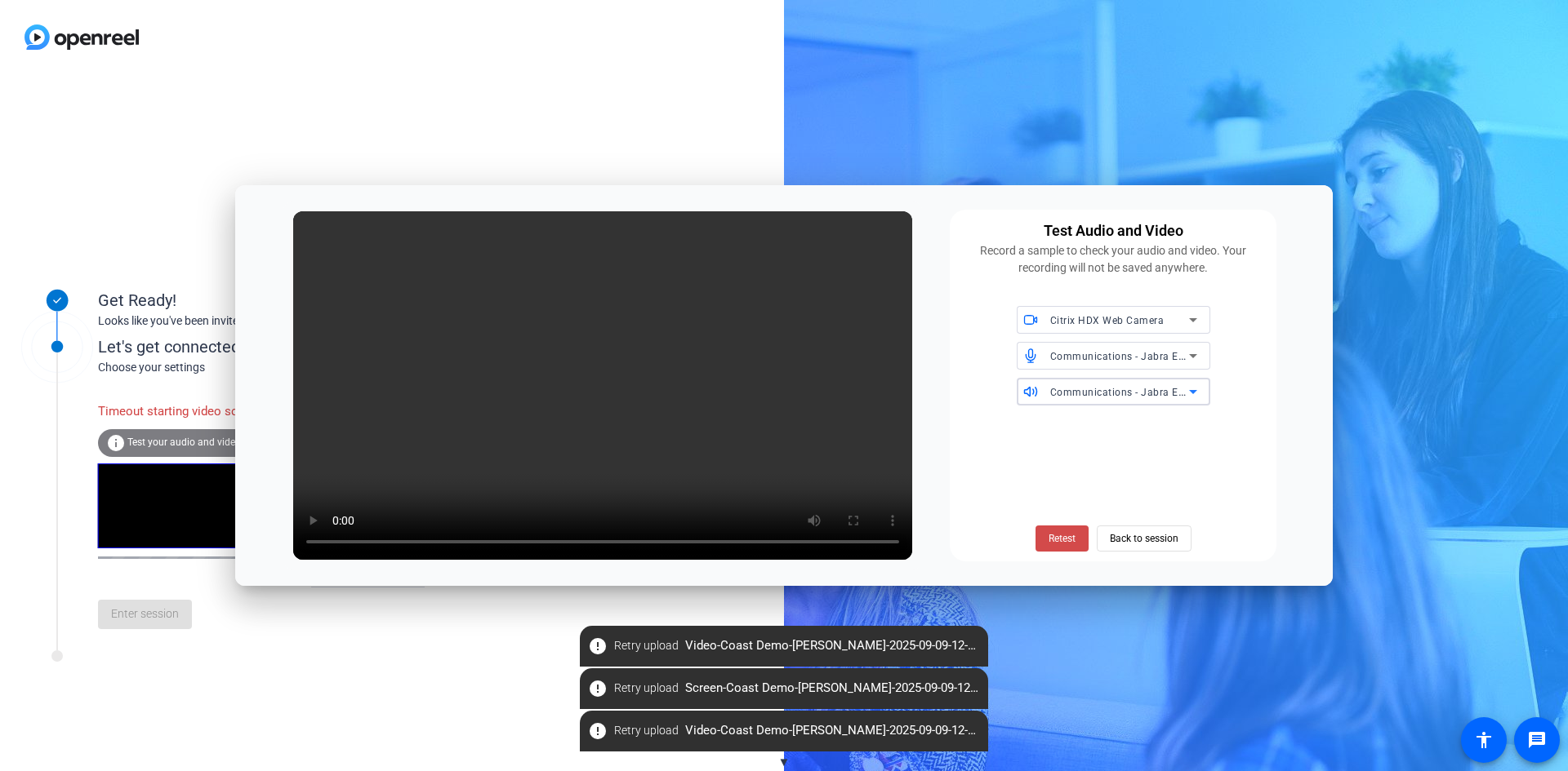
click at [1054, 541] on span "Retest" at bounding box center [1061, 538] width 27 height 15
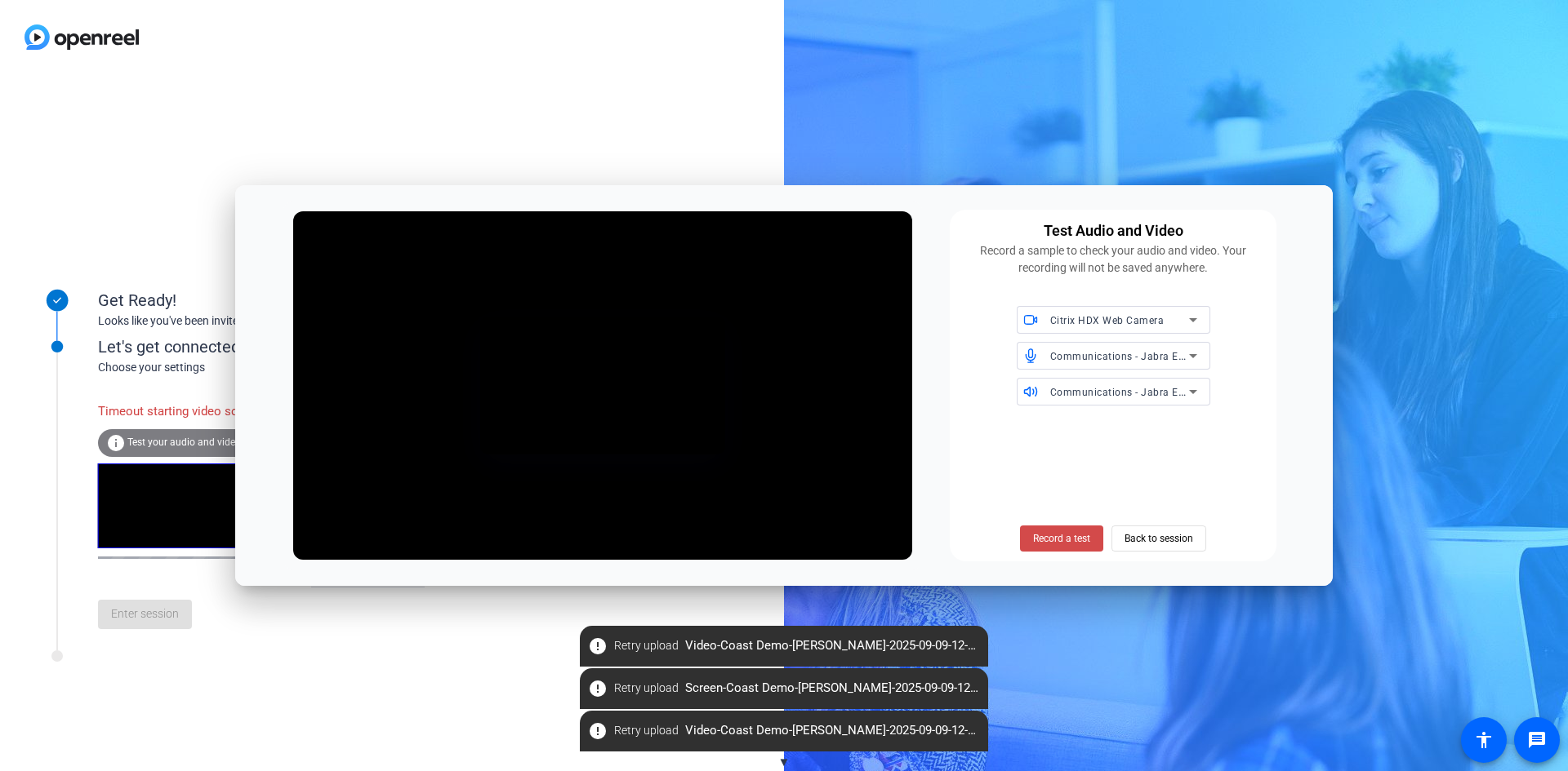
click at [1020, 550] on span at bounding box center [1061, 538] width 83 height 39
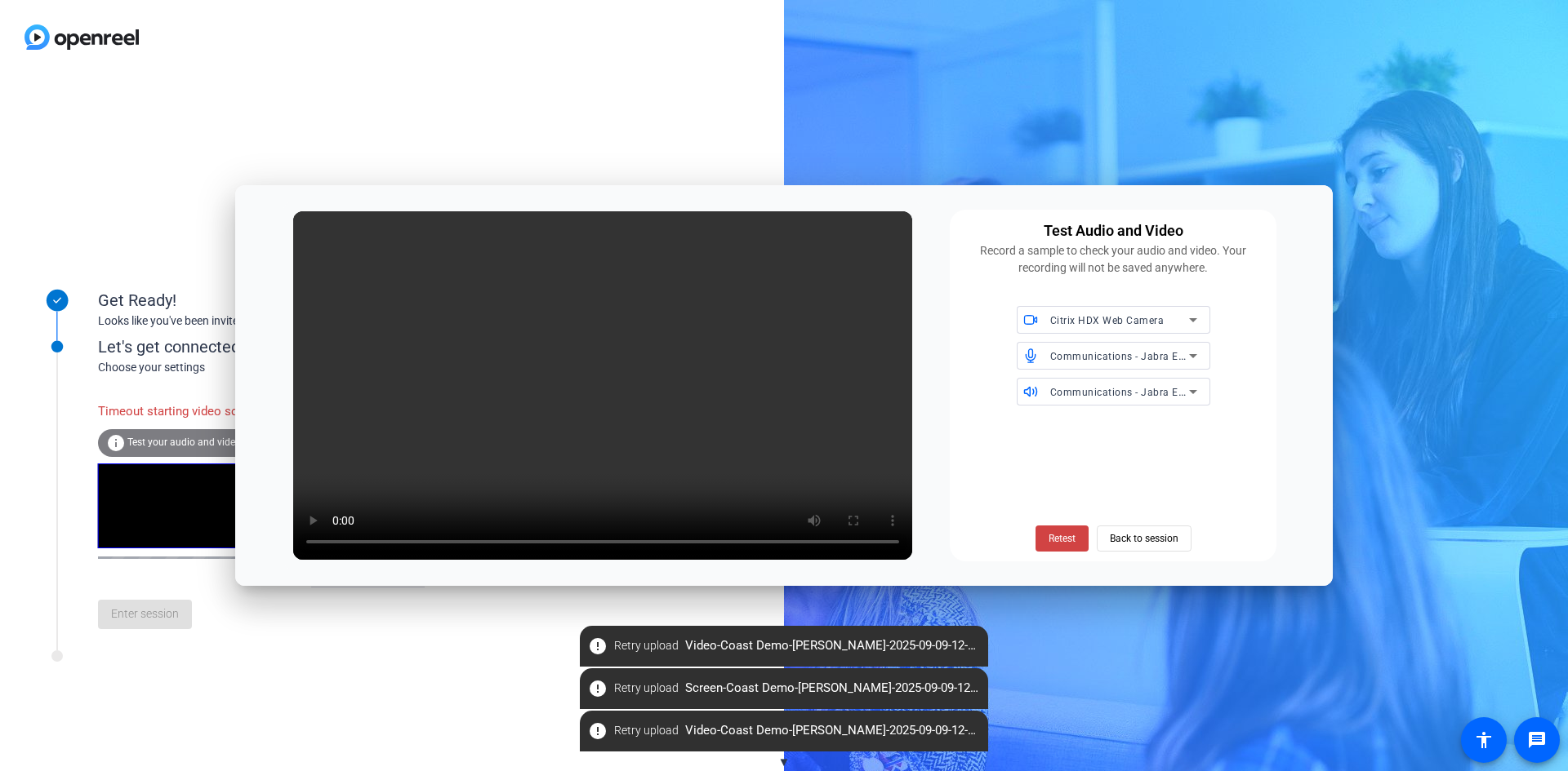
click at [1072, 447] on div "Retest Back to session" at bounding box center [1113, 485] width 307 height 133
click at [1096, 383] on div "Communications - Jabra Engage 50 Mono (Citrix HDX Audio)" at bounding box center [1119, 392] width 138 height 20
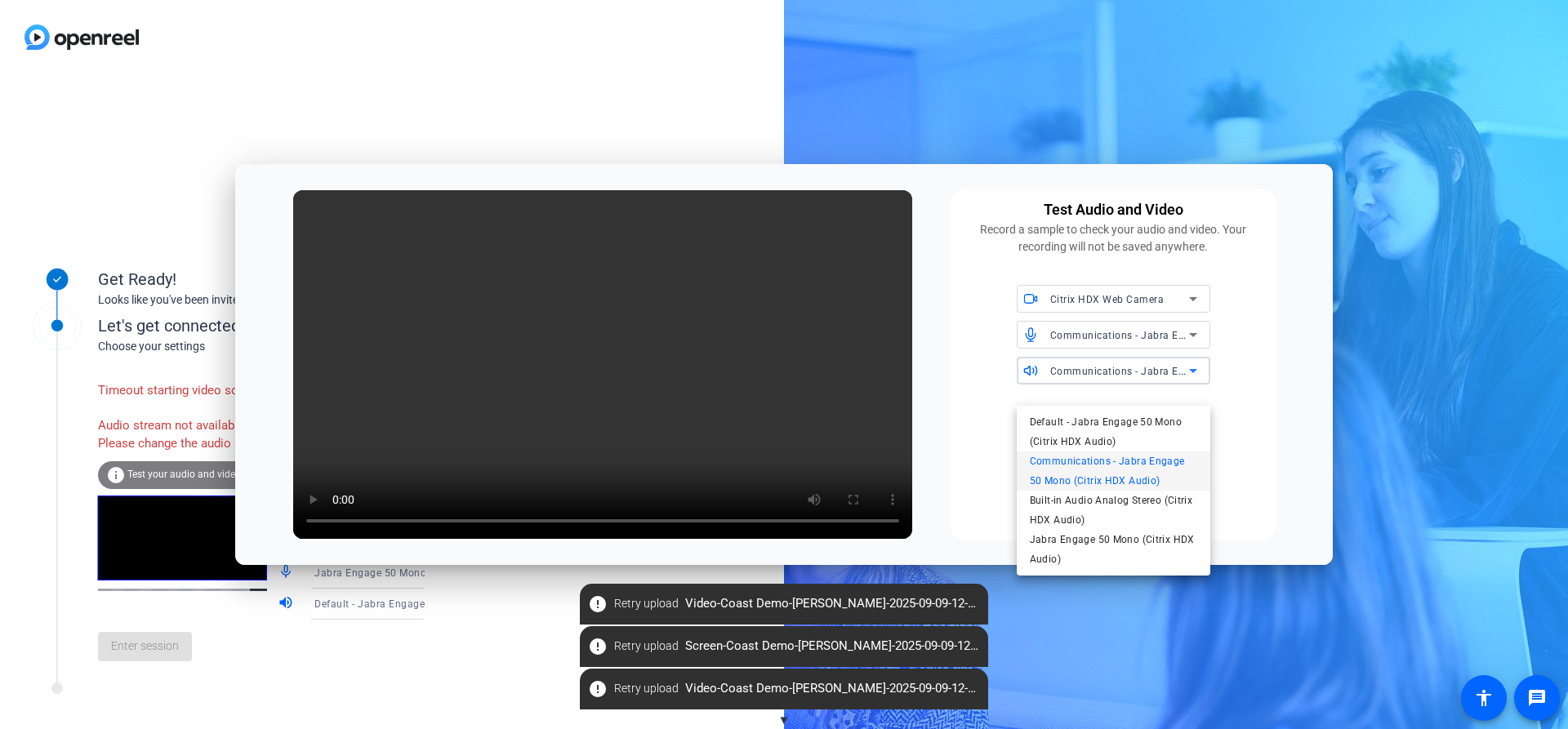
drag, startPoint x: 1126, startPoint y: 513, endPoint x: 1126, endPoint y: 471, distance: 42.0
click at [1126, 491] on span "Built-in Audio Analog Stereo (Citrix HDX Audio)" at bounding box center [1113, 510] width 167 height 39
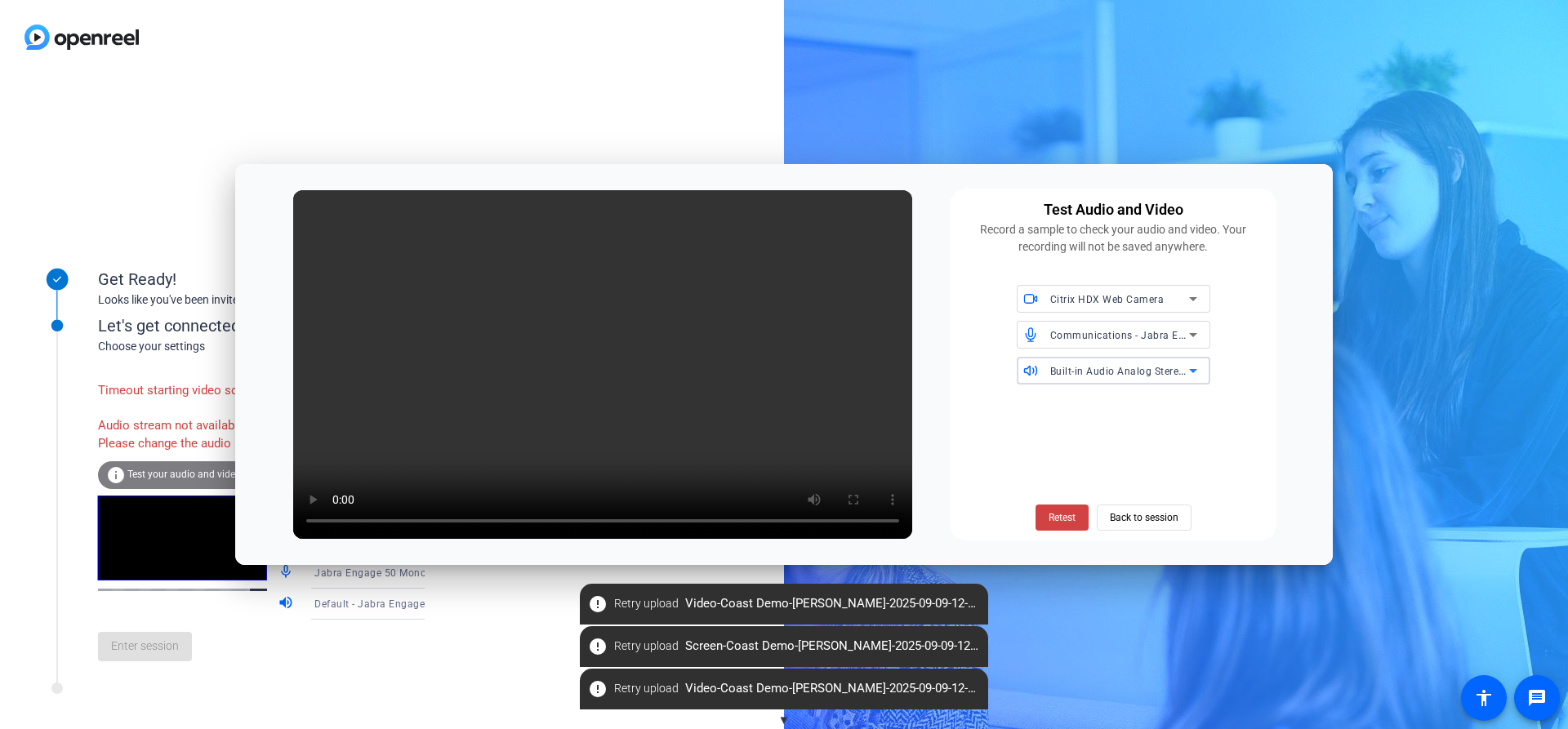
click at [1142, 334] on span "Communications - Jabra Engage 50 Mono (Citrix HDX Audio)" at bounding box center [1196, 334] width 294 height 13
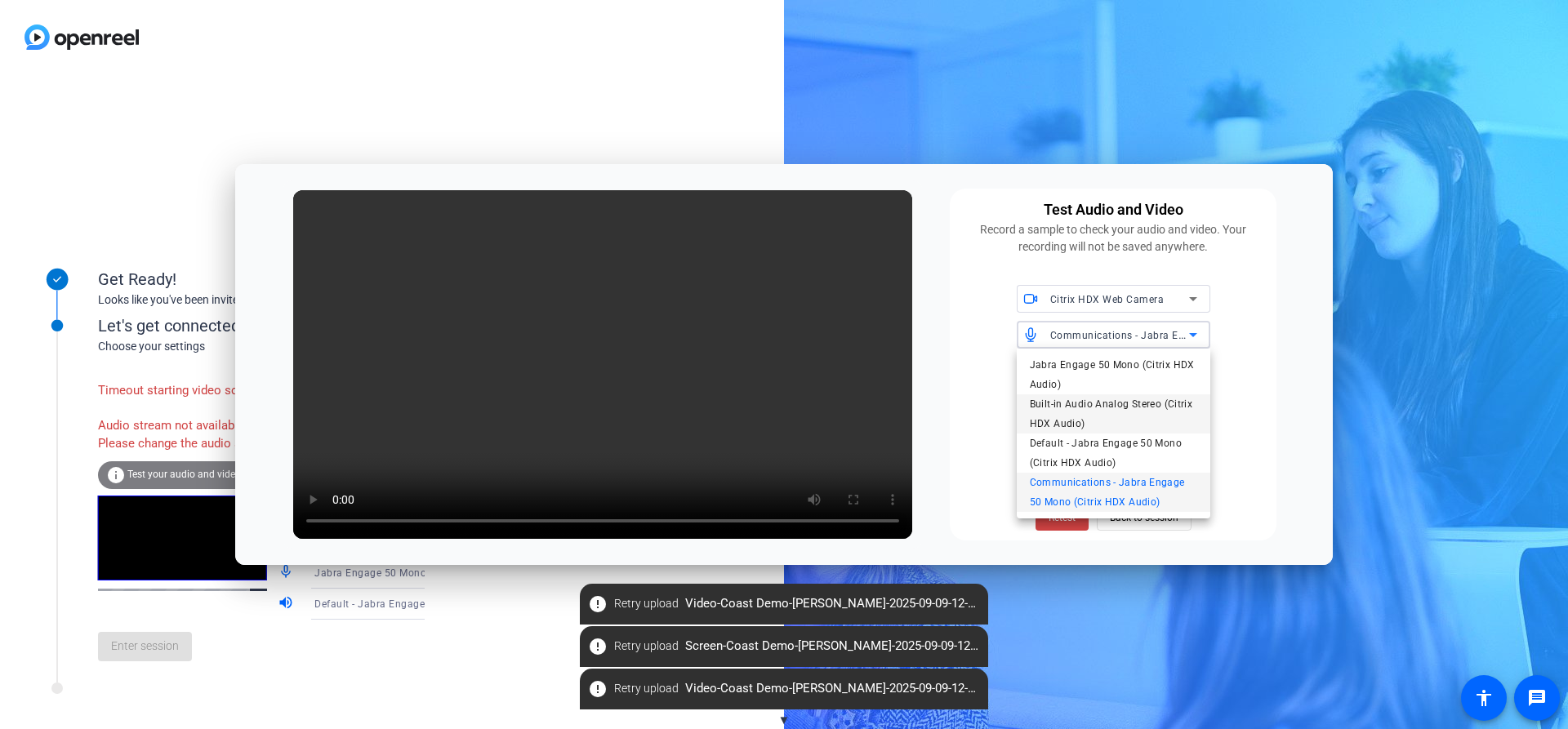
click at [1130, 414] on span "Built-in Audio Analog Stereo (Citrix HDX Audio)" at bounding box center [1113, 414] width 167 height 39
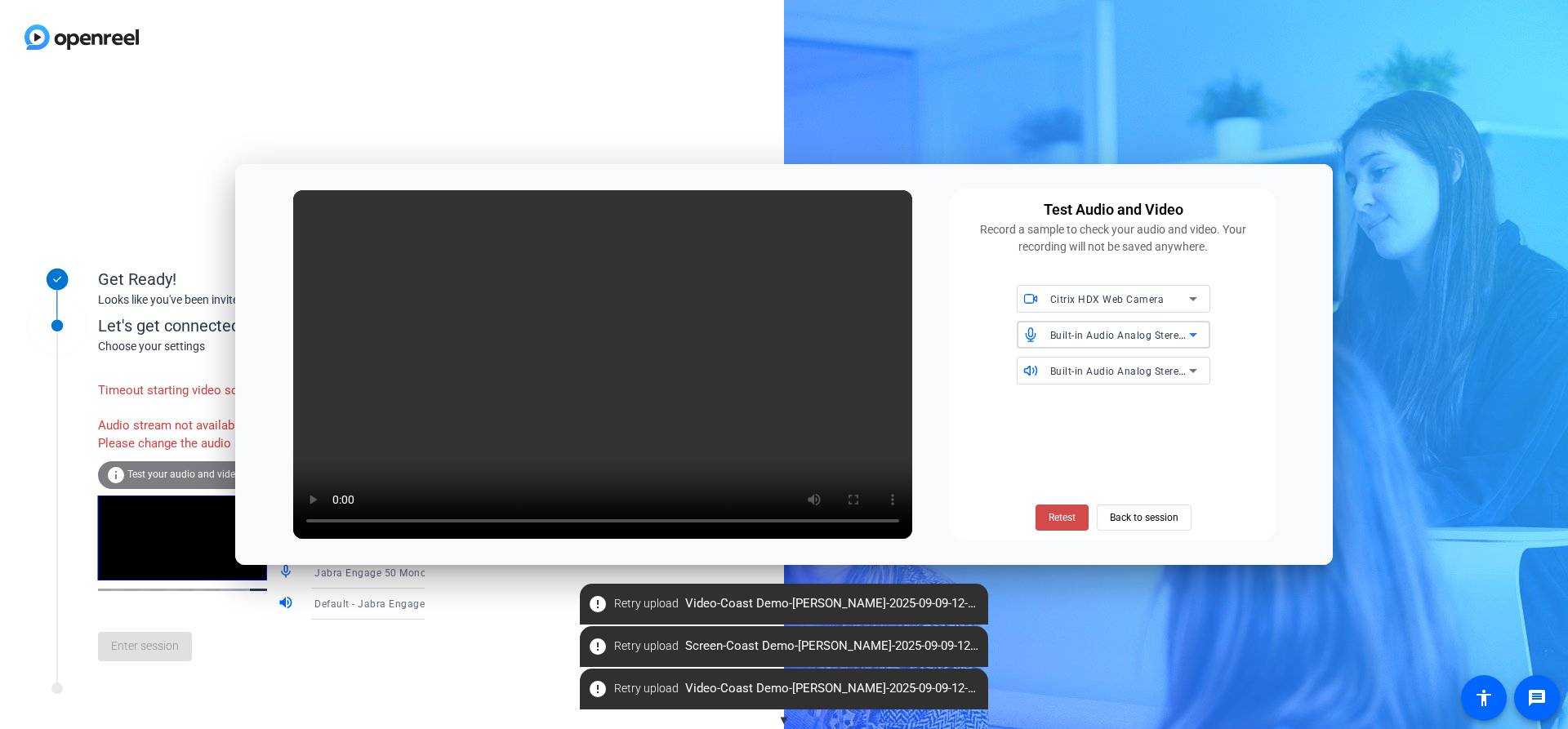
click at [1061, 517] on span "Retest" at bounding box center [1061, 517] width 27 height 15
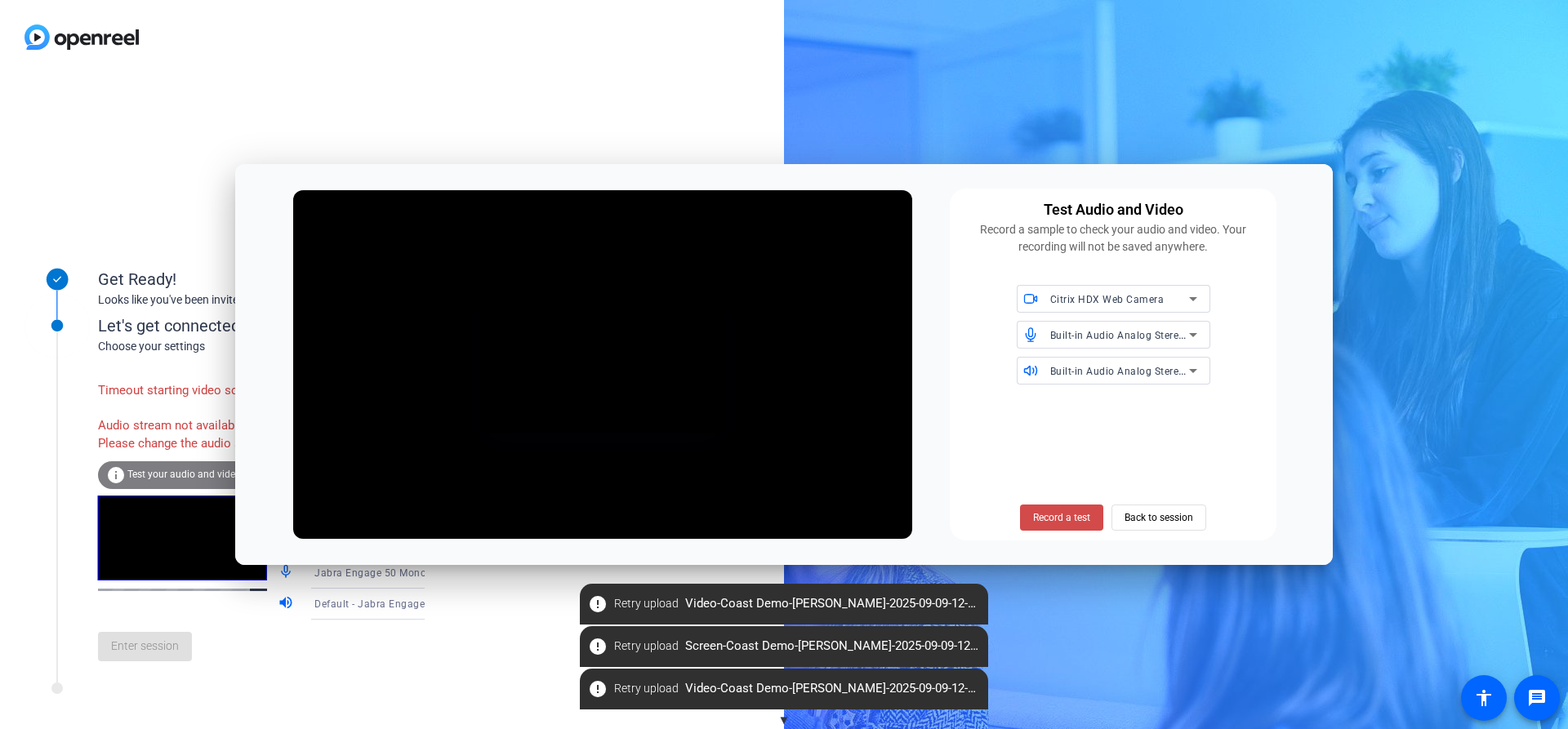
click at [1089, 513] on span "Record a test" at bounding box center [1061, 517] width 57 height 15
click at [1076, 519] on span "Stop Testing (5s)" at bounding box center [1061, 517] width 74 height 15
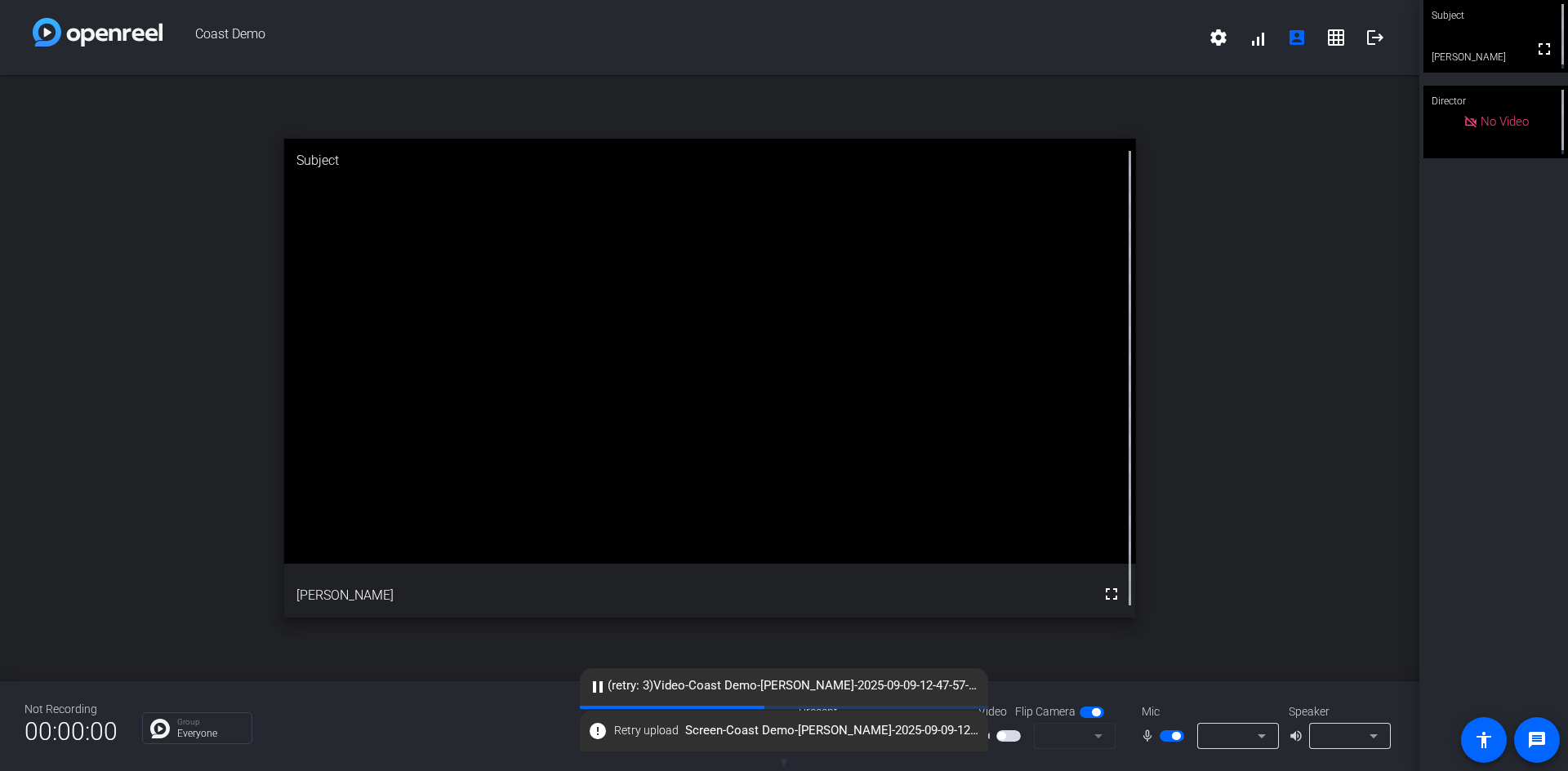
click at [406, 711] on openreel-chat-list "Group Everyone" at bounding box center [458, 726] width 632 height 36
click at [635, 686] on span "cloud_upload (retry: 3) Video-Coast Demo-[PERSON_NAME]-2025-09-09-12-47-57-408-…" at bounding box center [784, 686] width 408 height 19
click at [621, 721] on span at bounding box center [646, 731] width 77 height 39
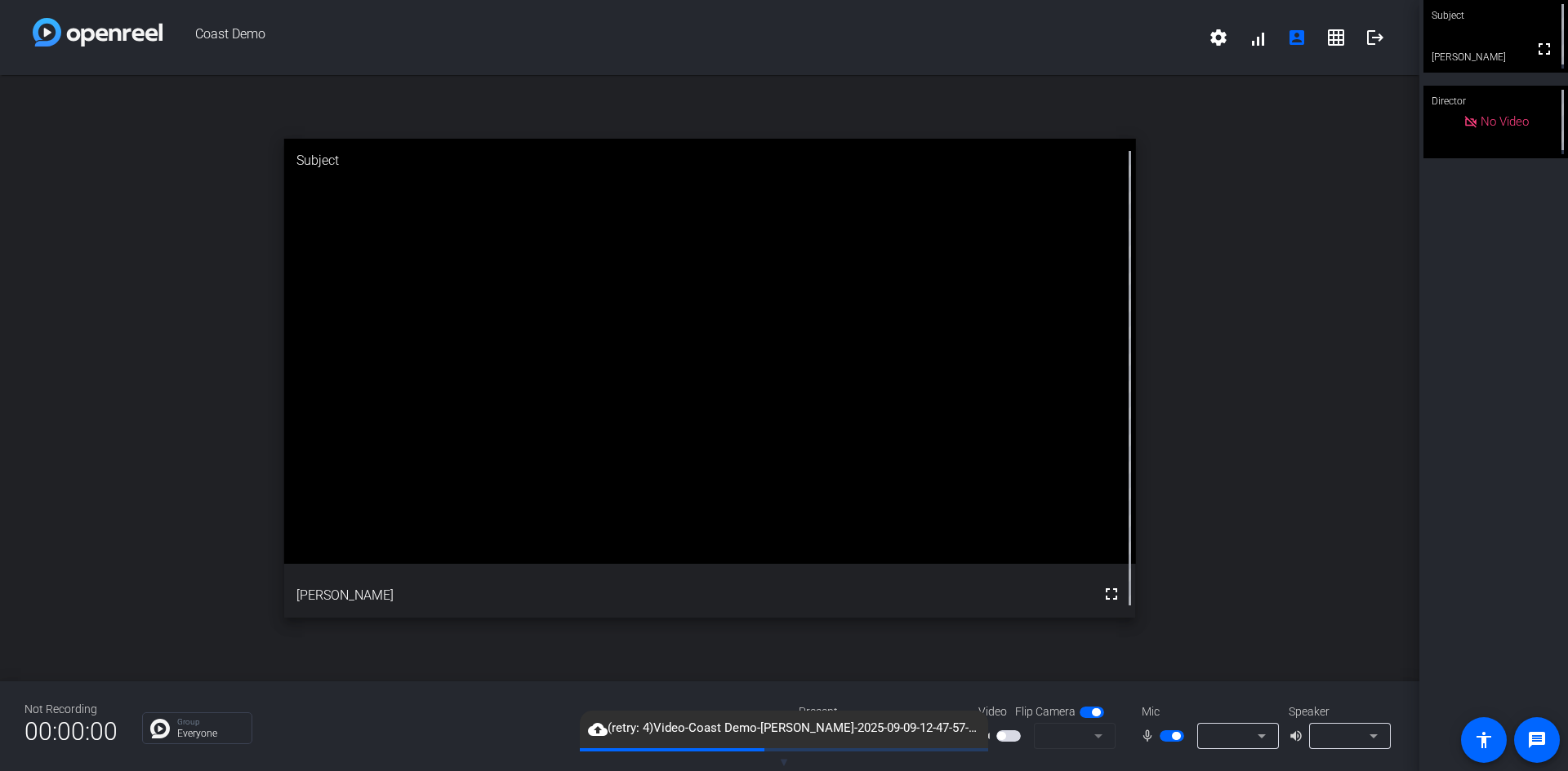
click at [647, 736] on span "cloud_upload (retry: 4) Video-Coast Demo-[PERSON_NAME]-2025-09-09-12-47-57-408-…" at bounding box center [784, 729] width 408 height 19
click at [621, 731] on span "Retry upload" at bounding box center [646, 731] width 65 height 18
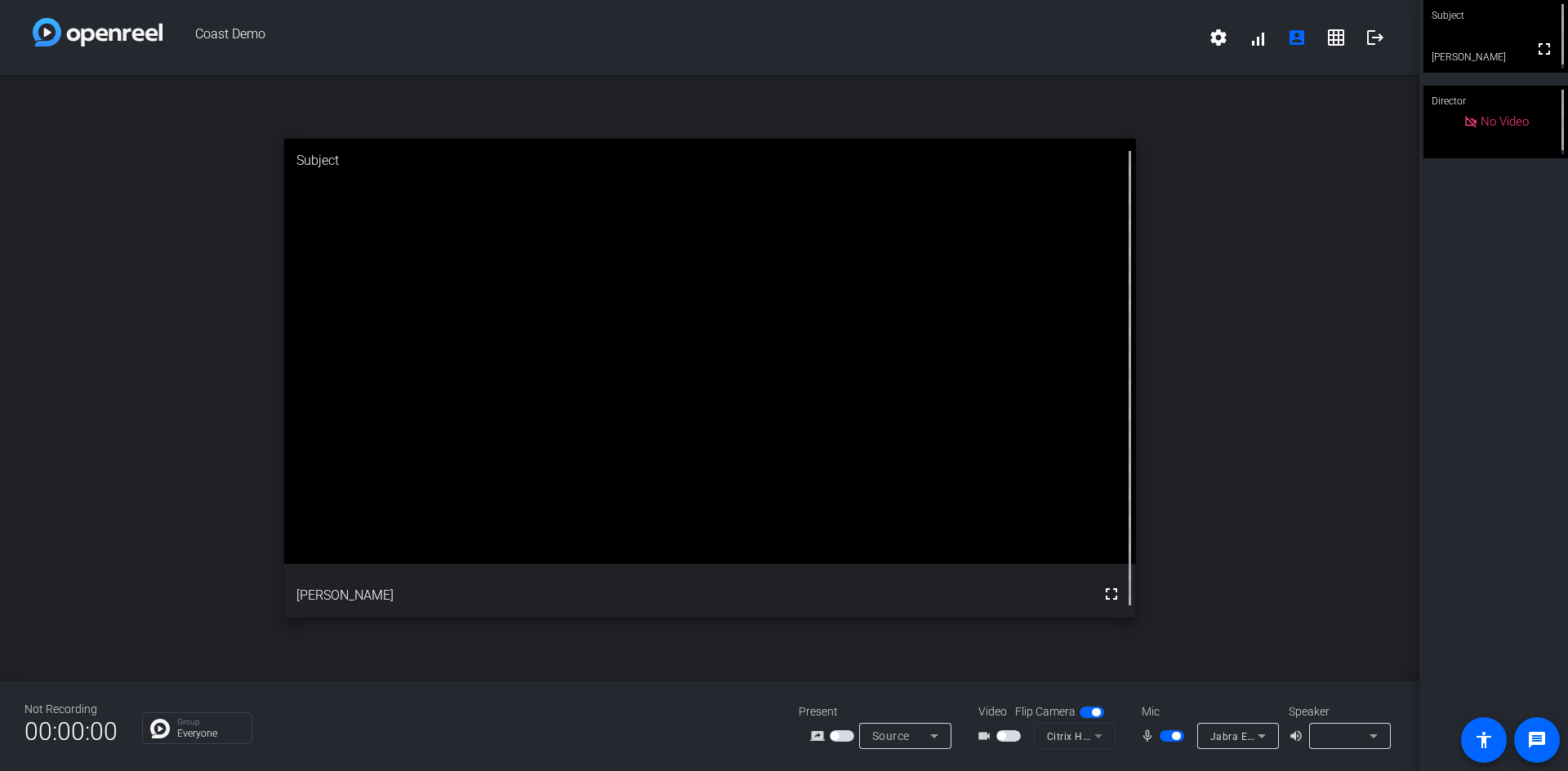
click at [1255, 733] on icon at bounding box center [1261, 736] width 19 height 19
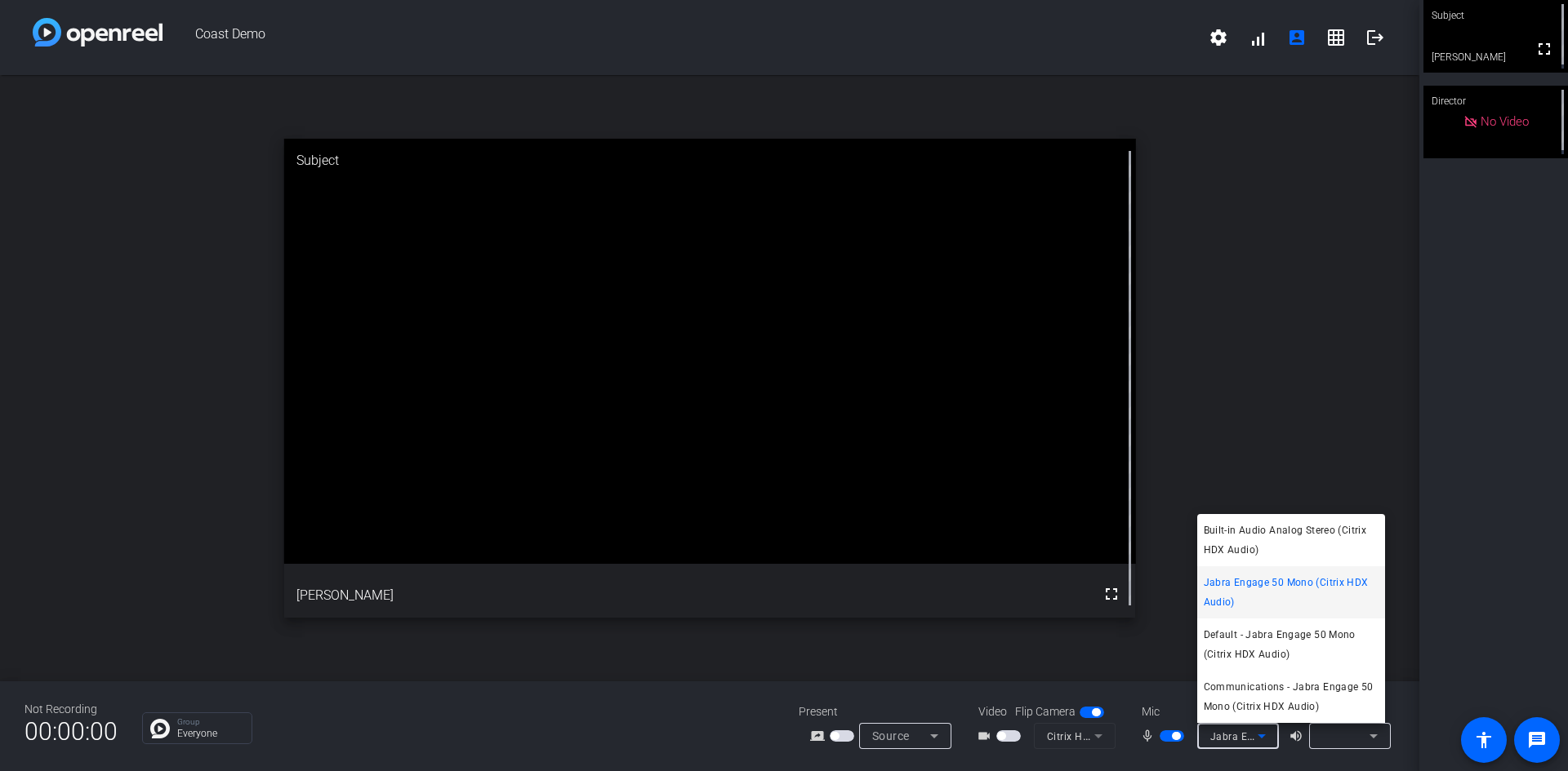
click at [1258, 737] on div at bounding box center [784, 386] width 1568 height 771
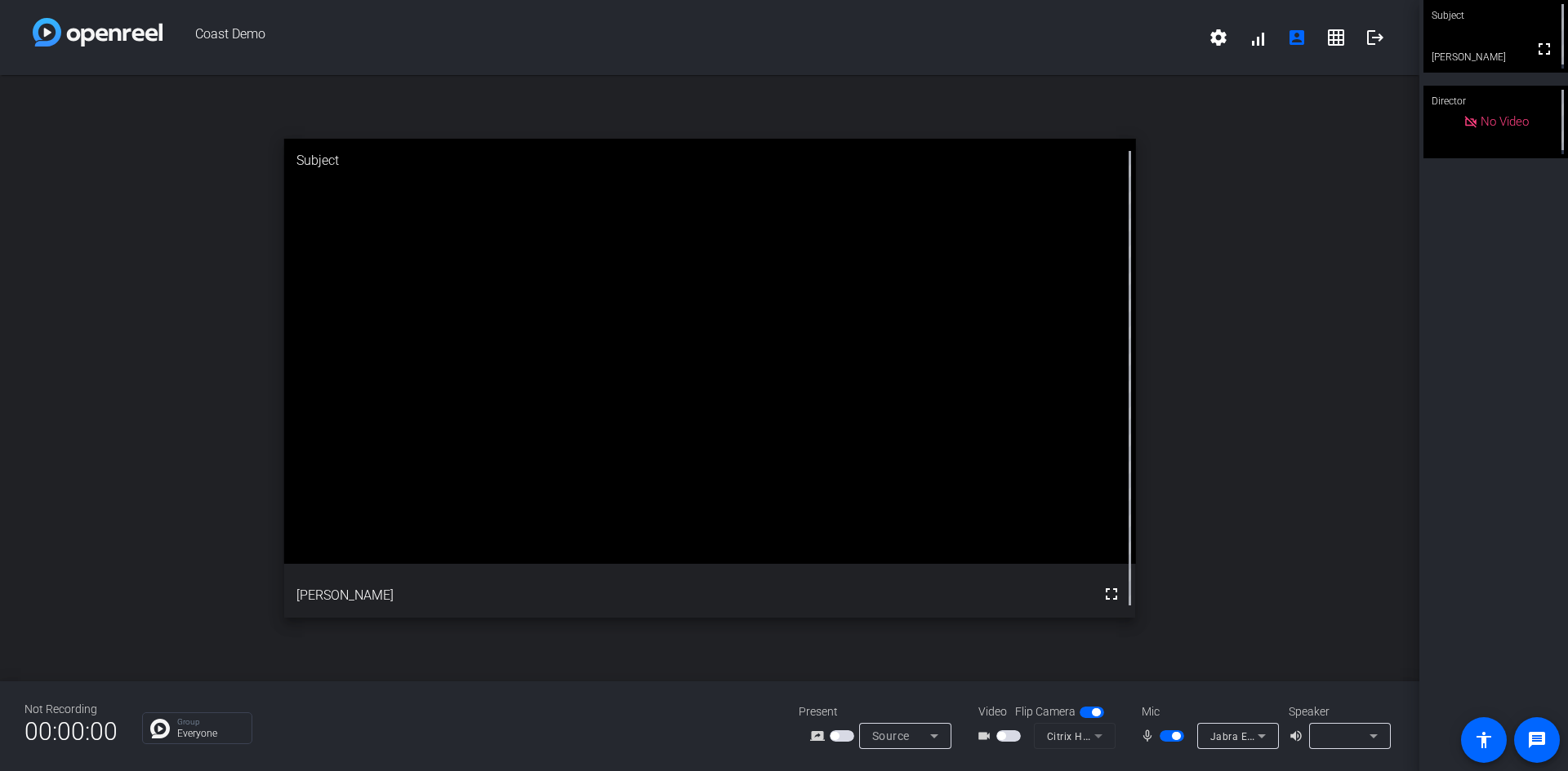
click at [1256, 735] on icon at bounding box center [1261, 736] width 19 height 19
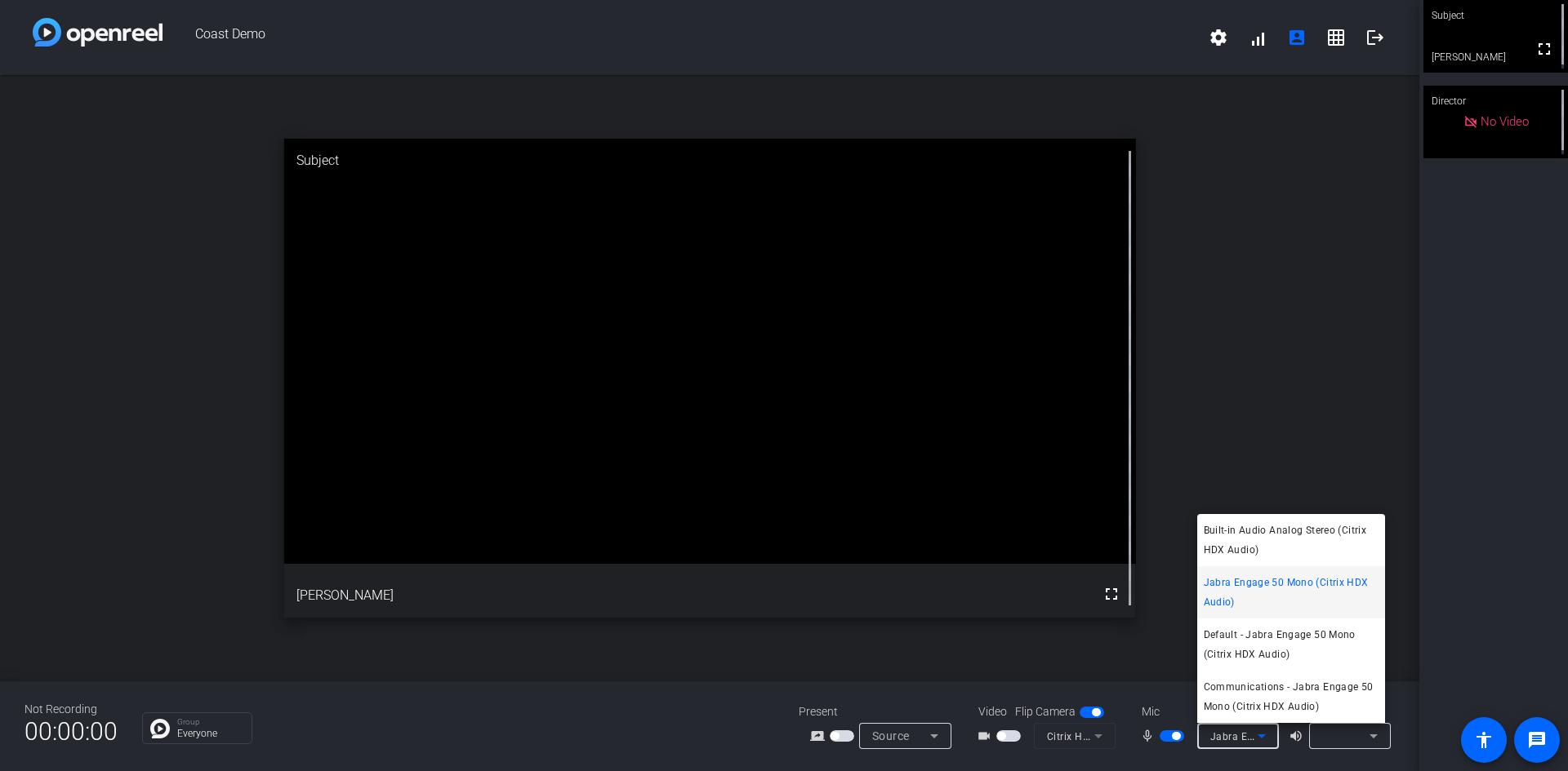
click at [1266, 541] on span "Built-in Audio Analog Stereo (Citrix HDX Audio)" at bounding box center [1290, 540] width 174 height 39
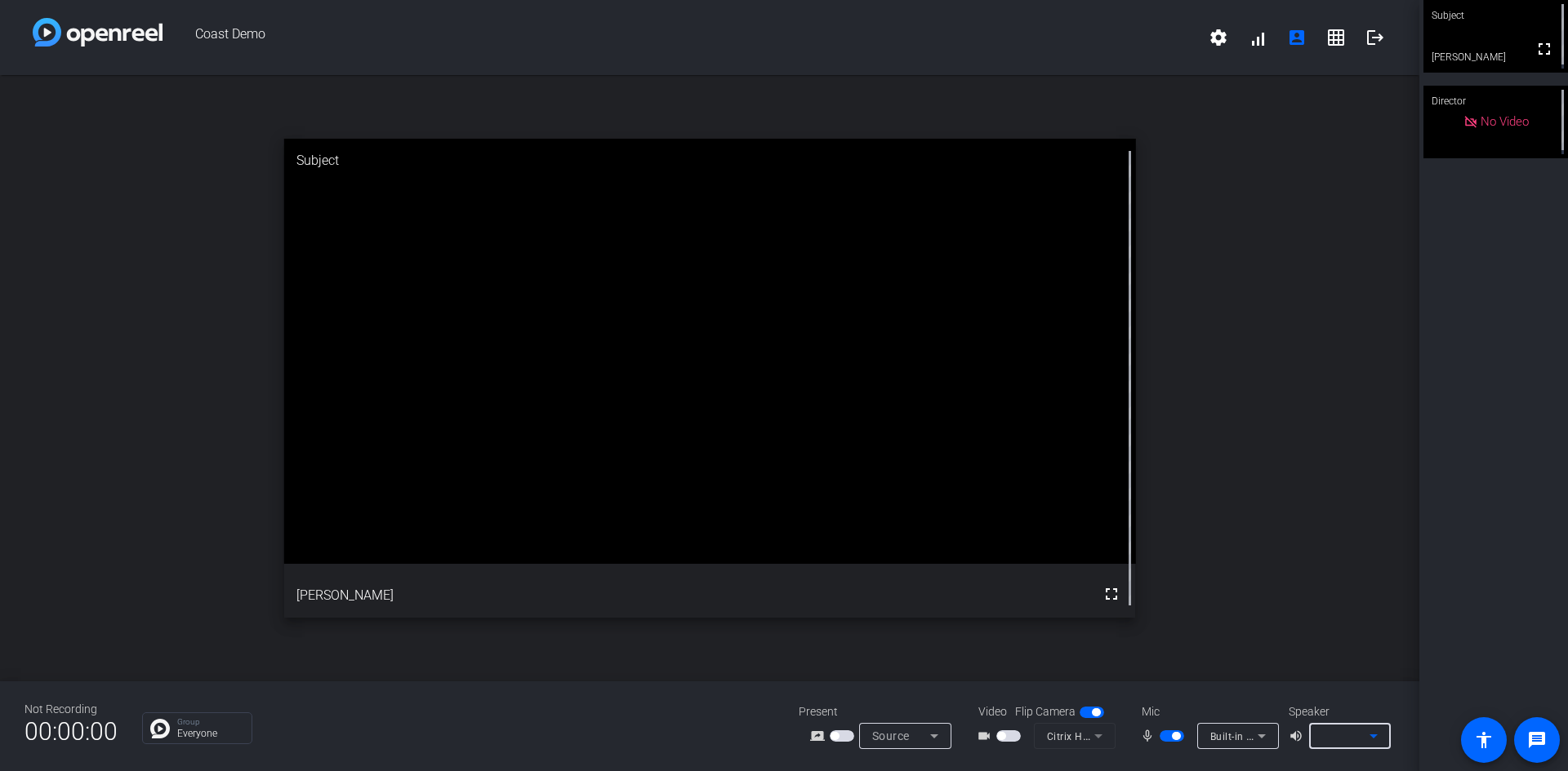
click at [1364, 733] on icon at bounding box center [1373, 736] width 19 height 19
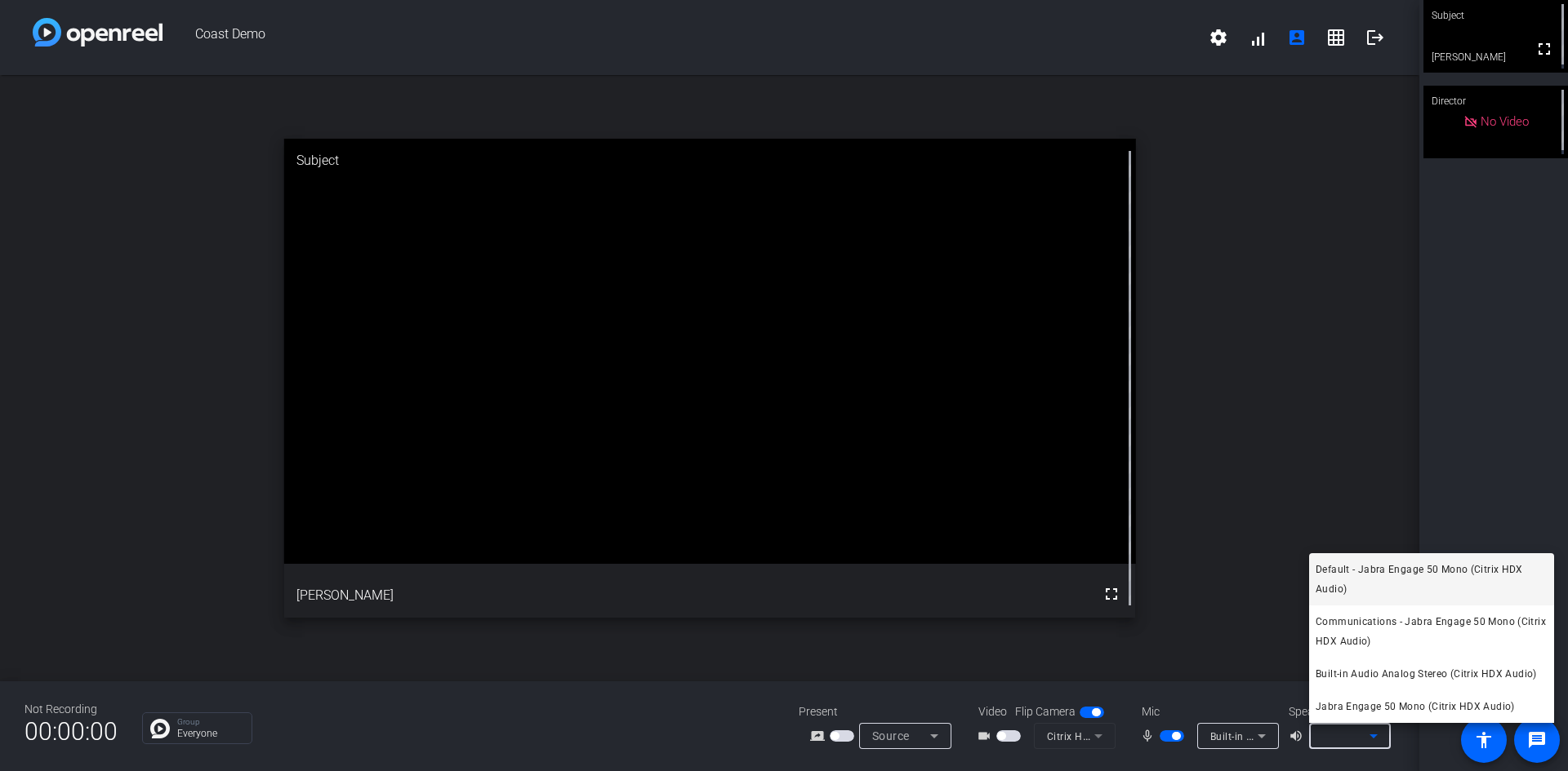
click at [1384, 676] on span "Built-in Audio Analog Stereo (Citrix HDX Audio)" at bounding box center [1426, 674] width 221 height 19
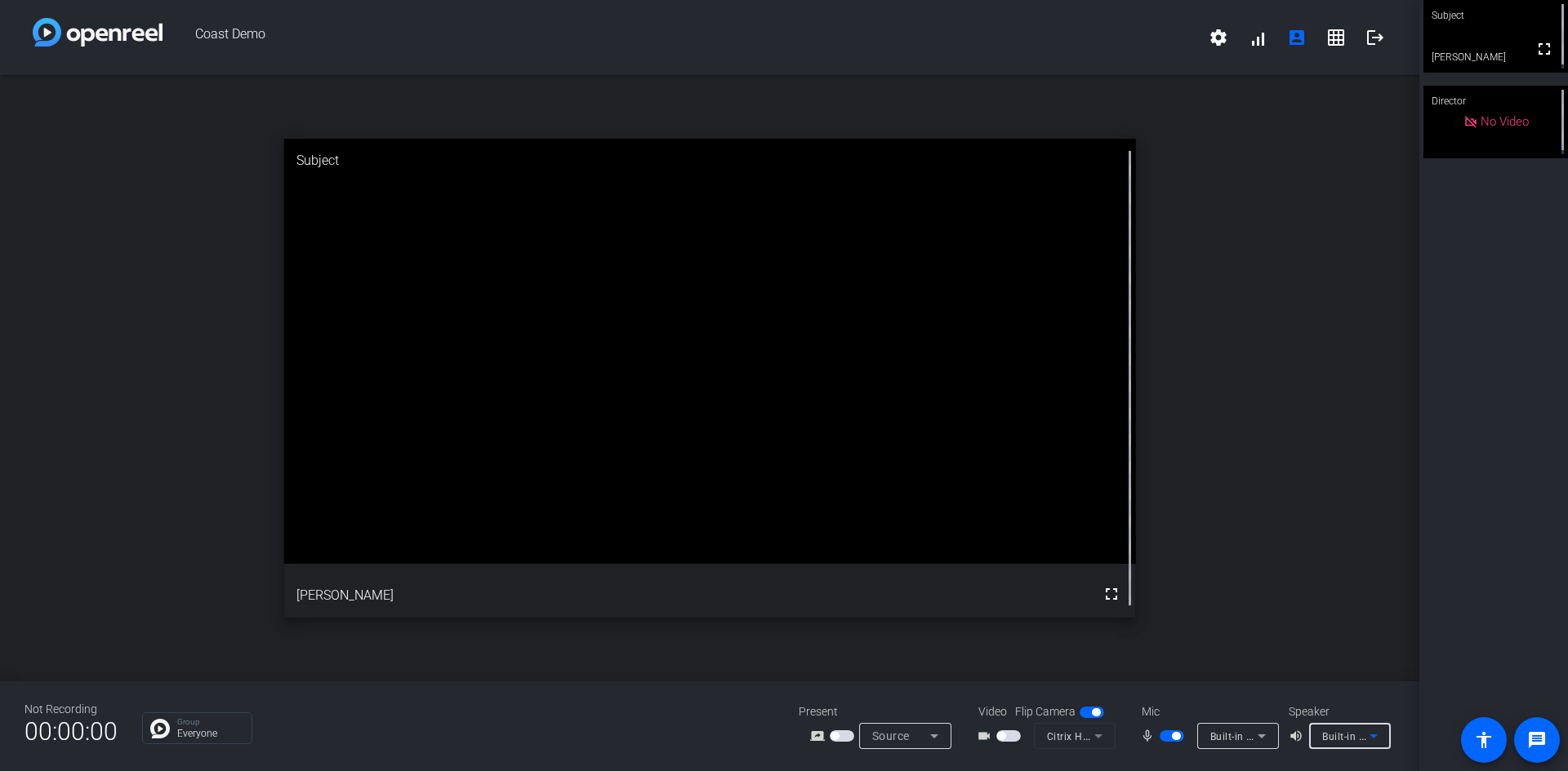
click at [713, 732] on div "Group Everyone" at bounding box center [458, 728] width 632 height 32
click at [842, 733] on span "button" at bounding box center [841, 736] width 25 height 11
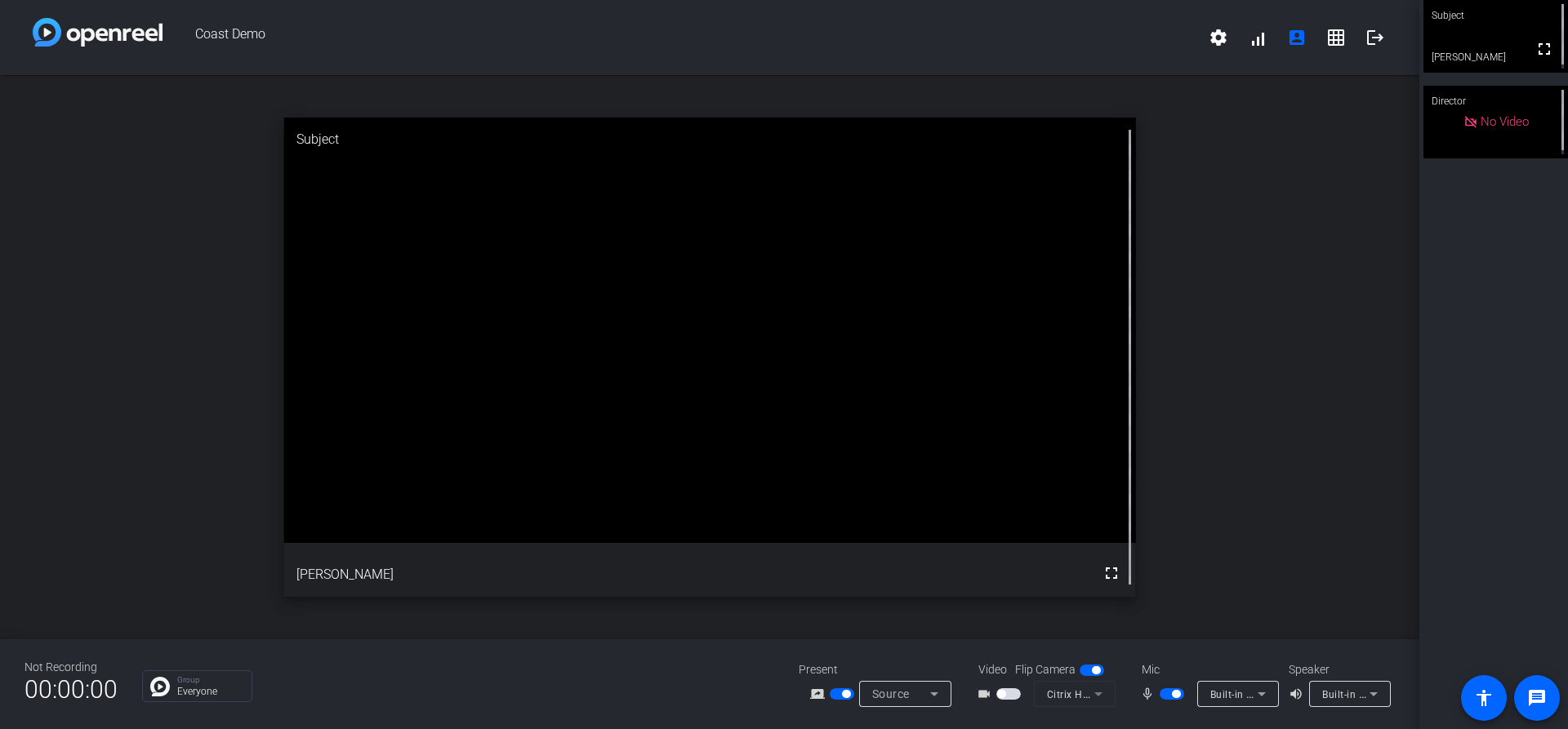
click at [1016, 699] on mat-slide-toggle at bounding box center [1010, 694] width 28 height 18
click at [1011, 691] on span "button" at bounding box center [1008, 693] width 25 height 11
click at [1082, 698] on span "Citrix HDX Web Camera" at bounding box center [1103, 693] width 114 height 13
click at [645, 662] on div at bounding box center [784, 364] width 1568 height 729
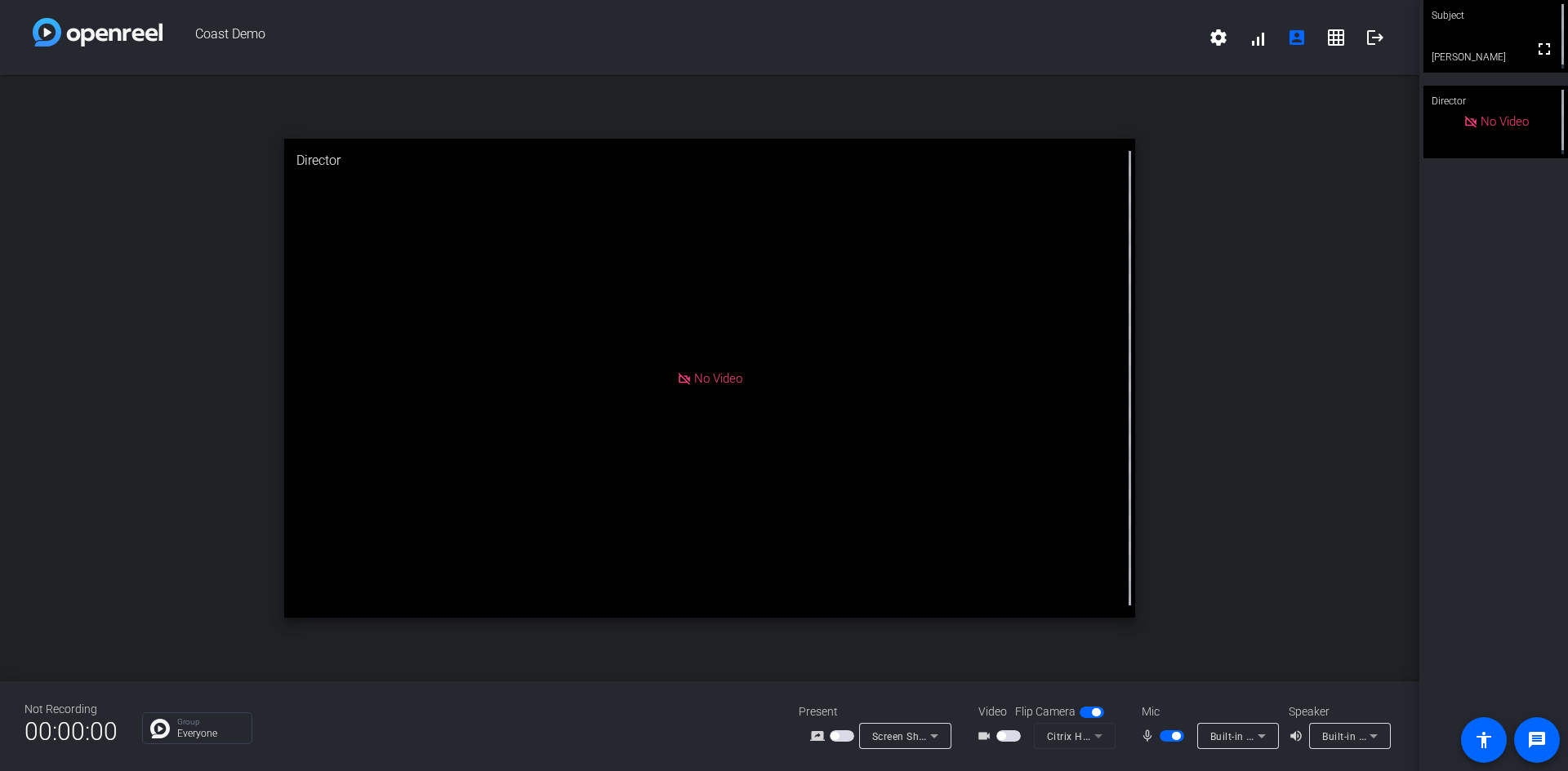
click at [850, 735] on span "button" at bounding box center [841, 736] width 25 height 11
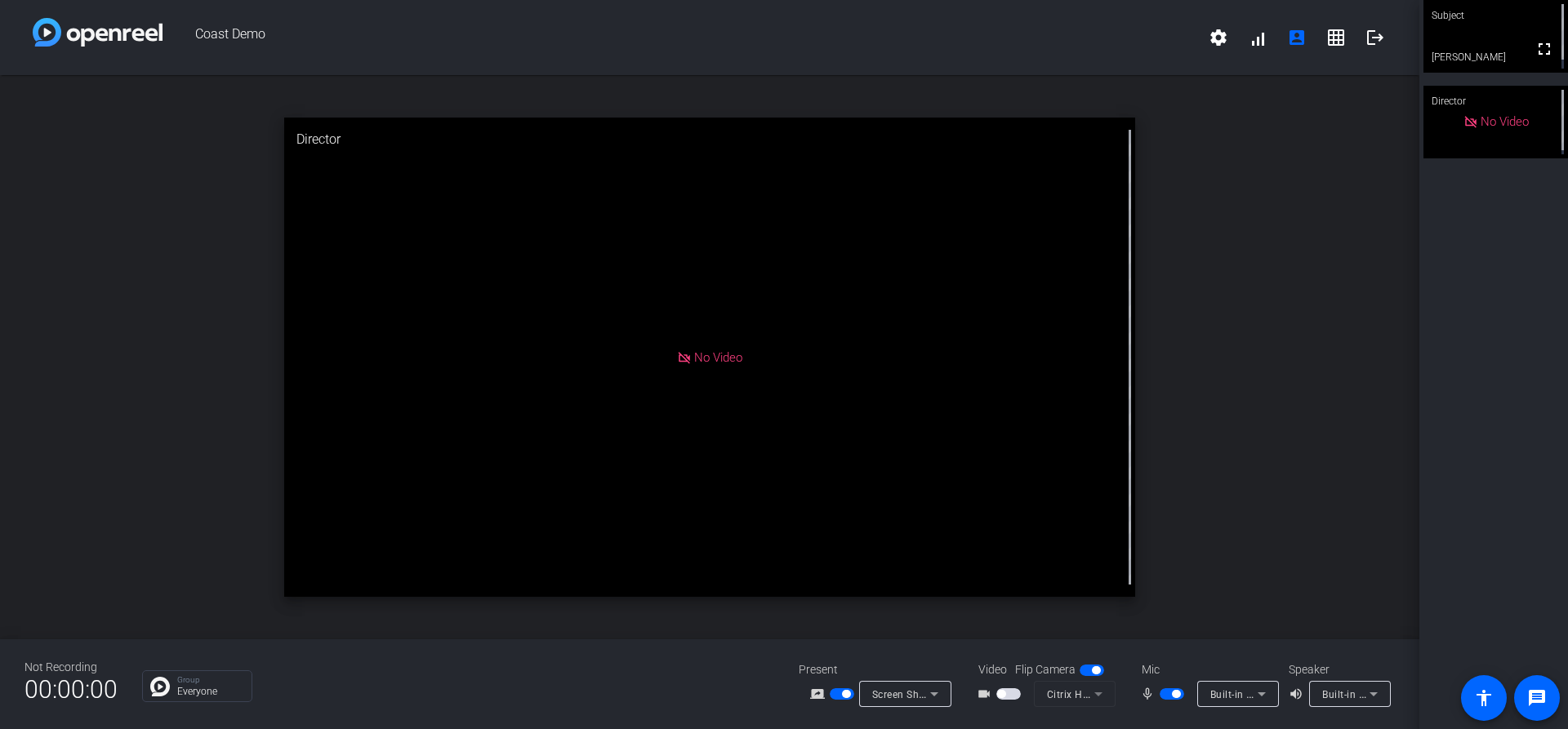
click at [994, 693] on mat-icon "videocam_outline" at bounding box center [986, 694] width 19 height 19
click at [998, 693] on span "button" at bounding box center [1000, 693] width 8 height 8
click at [647, 685] on div "Group Everyone" at bounding box center [458, 686] width 632 height 32
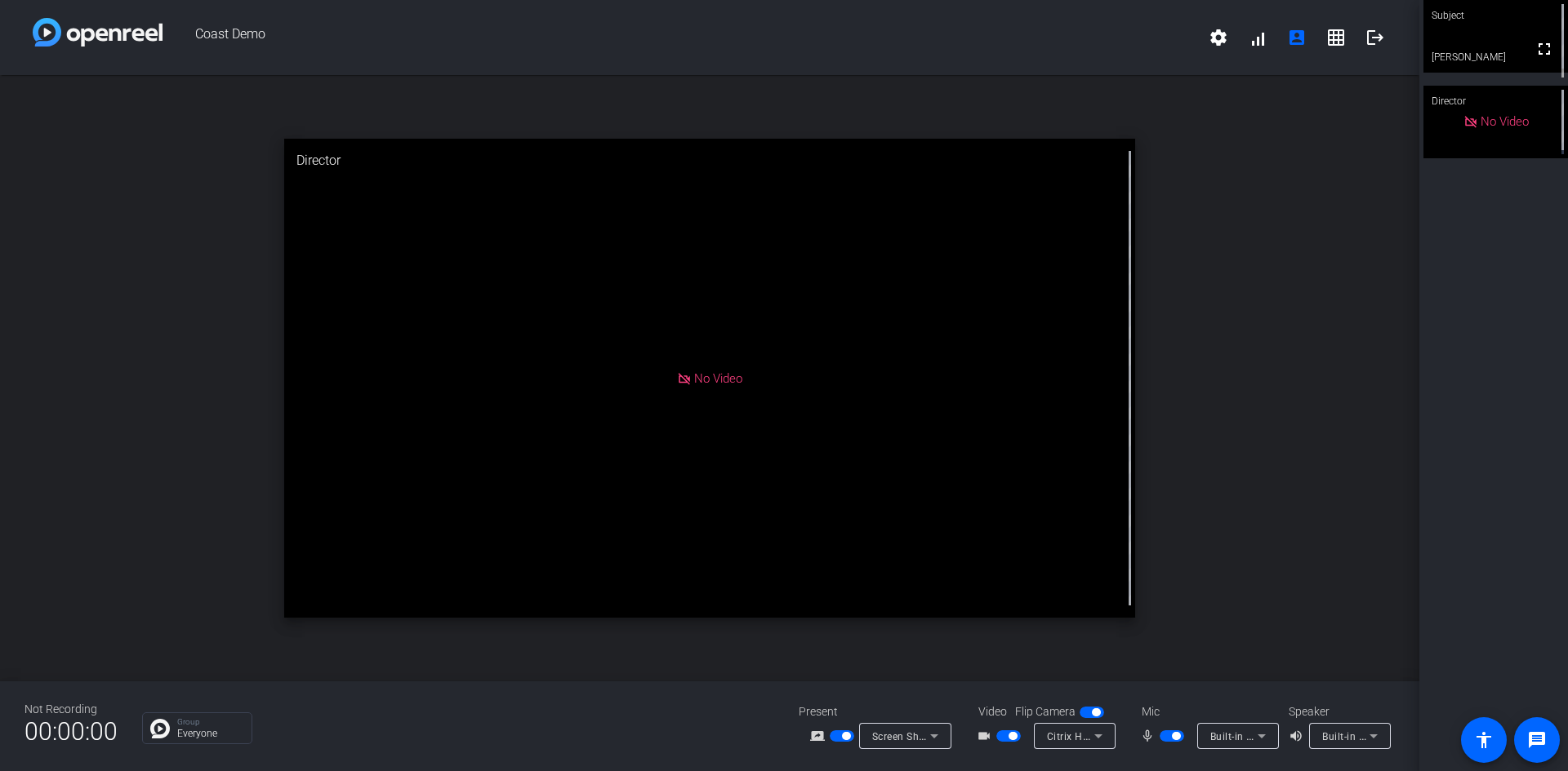
click at [893, 730] on div "Screen Sharing" at bounding box center [901, 736] width 58 height 20
click at [885, 673] on span "Screen Sharing" at bounding box center [900, 674] width 70 height 19
click at [850, 734] on span "button" at bounding box center [845, 736] width 8 height 8
click at [848, 734] on span "button" at bounding box center [841, 736] width 25 height 11
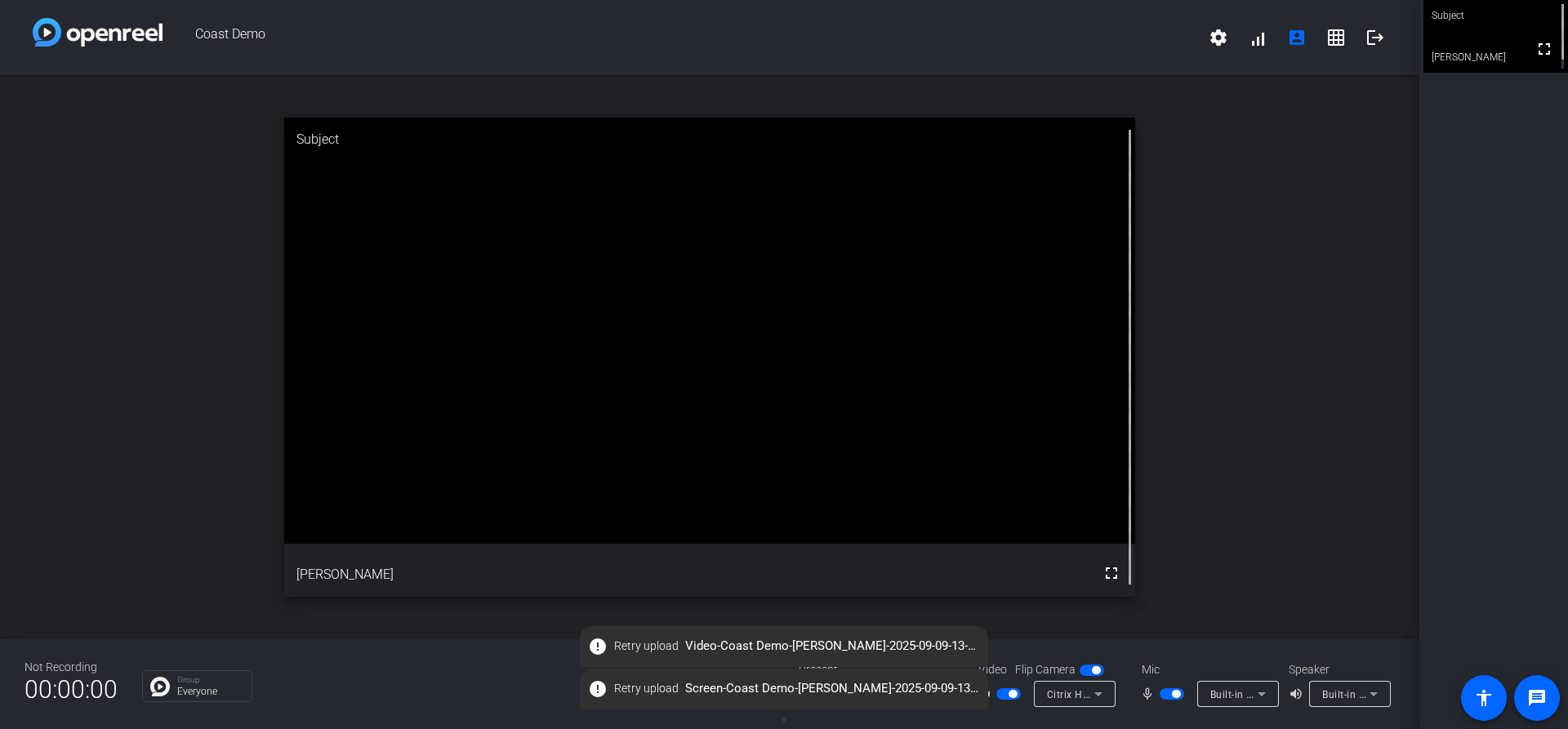
click at [625, 653] on span "Retry upload" at bounding box center [646, 647] width 65 height 18
click at [361, 626] on div "open_in_new Subject fullscreen alan" at bounding box center [709, 357] width 1419 height 564
click at [356, 683] on div "Group Everyone" at bounding box center [458, 686] width 632 height 32
